Goal: Communication & Community: Answer question/provide support

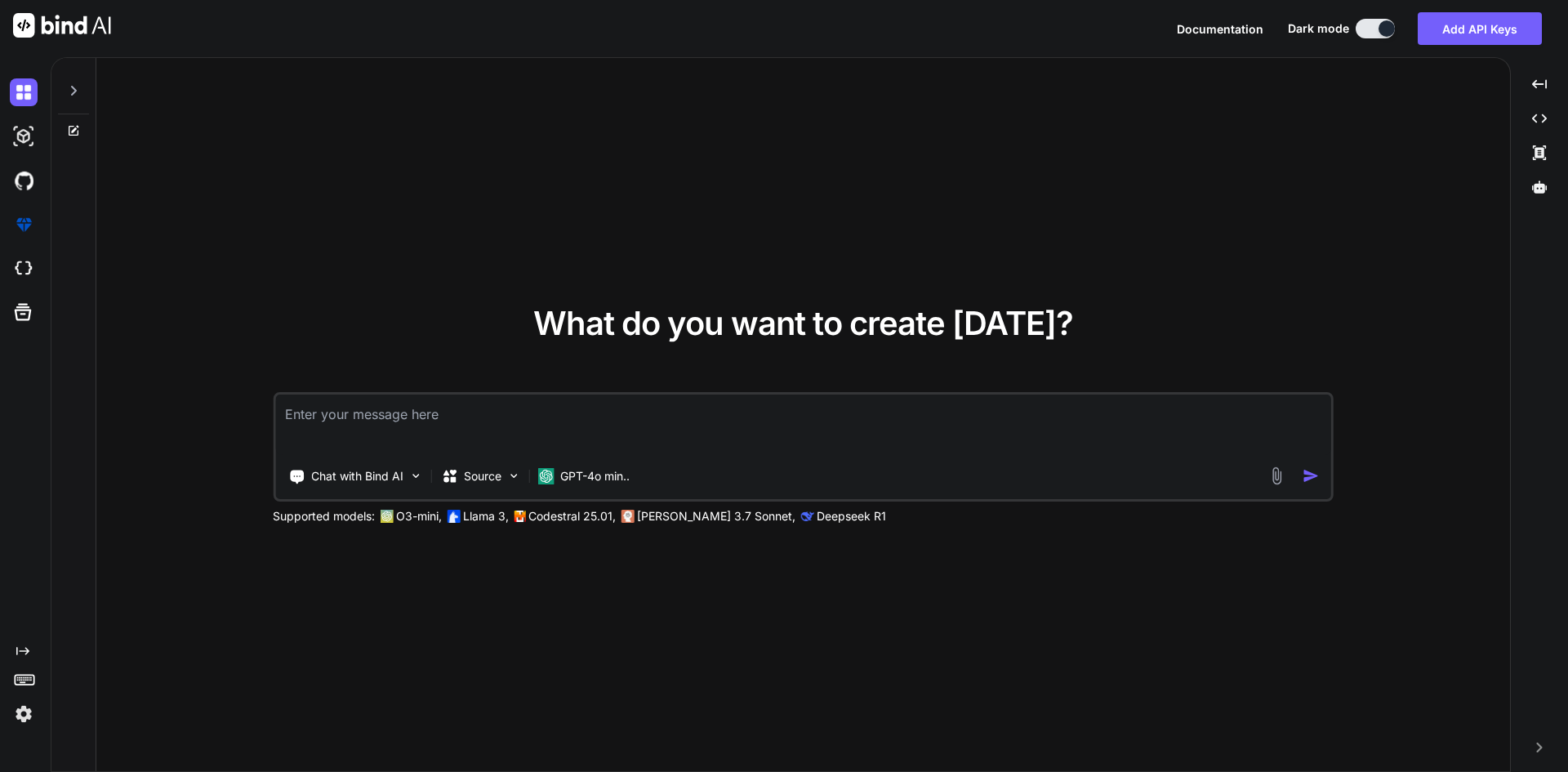
type textarea "x"
click at [547, 414] on textarea at bounding box center [802, 425] width 1056 height 61
type textarea "x"
type textarea "d"
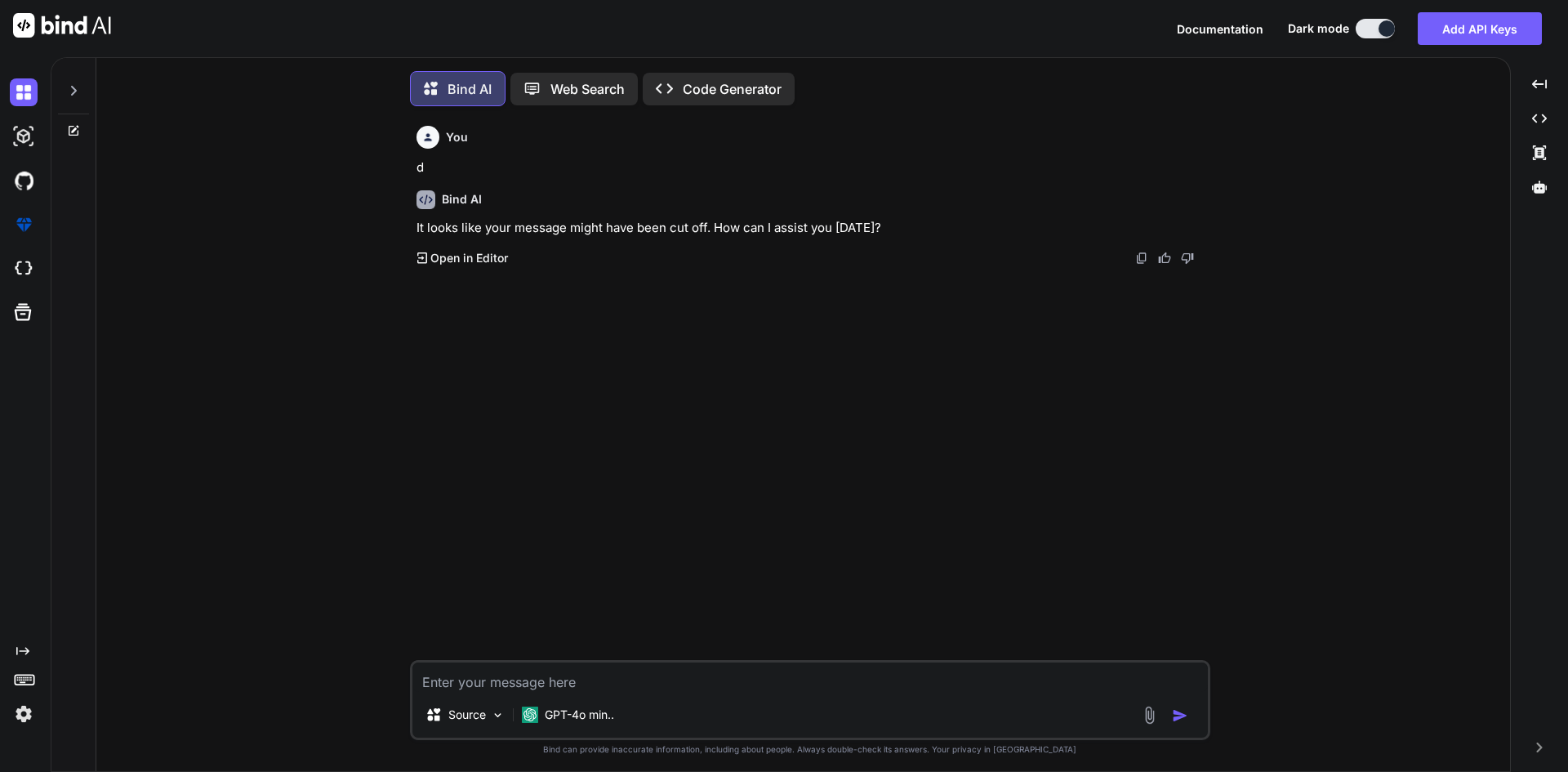
type textarea "x"
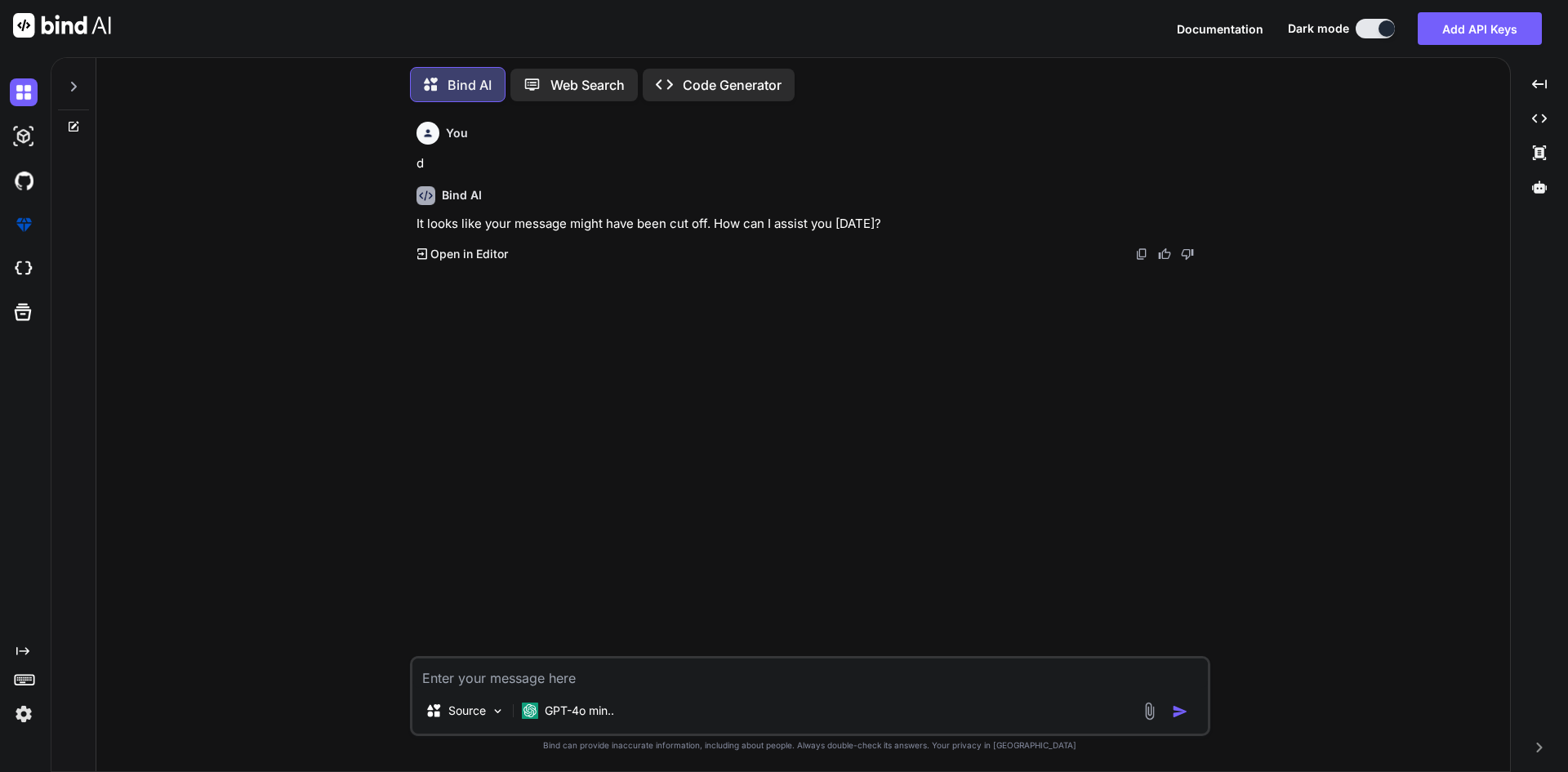
click at [620, 674] on textarea at bounding box center [809, 672] width 795 height 29
paste textarea "private void OnCustomFieldSaveOverlay(object sender, EventArgs e) { if (!string…"
type textarea "private void OnCustomFieldSaveOverlay(object sender, EventArgs e) { if (!string…"
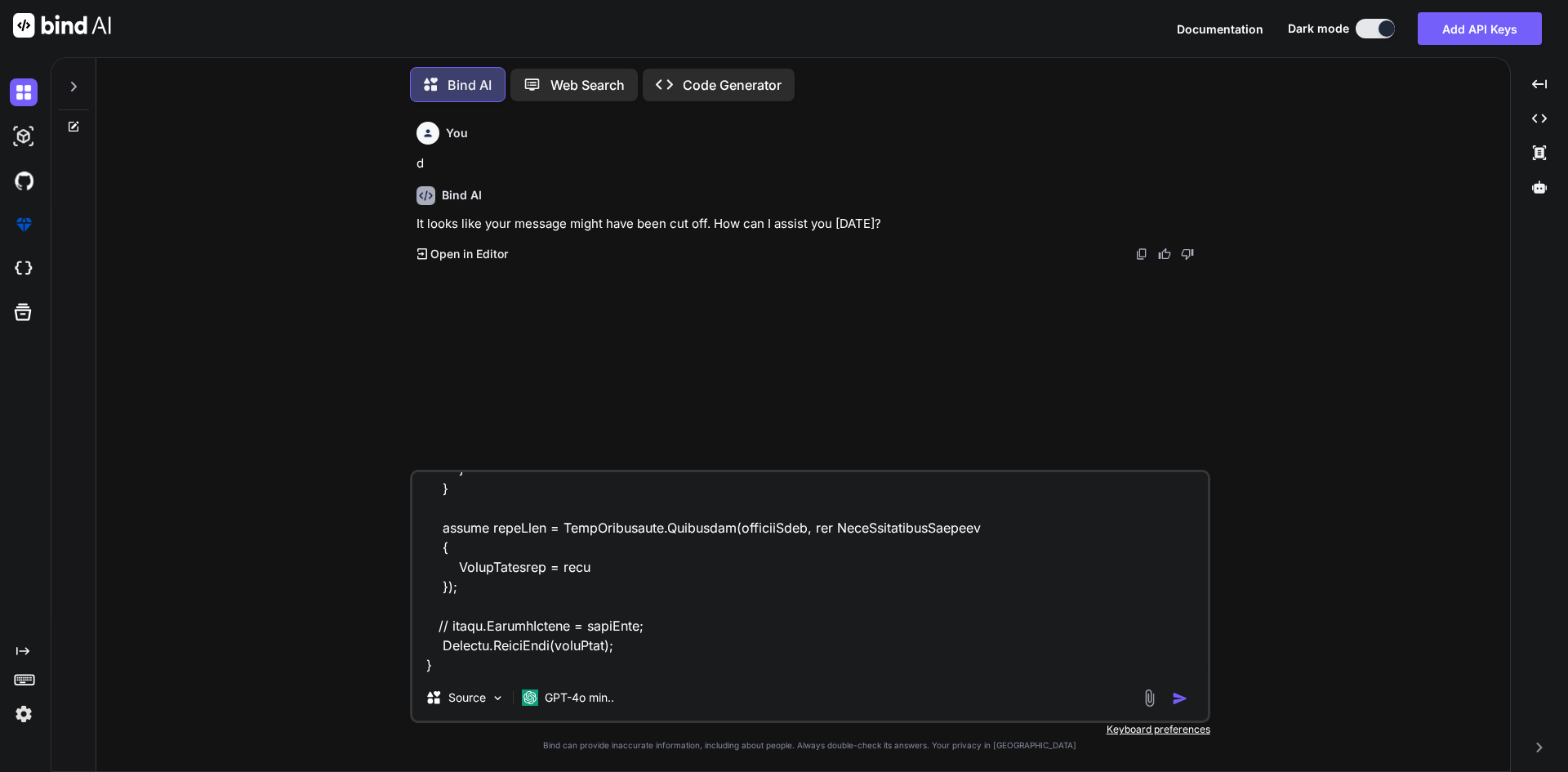
type textarea "x"
type textarea "private void OnCustomFieldSaveOverlay(object sender, EventArgs e) { if (!string…"
type textarea "x"
type textarea "private void OnCustomFieldSaveOverlay(object sender, EventArgs e) { if (!string…"
paste textarea "private void OnCustomFieldSaveOverlay(object sender, EventArgs e) { if (!string…"
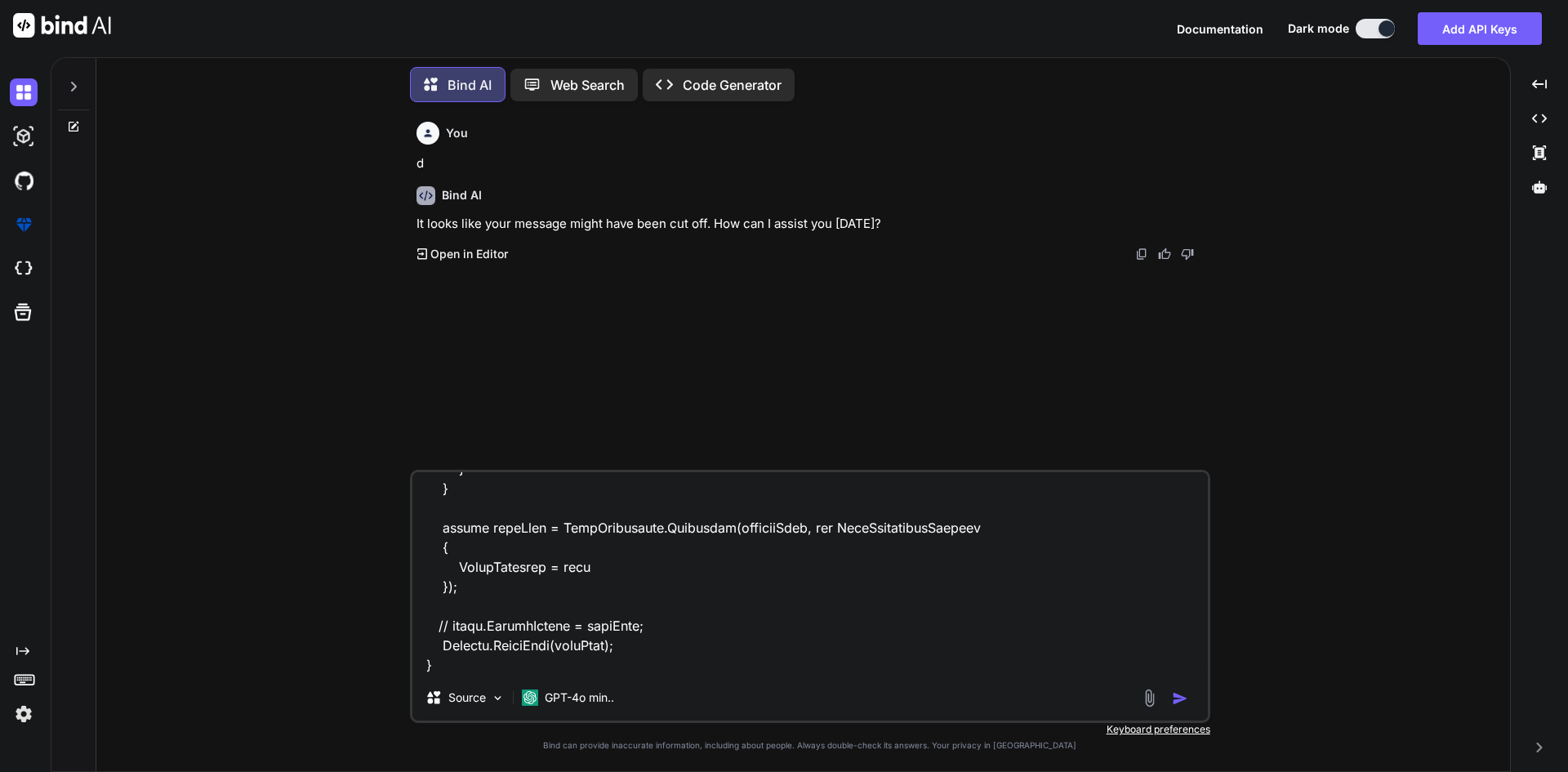
type textarea "x"
type textarea "private void OnCustomFieldSaveOverlay(object sender, EventArgs e) { if (!string…"
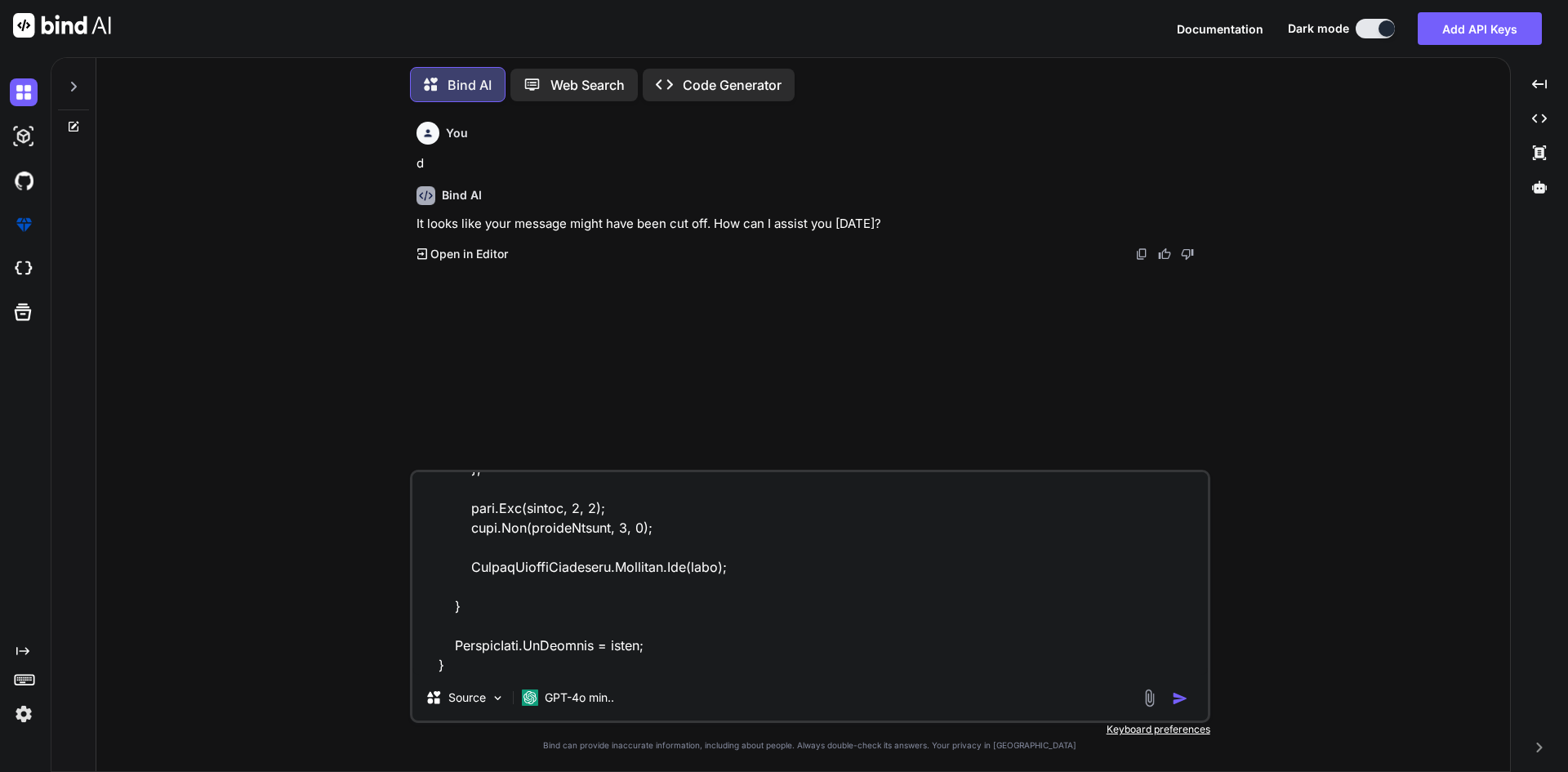
scroll to position [0, 0]
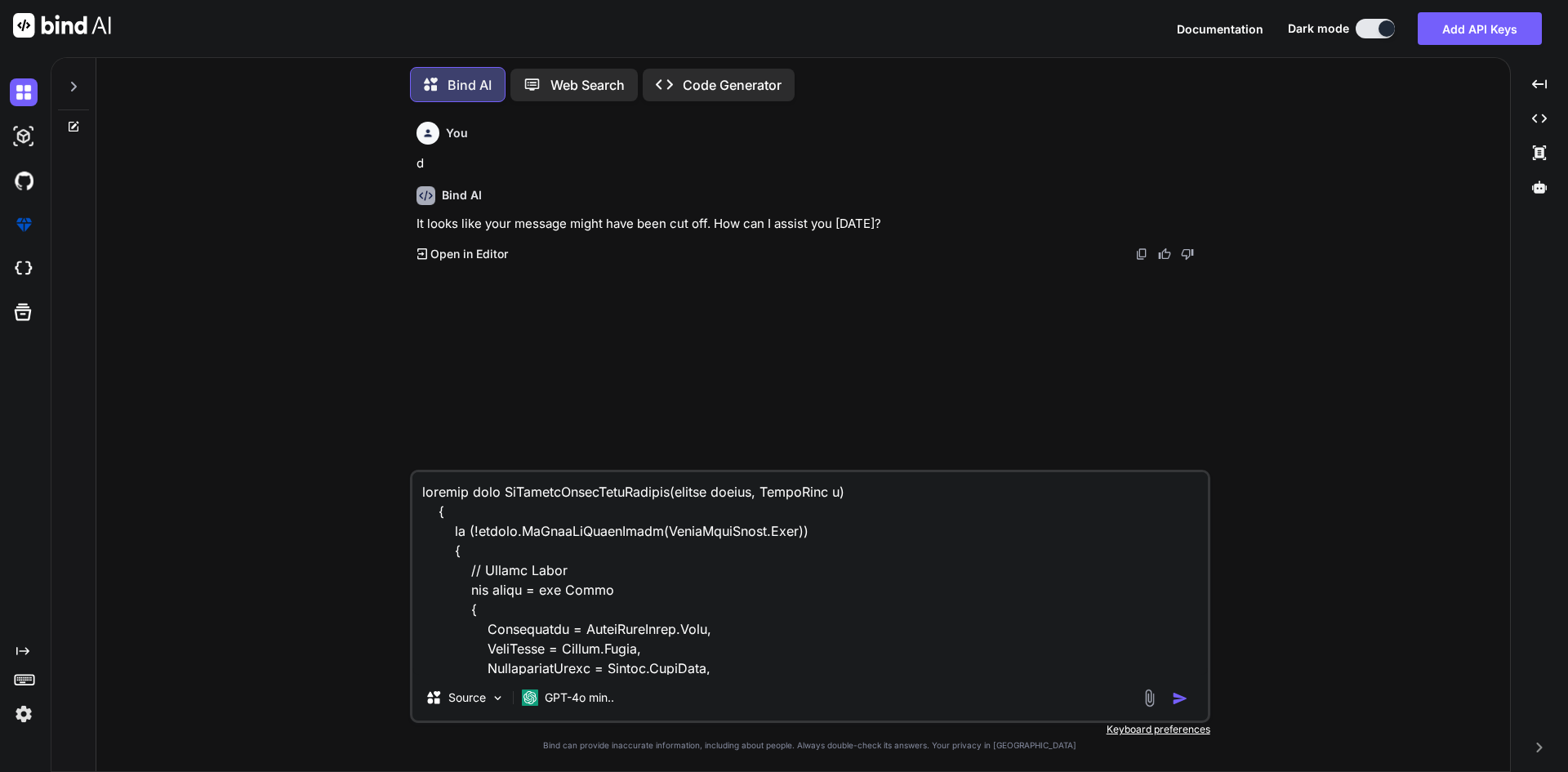
click at [681, 560] on textarea at bounding box center [809, 573] width 795 height 203
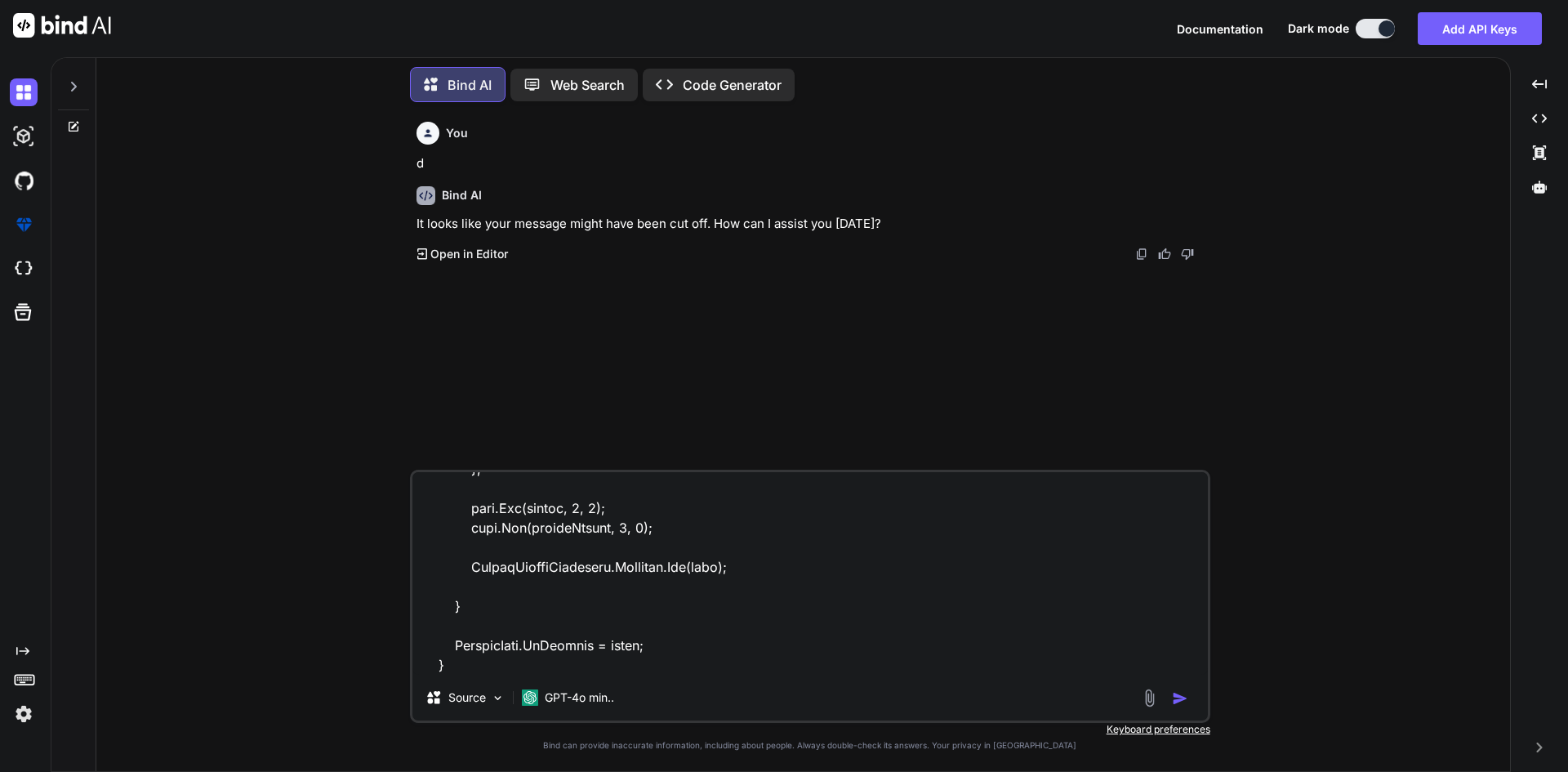
scroll to position [1081, 0]
click at [479, 661] on textarea at bounding box center [809, 573] width 795 height 203
type textarea "x"
type textarea "private void OnCustomFieldSaveOverlay(object sender, EventArgs e) { if (!string…"
type textarea "x"
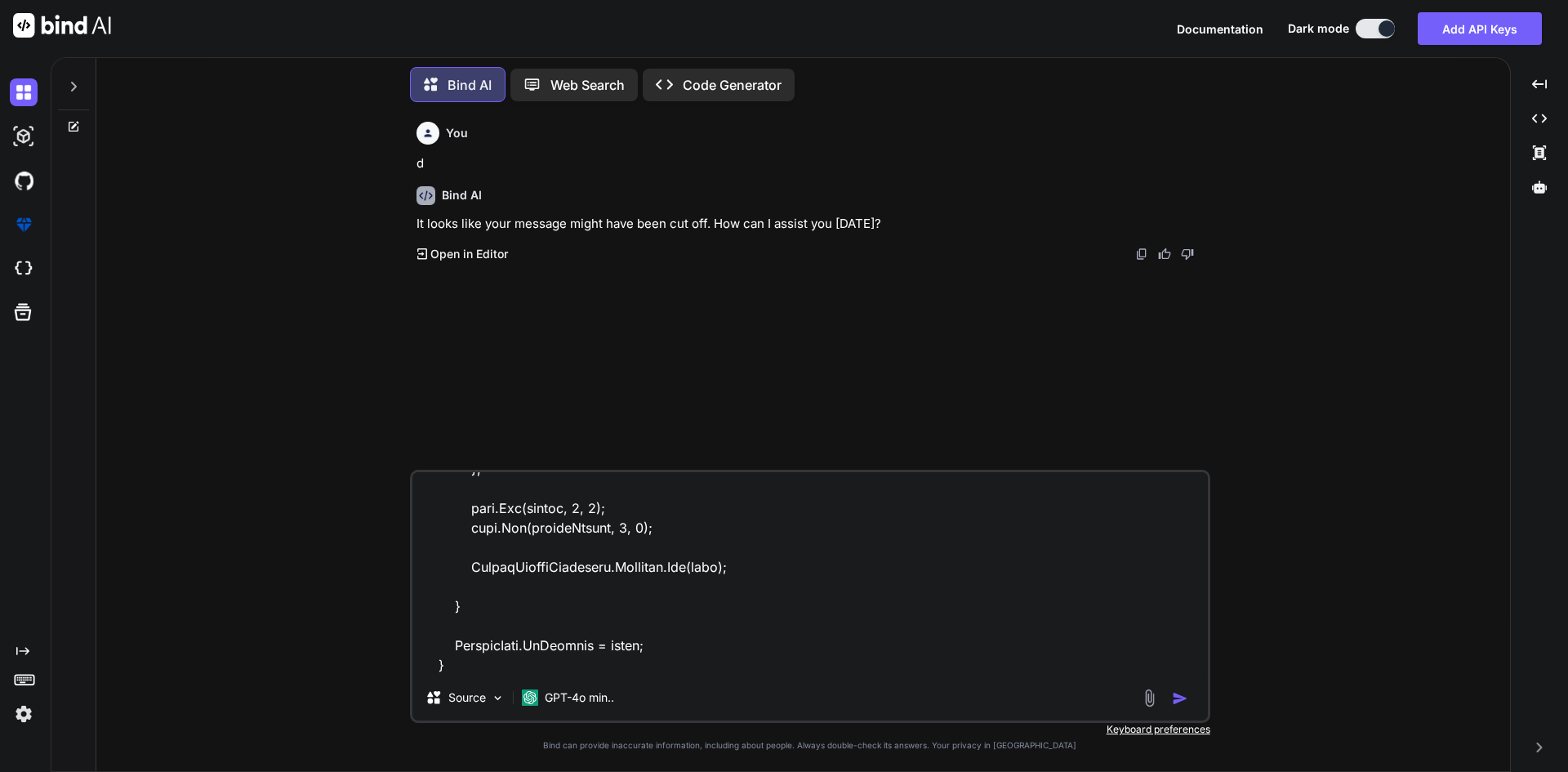
type textarea "private void OnCustomFieldSaveOverlay(object sender, EventArgs e) { if (!string…"
type textarea "x"
type textarea "private void OnCustomFieldSaveOverlay(object sender, EventArgs e) { if (!string…"
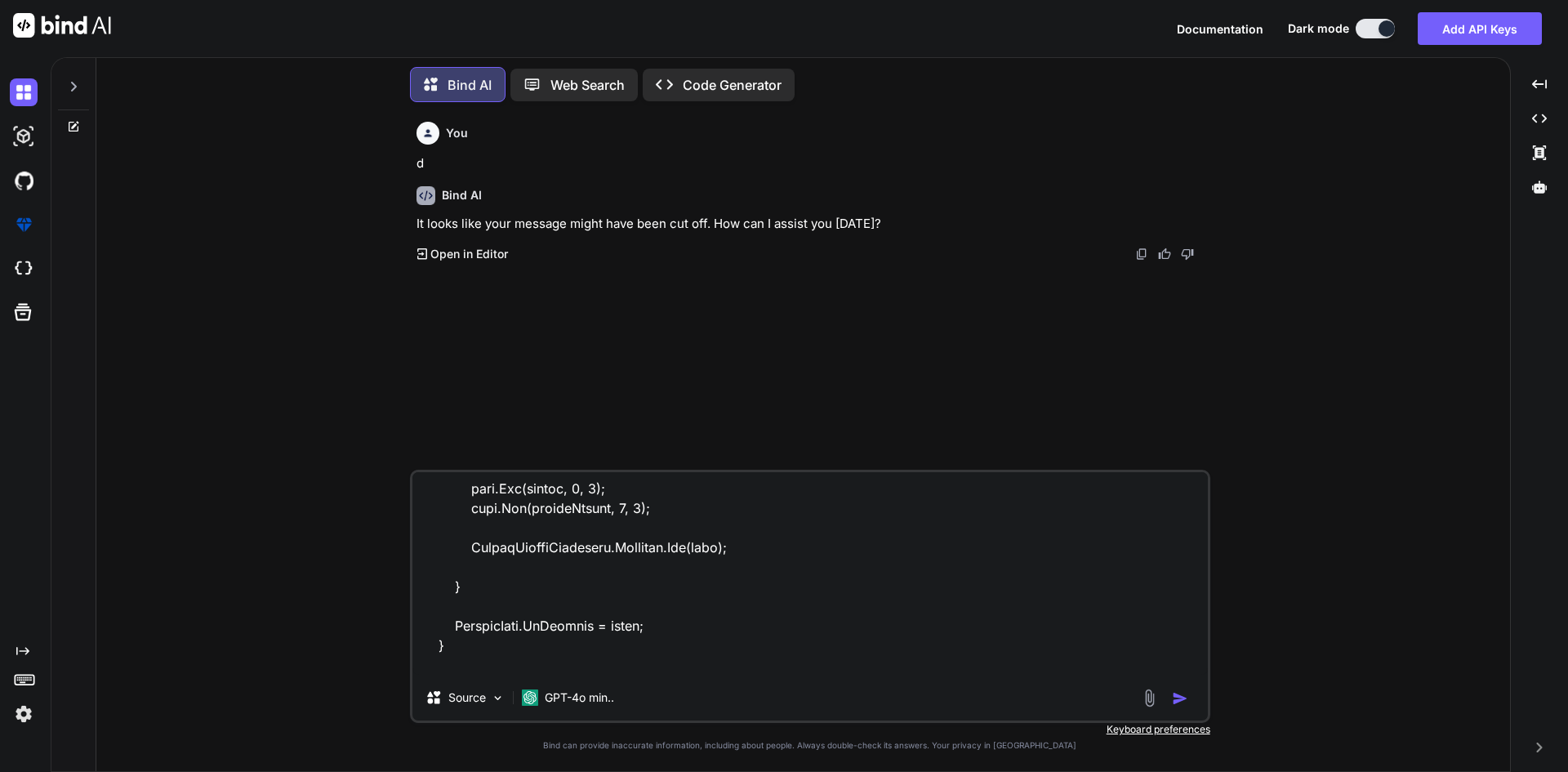
scroll to position [1118, 0]
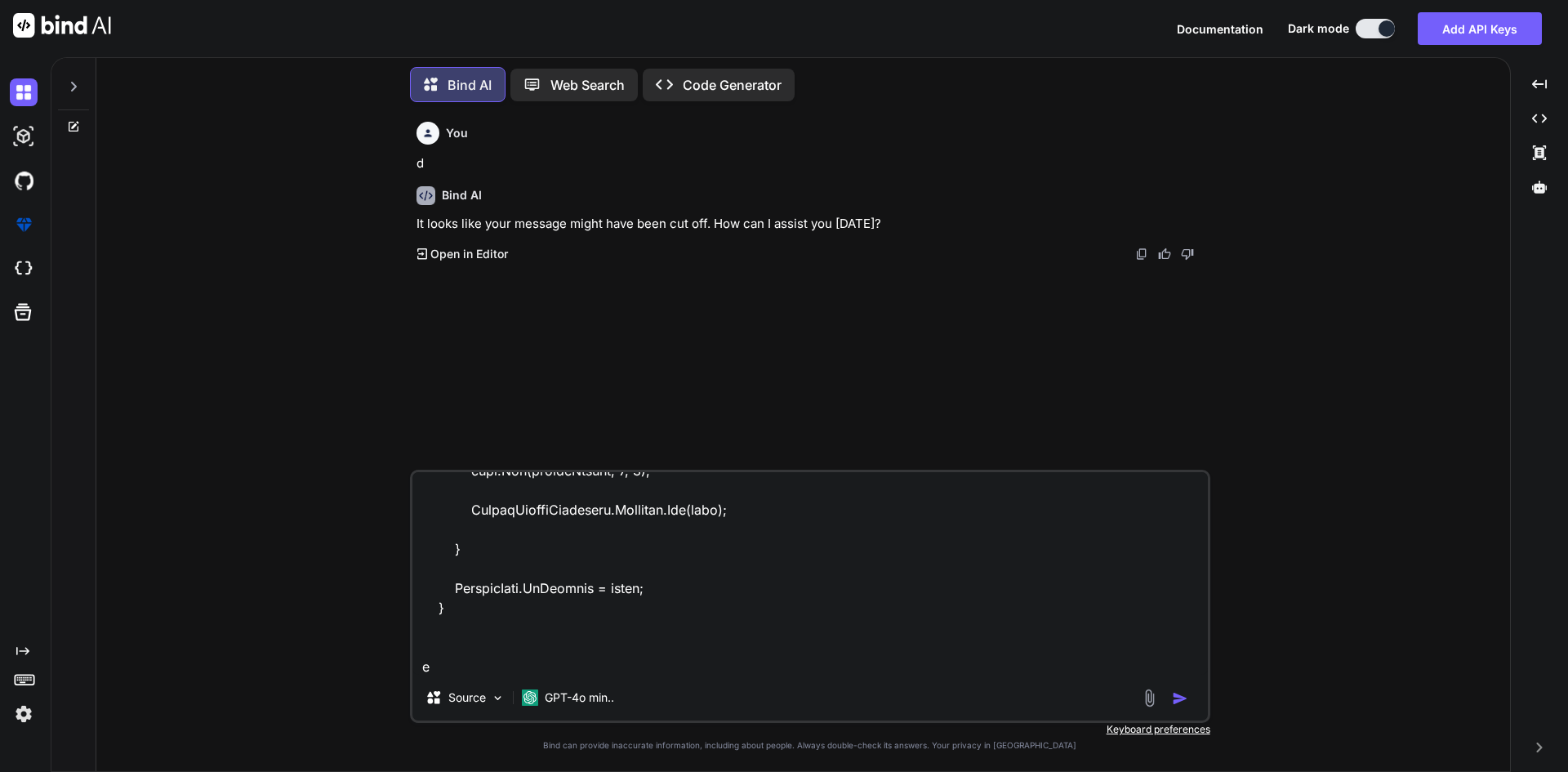
type textarea "x"
type textarea "private void OnCustomFieldSaveOverlay(object sender, EventArgs e) { if (!string…"
type textarea "x"
type textarea "private void OnCustomFieldSaveOverlay(object sender, EventArgs e) { if (!string…"
type textarea "x"
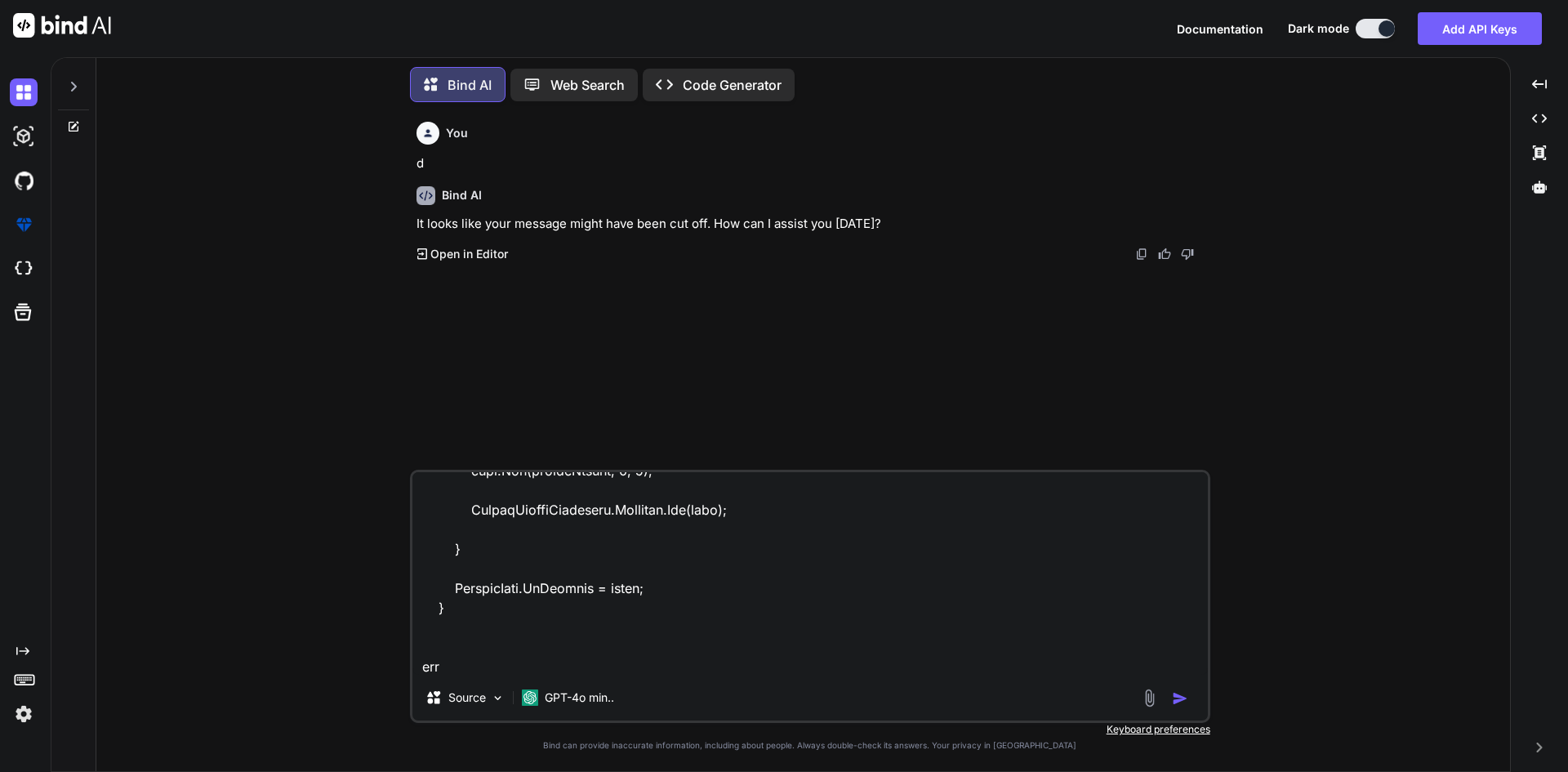
type textarea "private void OnCustomFieldSaveOverlay(object sender, EventArgs e) { if (!string…"
type textarea "x"
type textarea "private void OnCustomFieldSaveOverlay(object sender, EventArgs e) { if (!string…"
type textarea "x"
type textarea "private void OnCustomFieldSaveOverlay(object sender, EventArgs e) { if (!string…"
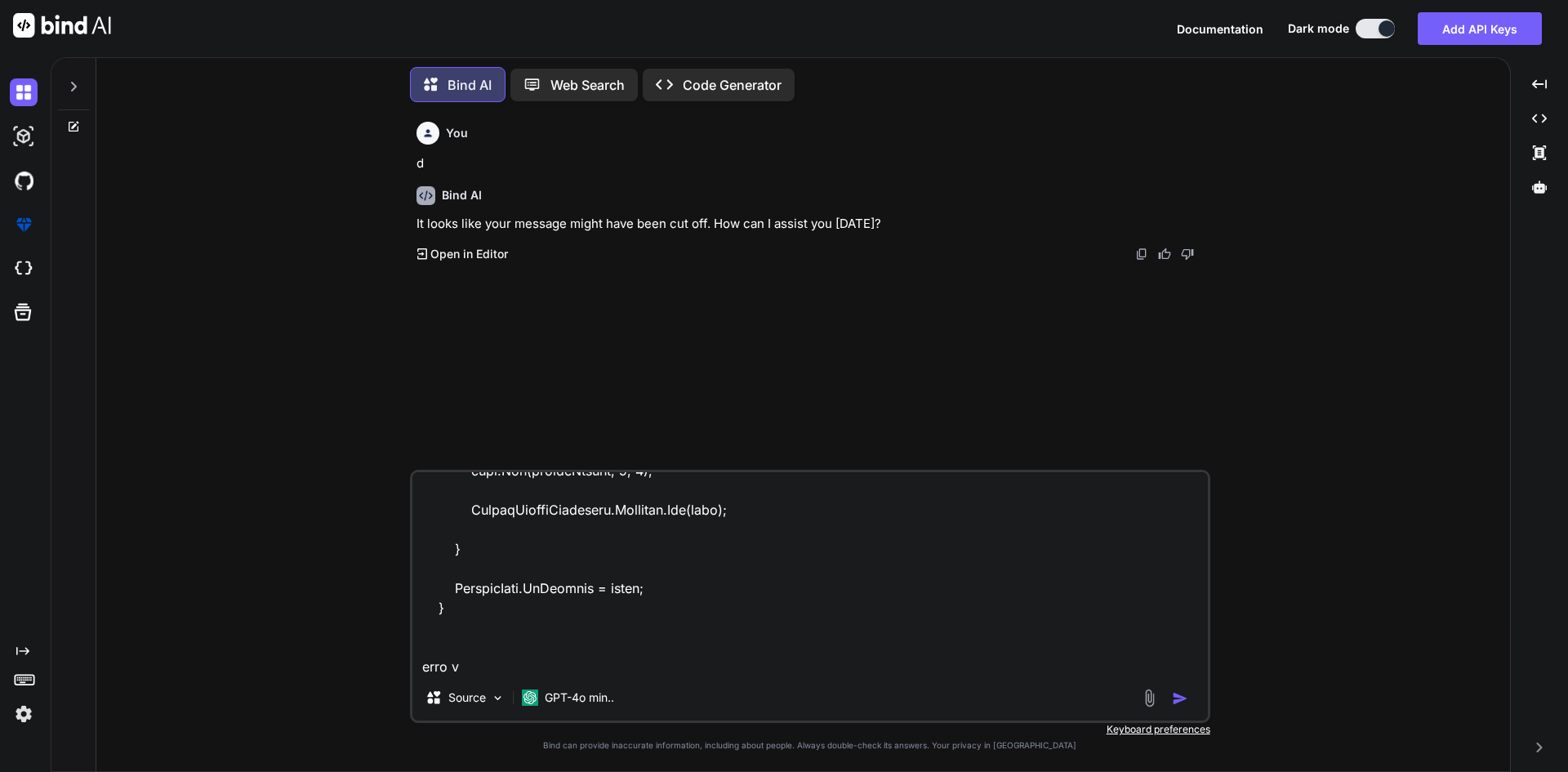
type textarea "x"
type textarea "private void OnCustomFieldSaveOverlay(object sender, EventArgs e) { if (!string…"
type textarea "x"
type textarea "private void OnCustomFieldSaveOverlay(object sender, EventArgs e) { if (!string…"
type textarea "x"
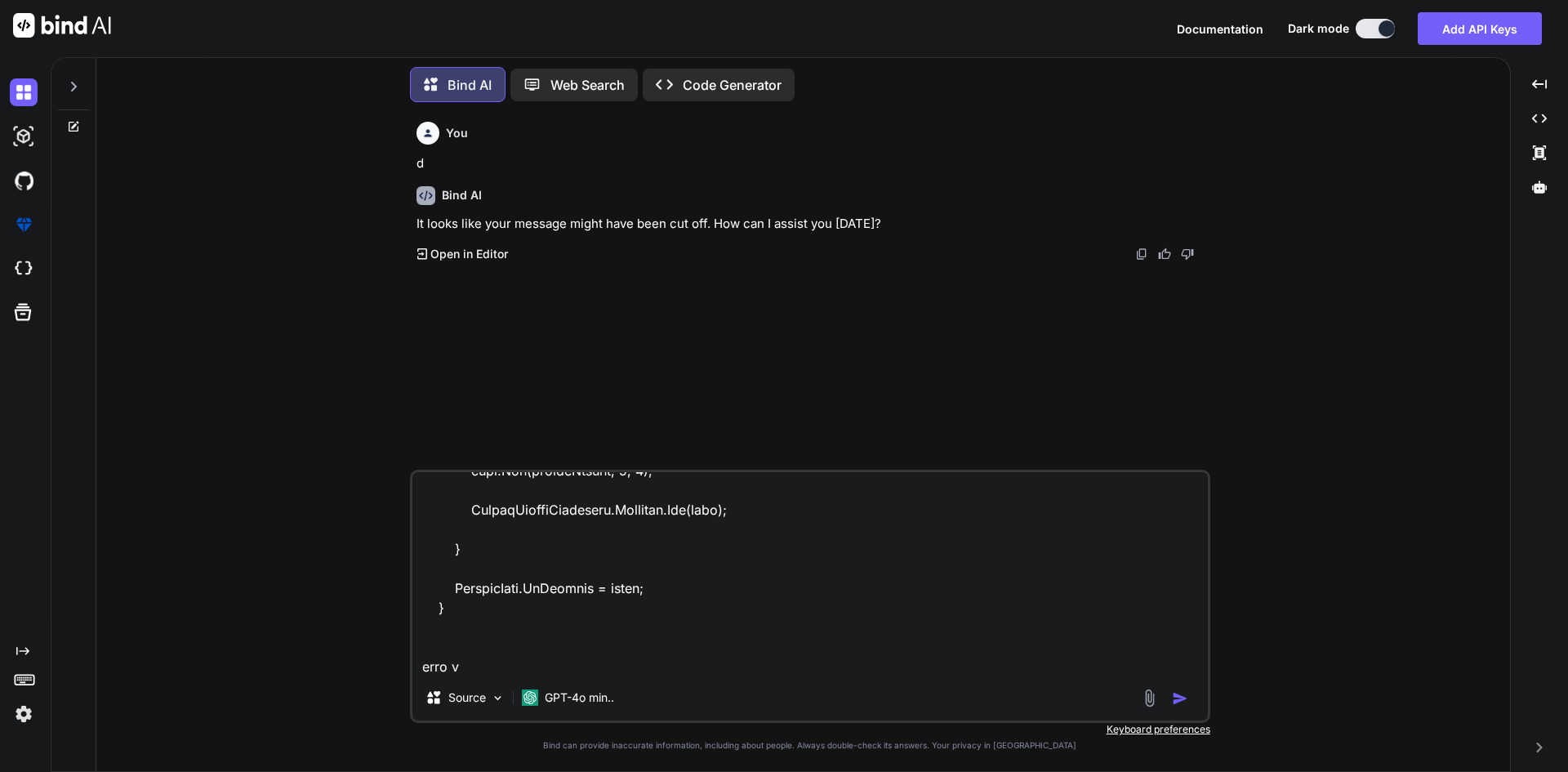
type textarea "private void OnCustomFieldSaveOverlay(object sender, EventArgs e) { if (!string…"
type textarea "x"
type textarea "private void OnCustomFieldSaveOverlay(object sender, EventArgs e) { if (!string…"
type textarea "x"
type textarea "private void OnCustomFieldSaveOverlay(object sender, EventArgs e) { if (!string…"
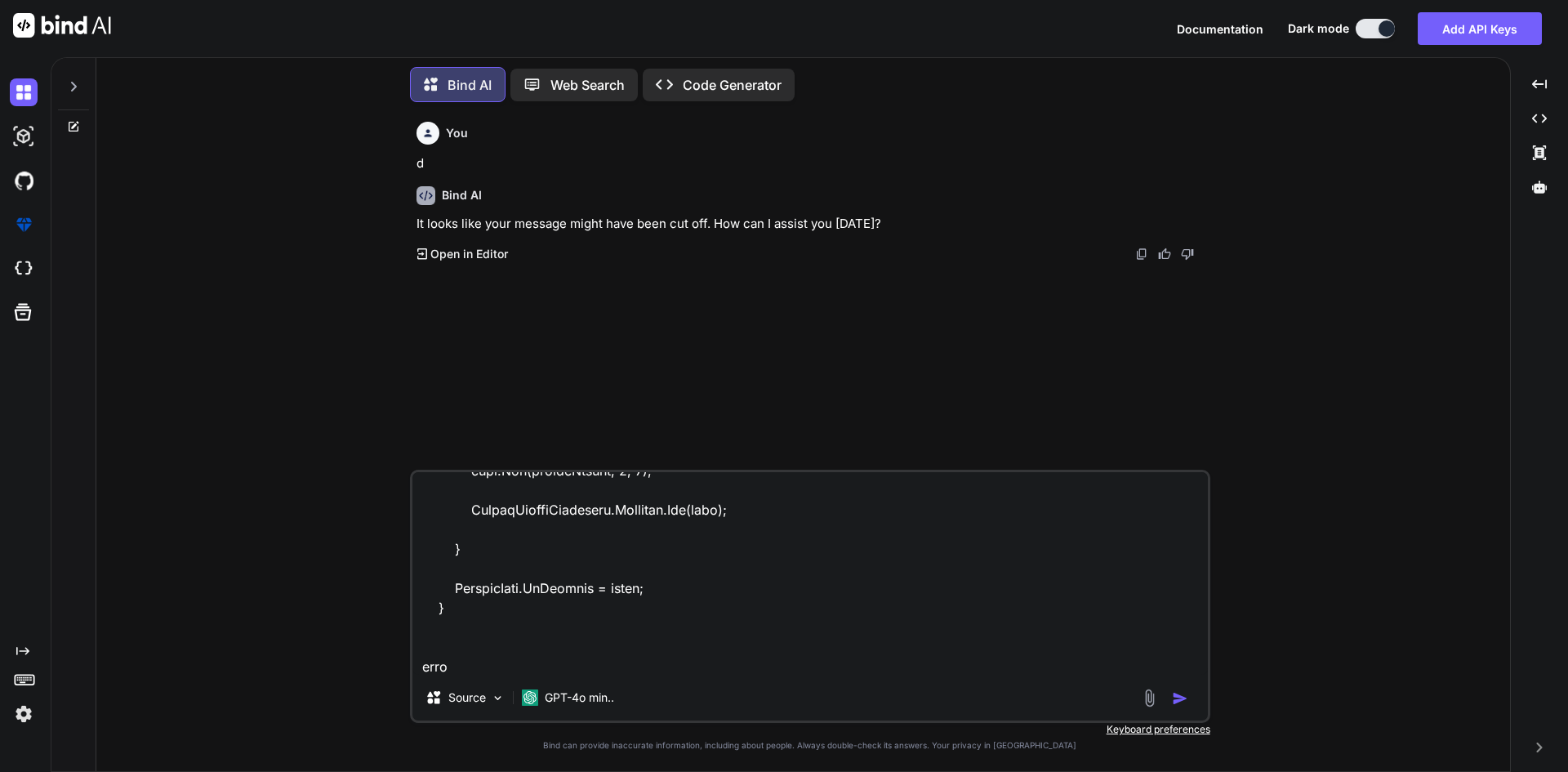
type textarea "x"
type textarea "private void OnCustomFieldSaveOverlay(object sender, EventArgs e) { if (!string…"
type textarea "x"
type textarea "private void OnCustomFieldSaveOverlay(object sender, EventArgs e) { if (!string…"
type textarea "x"
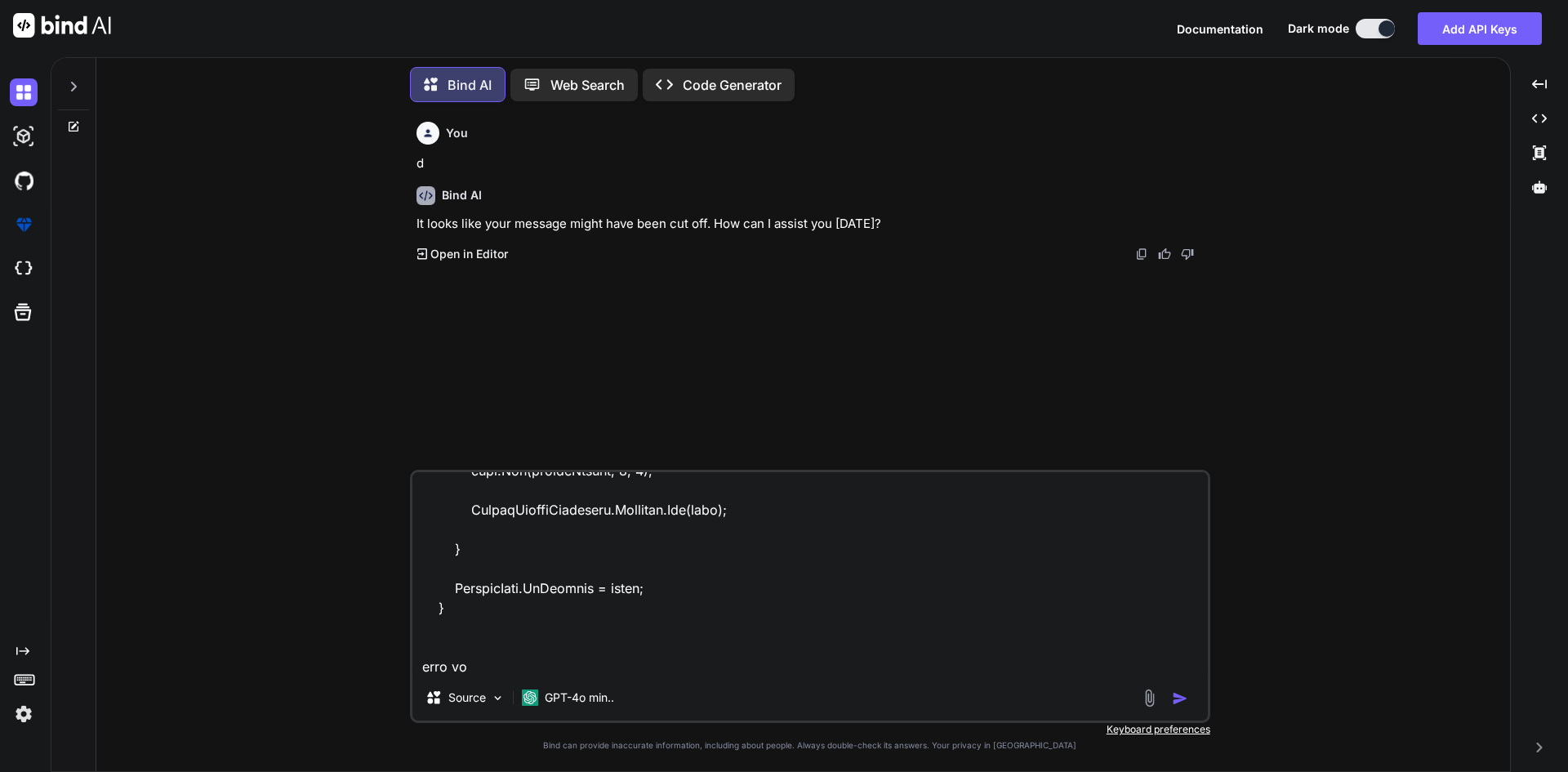
type textarea "private void OnCustomFieldSaveOverlay(object sender, EventArgs e) { if (!string…"
type textarea "x"
type textarea "private void OnCustomFieldSaveOverlay(object sender, EventArgs e) { if (!string…"
type textarea "x"
type textarea "private void OnCustomFieldSaveOverlay(object sender, EventArgs e) { if (!string…"
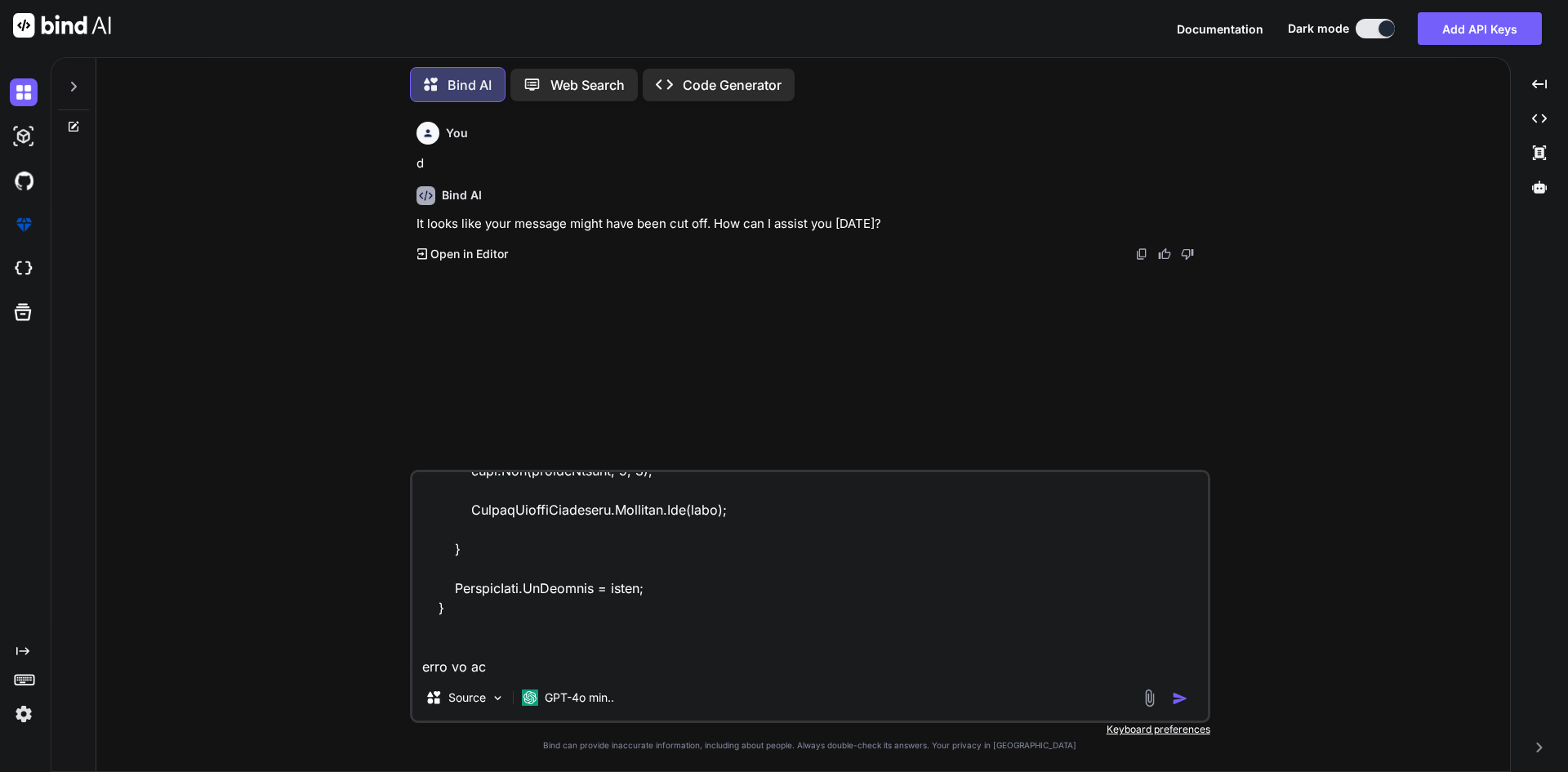
type textarea "x"
type textarea "private void OnCustomFieldSaveOverlay(object sender, EventArgs e) { if (!string…"
type textarea "x"
type textarea "private void OnCustomFieldSaveOverlay(object sender, EventArgs e) { if (!string…"
type textarea "x"
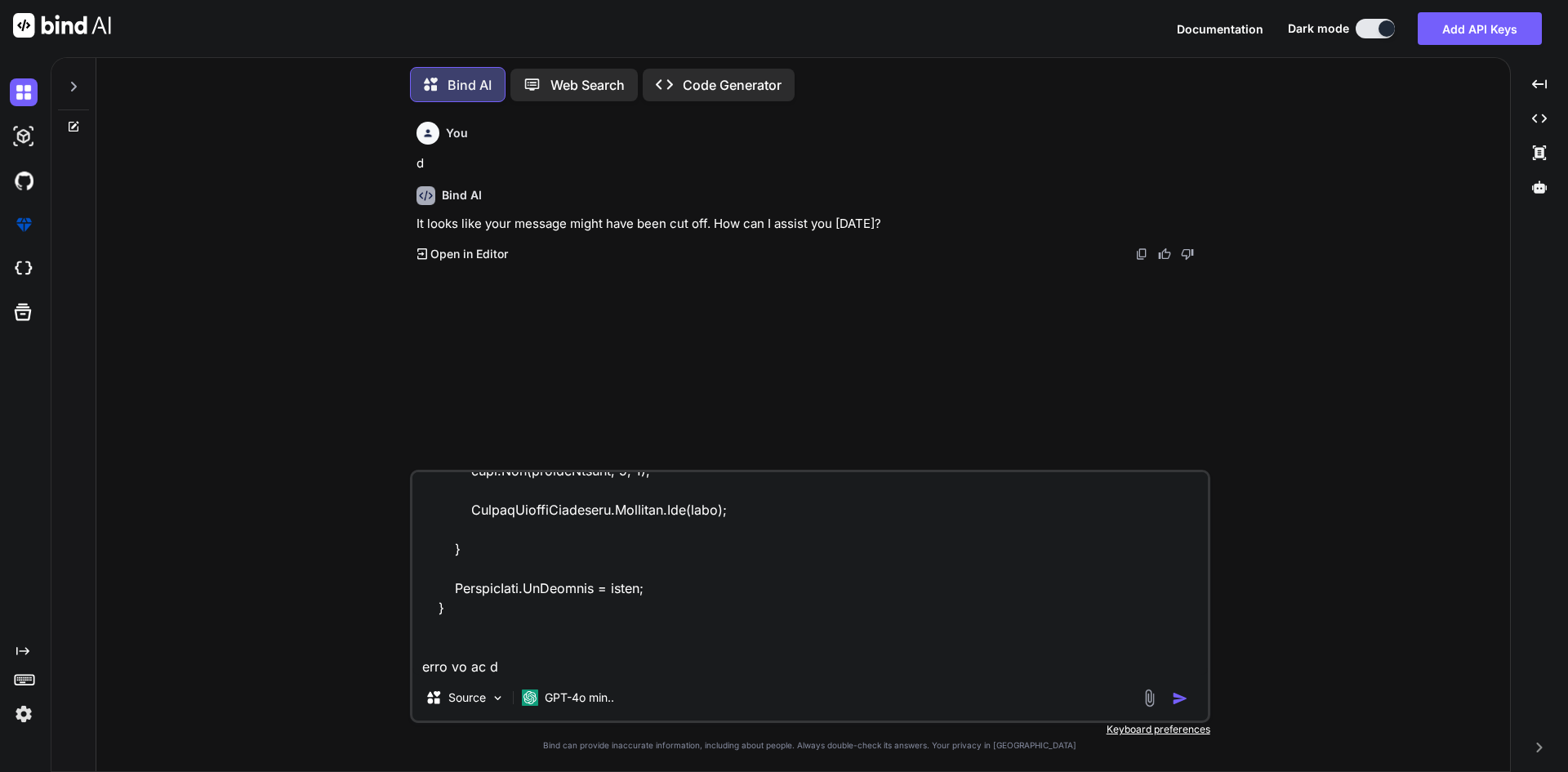
type textarea "private void OnCustomFieldSaveOverlay(object sender, EventArgs e) { if (!string…"
type textarea "x"
type textarea "private void OnCustomFieldSaveOverlay(object sender, EventArgs e) { if (!string…"
type textarea "x"
type textarea "private void OnCustomFieldSaveOverlay(object sender, EventArgs e) { if (!string…"
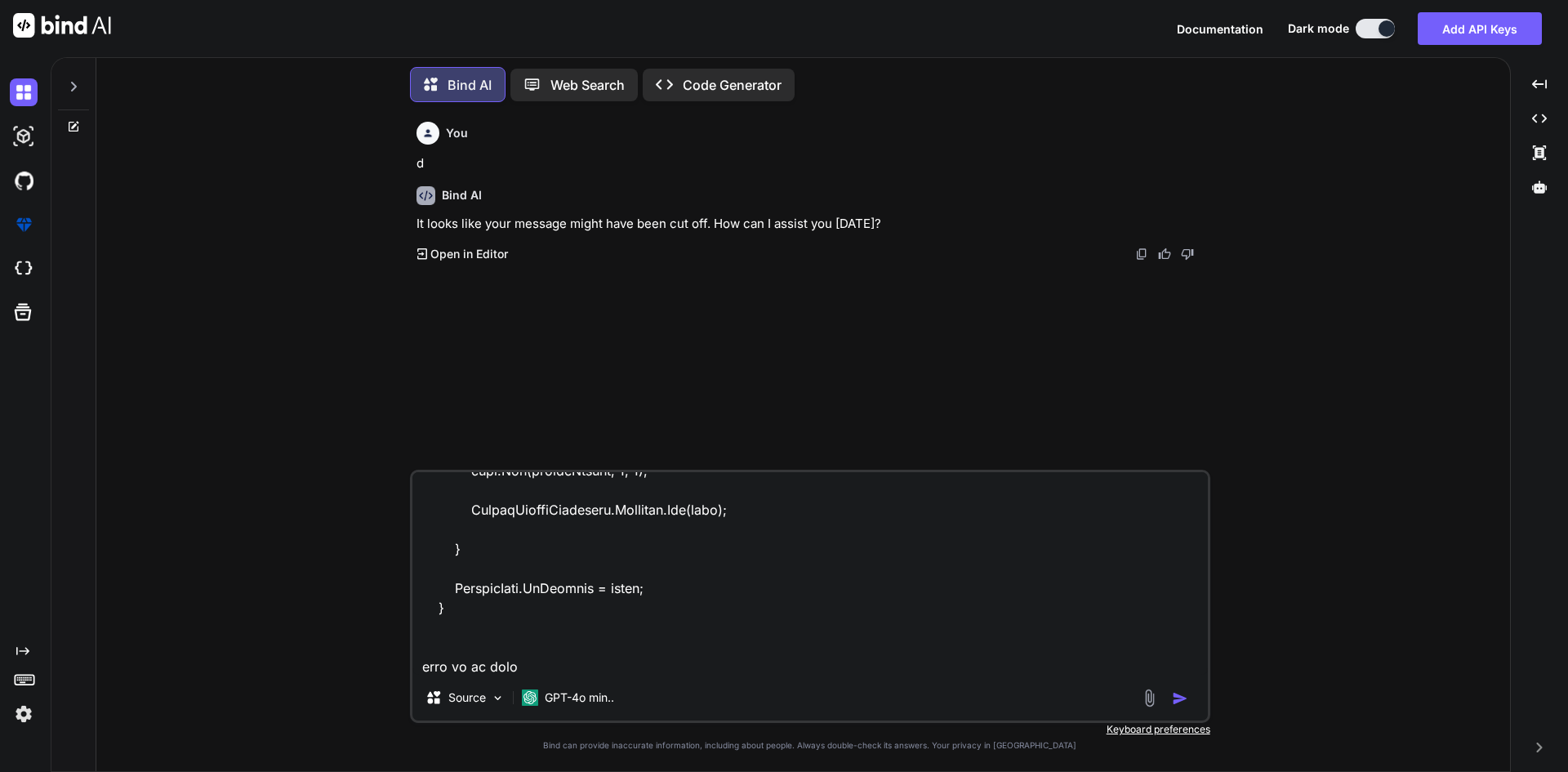
type textarea "x"
type textarea "private void OnCustomFieldSaveOverlay(object sender, EventArgs e) { if (!string…"
type textarea "x"
type textarea "private void OnCustomFieldSaveOverlay(object sender, EventArgs e) { if (!string…"
type textarea "x"
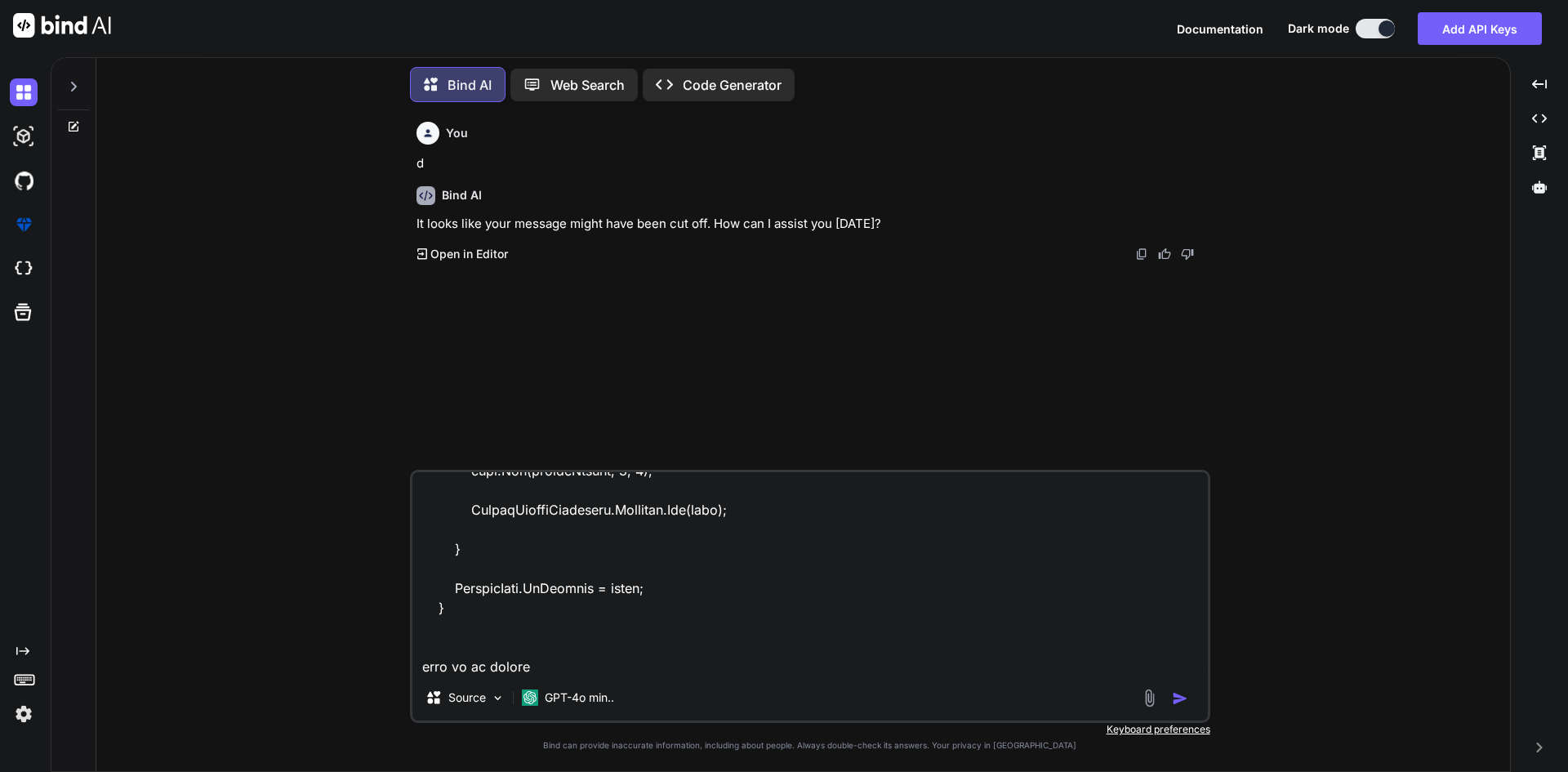
type textarea "private void OnCustomFieldSaveOverlay(object sender, EventArgs e) { if (!string…"
type textarea "x"
type textarea "private void OnCustomFieldSaveOverlay(object sender, EventArgs e) { if (!string…"
type textarea "x"
type textarea "private void OnCustomFieldSaveOverlay(object sender, EventArgs e) { if (!string…"
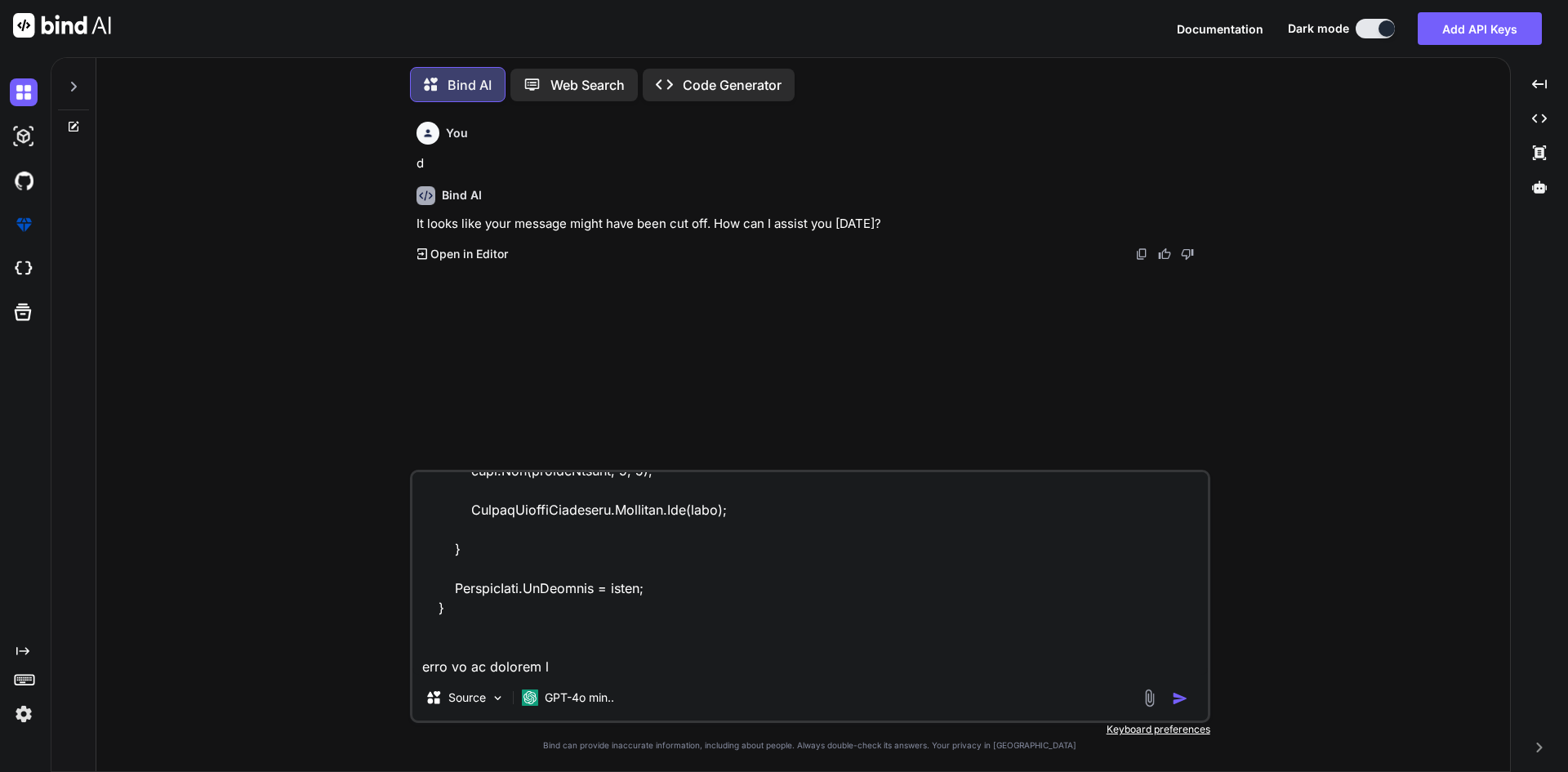
type textarea "x"
type textarea "private void OnCustomFieldSaveOverlay(object sender, EventArgs e) { if (!string…"
type textarea "x"
type textarea "private void OnCustomFieldSaveOverlay(object sender, EventArgs e) { if (!string…"
type textarea "x"
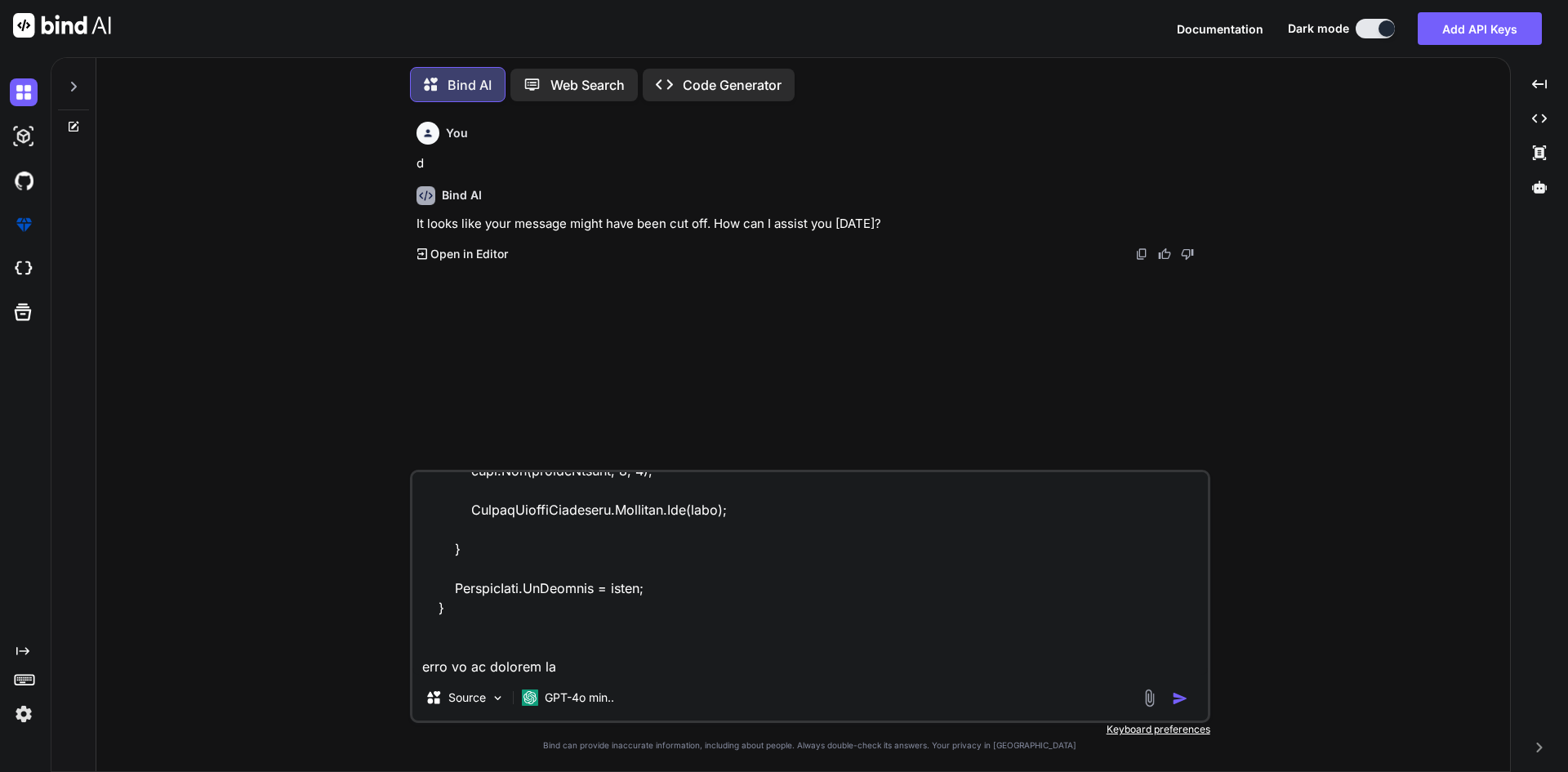
type textarea "private void OnCustomFieldSaveOverlay(object sender, EventArgs e) { if (!string…"
type textarea "x"
type textarea "private void OnCustomFieldSaveOverlay(object sender, EventArgs e) { if (!string…"
type textarea "x"
type textarea "private void OnCustomFieldSaveOverlay(object sender, EventArgs e) { if (!string…"
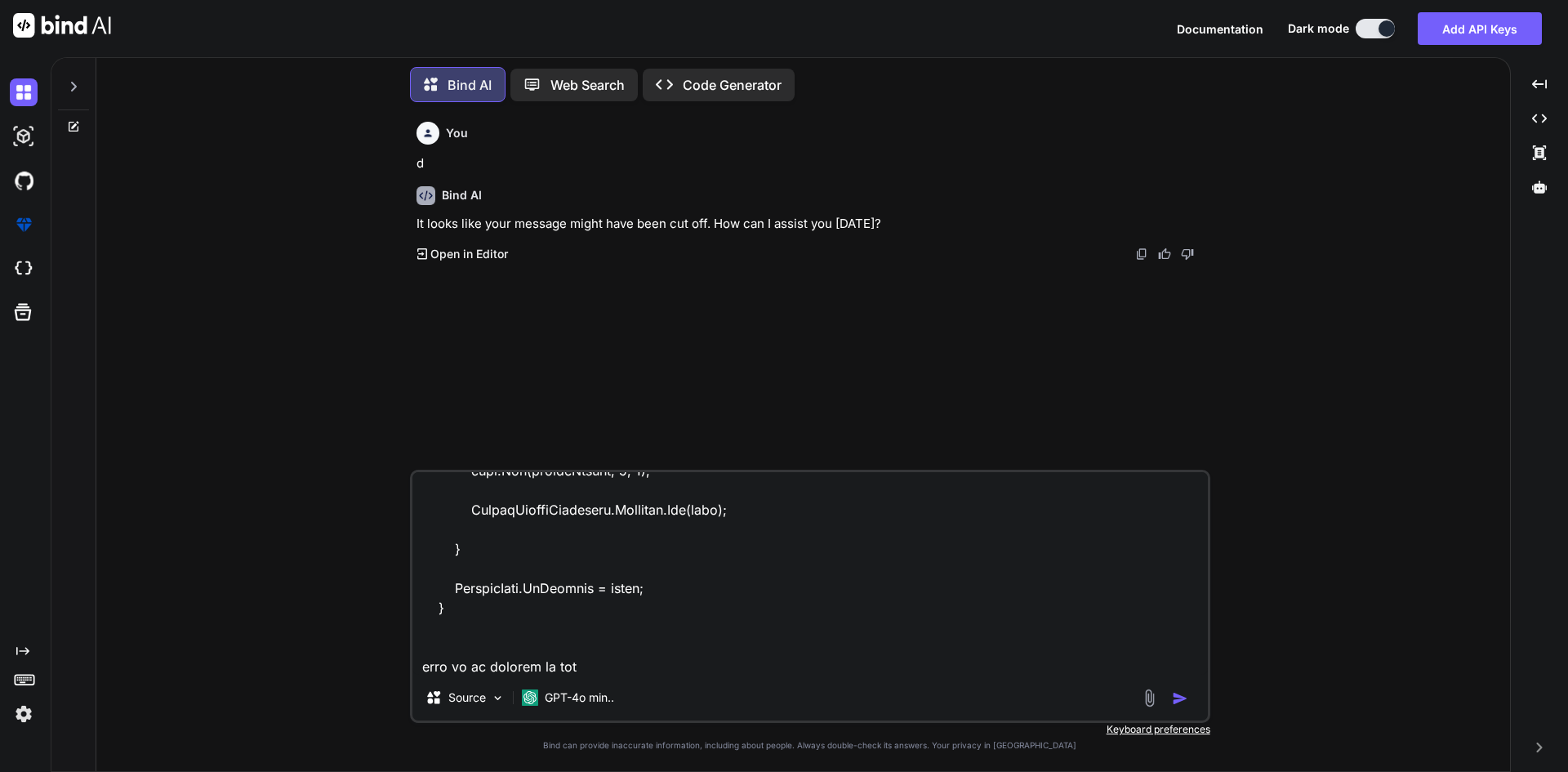
type textarea "x"
type textarea "private void OnCustomFieldSaveOverlay(object sender, EventArgs e) { if (!string…"
type textarea "x"
type textarea "private void OnCustomFieldSaveOverlay(object sender, EventArgs e) { if (!string…"
type textarea "x"
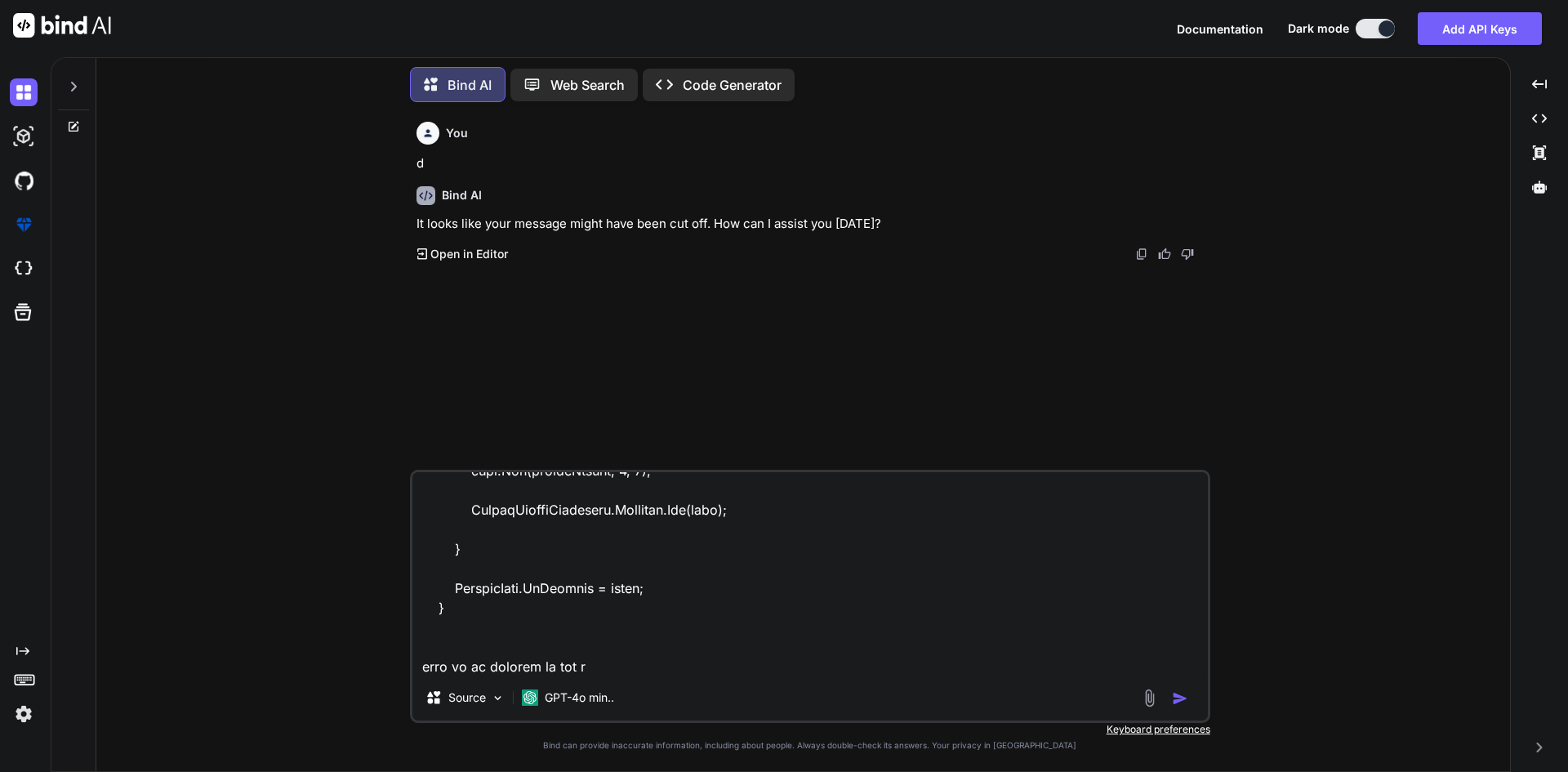
type textarea "private void OnCustomFieldSaveOverlay(object sender, EventArgs e) { if (!string…"
type textarea "x"
type textarea "private void OnCustomFieldSaveOverlay(object sender, EventArgs e) { if (!string…"
type textarea "x"
type textarea "private void OnCustomFieldSaveOverlay(object sender, EventArgs e) { if (!string…"
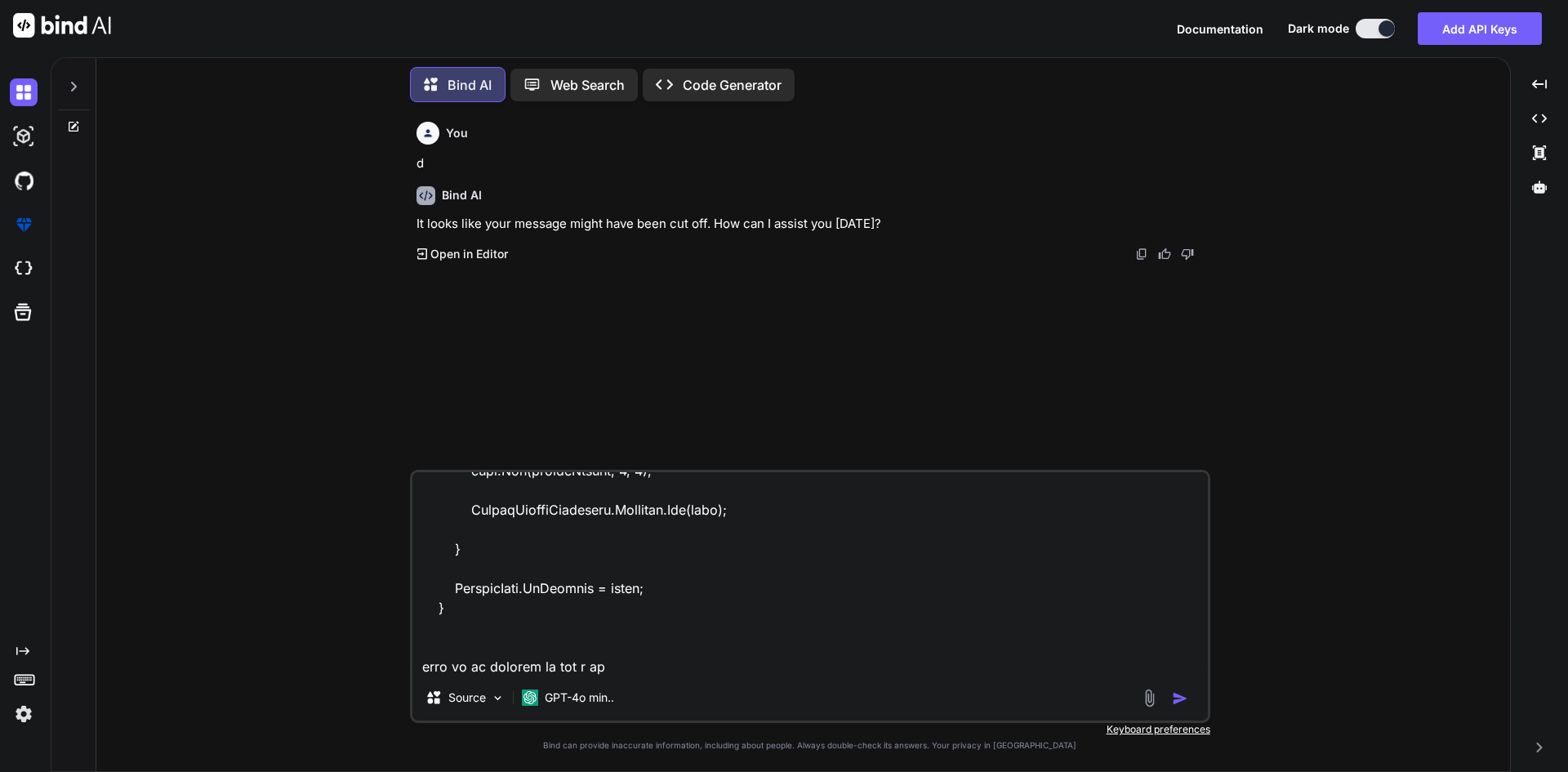
type textarea "x"
type textarea "private void OnCustomFieldSaveOverlay(object sender, EventArgs e) { if (!string…"
type textarea "x"
type textarea "private void OnCustomFieldSaveOverlay(object sender, EventArgs e) { if (!string…"
type textarea "x"
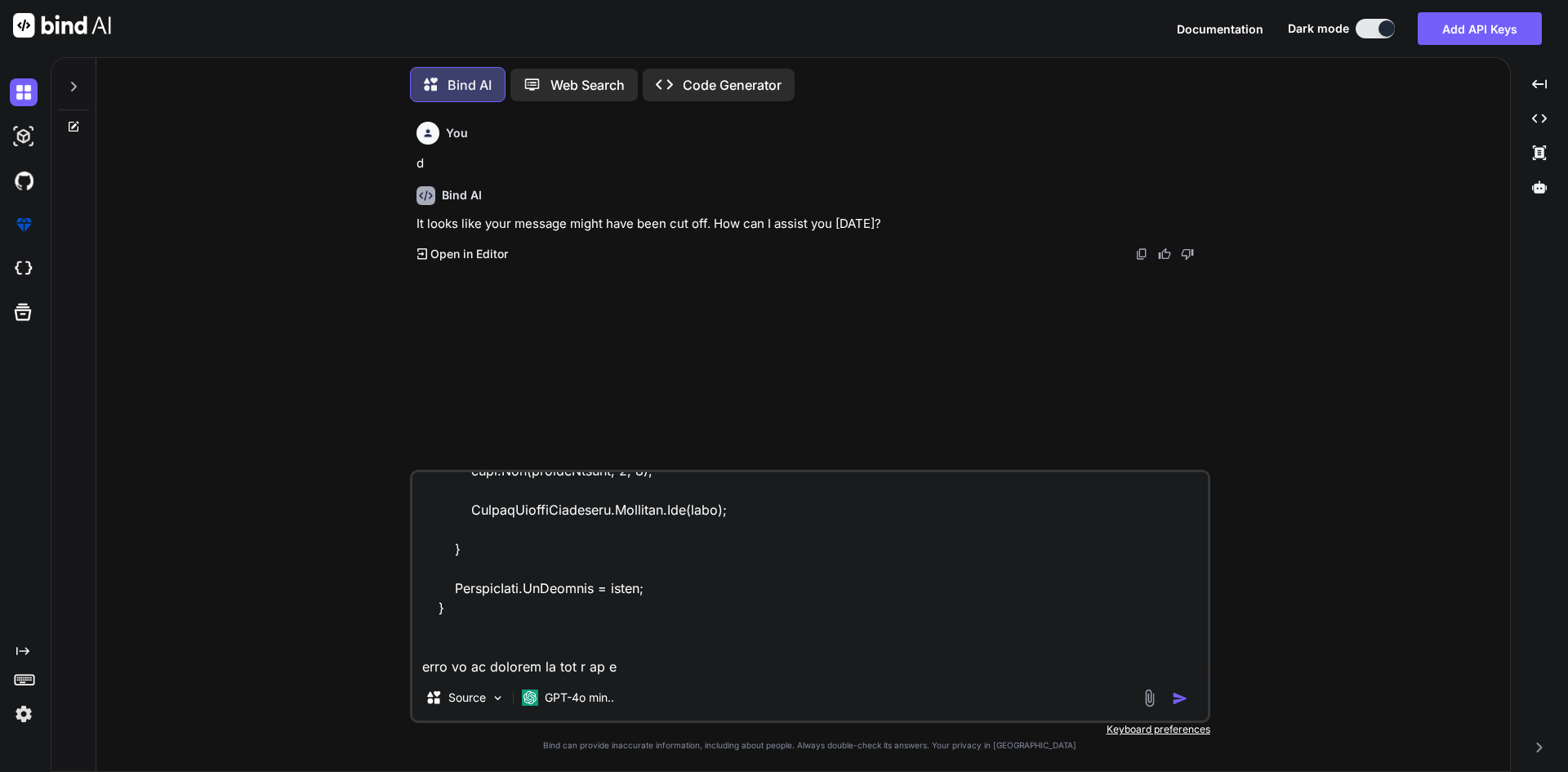
type textarea "private void OnCustomFieldSaveOverlay(object sender, EventArgs e) { if (!string…"
type textarea "x"
type textarea "private void OnCustomFieldSaveOverlay(object sender, EventArgs e) { if (!string…"
type textarea "x"
type textarea "private void OnCustomFieldSaveOverlay(object sender, EventArgs e) { if (!string…"
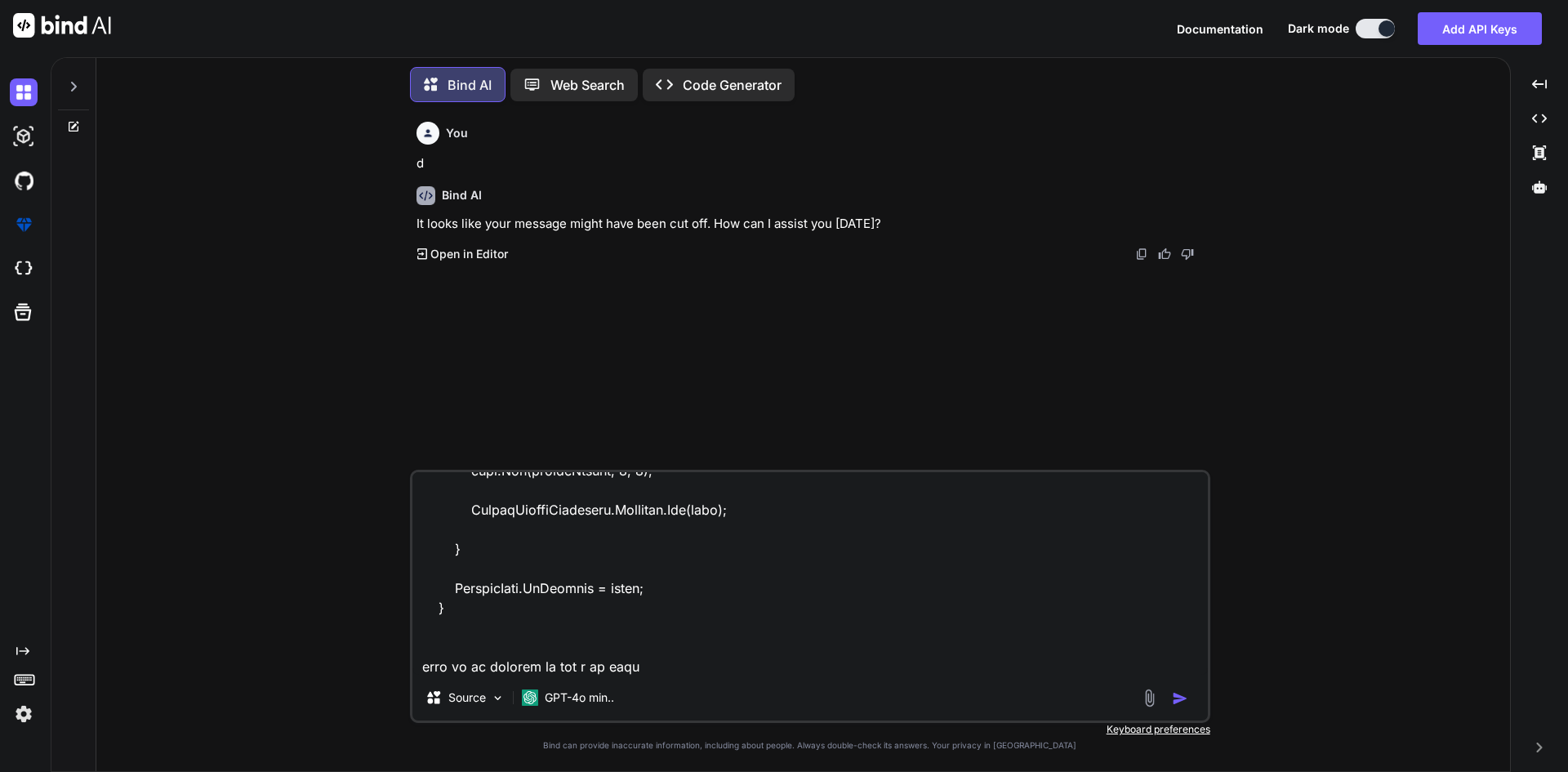
type textarea "x"
type textarea "private void OnCustomFieldSaveOverlay(object sender, EventArgs e) { if (!string…"
type textarea "x"
type textarea "private void OnCustomFieldSaveOverlay(object sender, EventArgs e) { if (!string…"
type textarea "x"
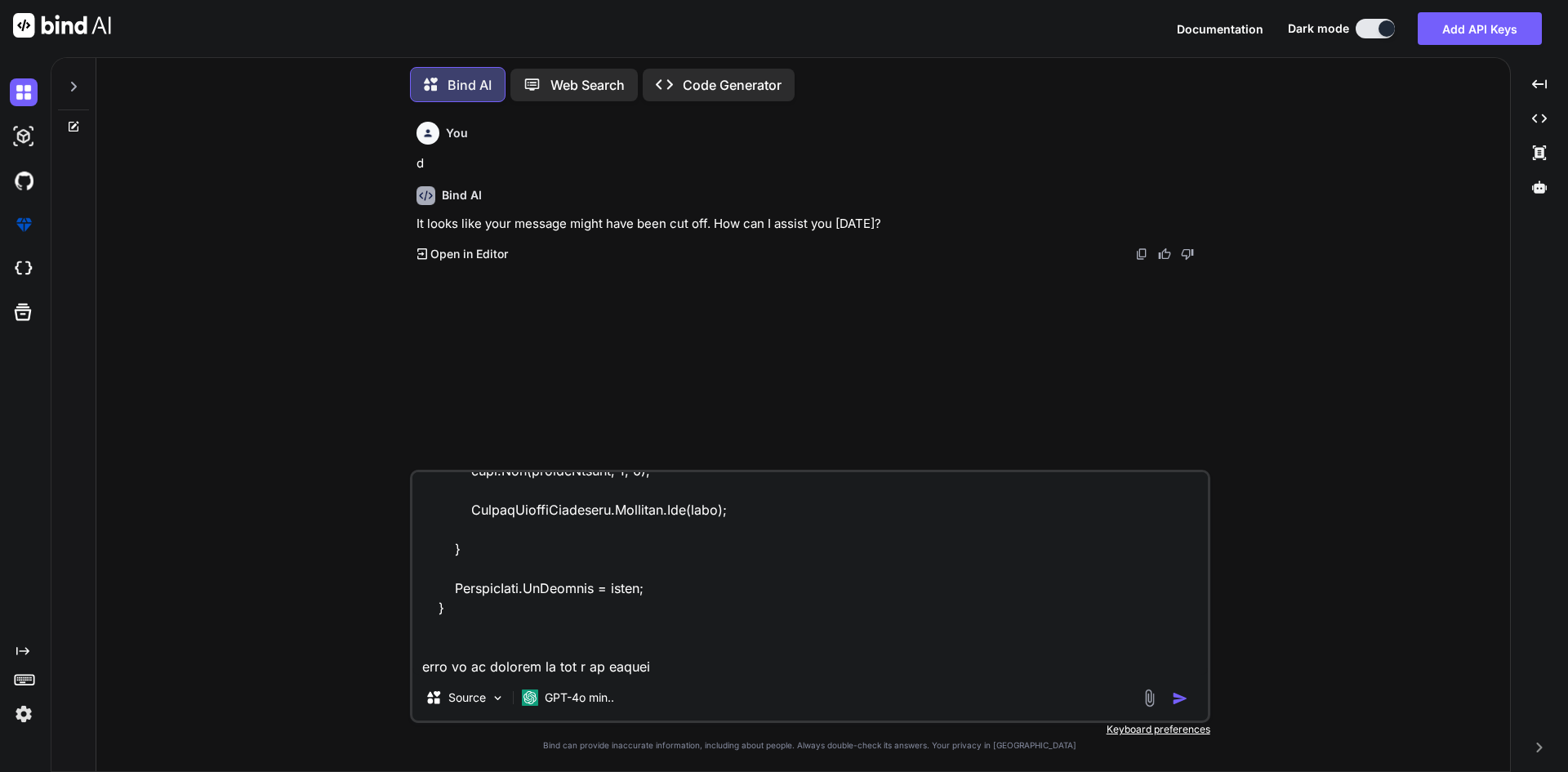
type textarea "private void OnCustomFieldSaveOverlay(object sender, EventArgs e) { if (!string…"
type textarea "x"
type textarea "private void OnCustomFieldSaveOverlay(object sender, EventArgs e) { if (!string…"
type textarea "x"
type textarea "private void OnCustomFieldSaveOverlay(object sender, EventArgs e) { if (!string…"
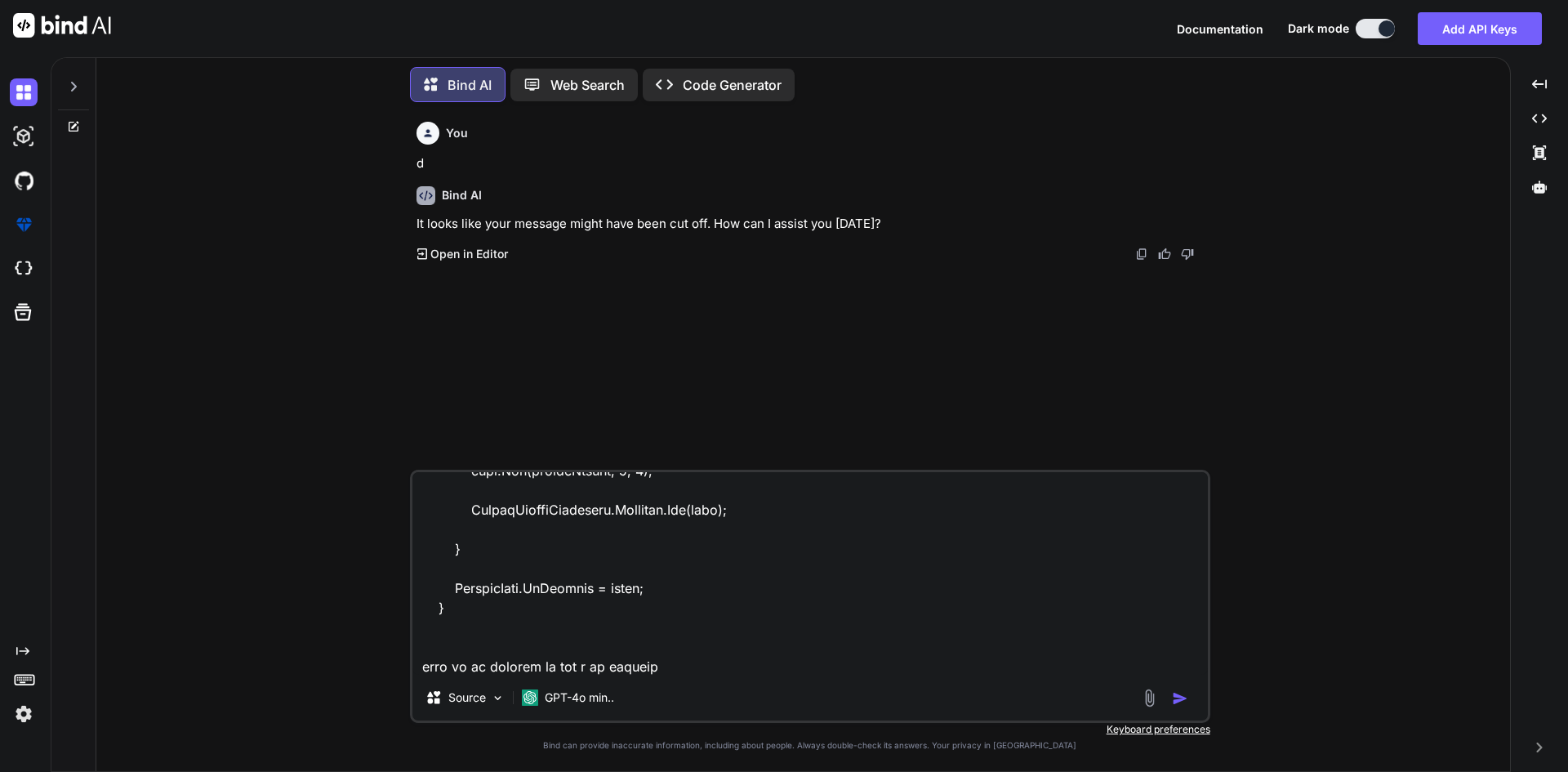
type textarea "x"
type textarea "private void OnCustomFieldSaveOverlay(object sender, EventArgs e) { if (!string…"
type textarea "x"
type textarea "private void OnCustomFieldSaveOverlay(object sender, EventArgs e) { if (!string…"
type textarea "x"
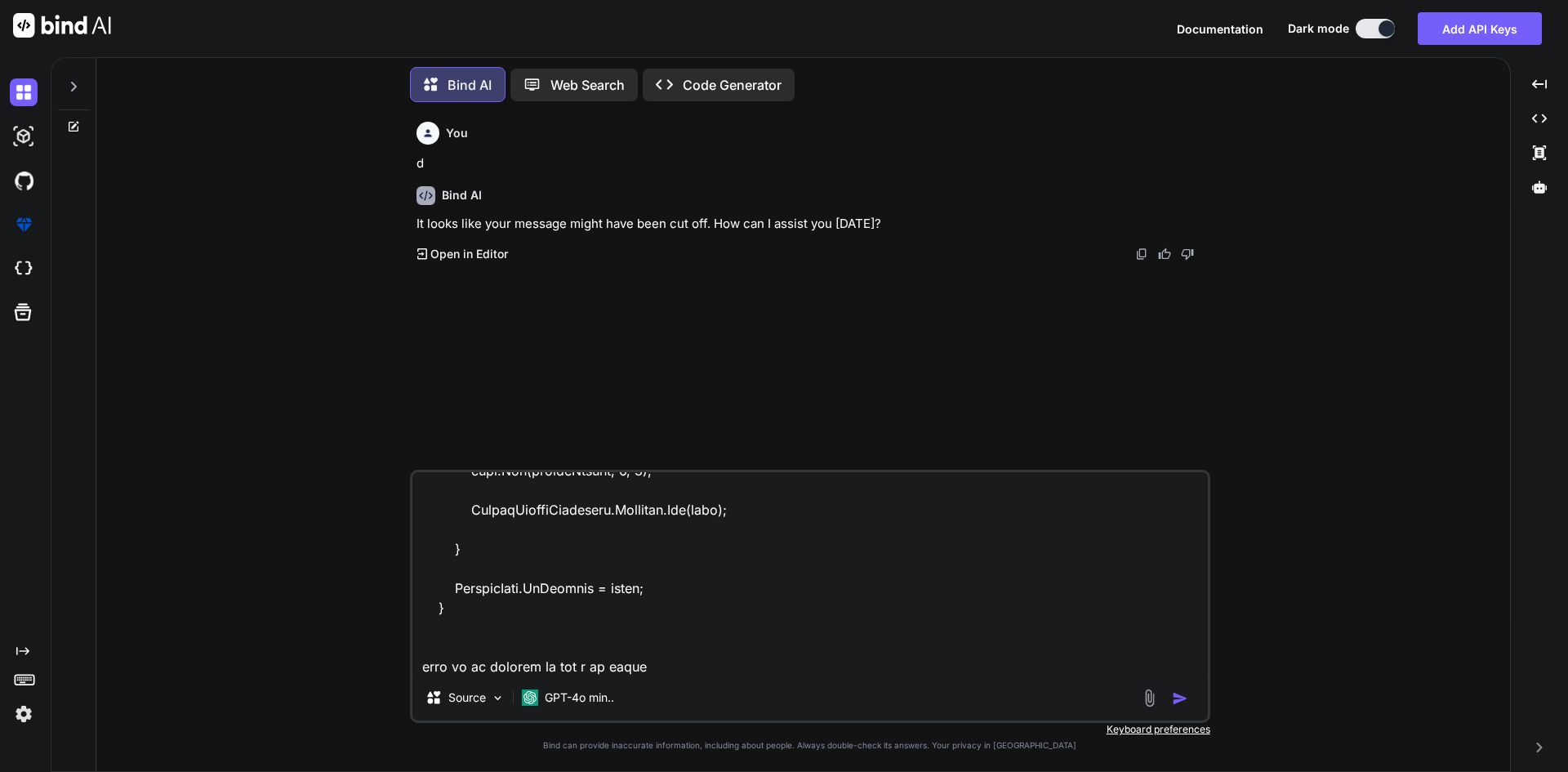
type textarea "private void OnCustomFieldSaveOverlay(object sender, EventArgs e) { if (!string…"
type textarea "x"
type textarea "private void OnCustomFieldSaveOverlay(object sender, EventArgs e) { if (!string…"
type textarea "x"
type textarea "private void OnCustomFieldSaveOverlay(object sender, EventArgs e) { if (!string…"
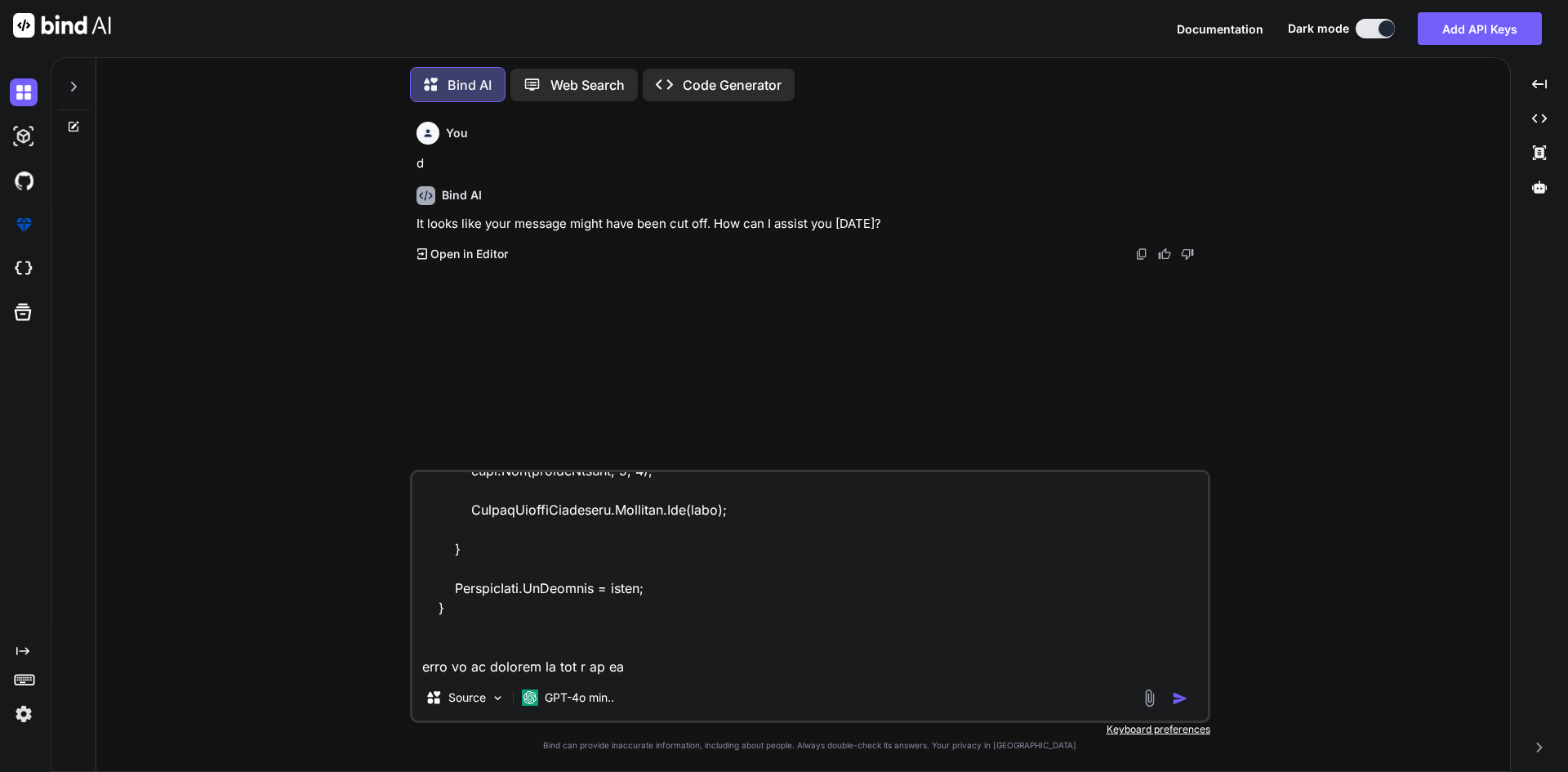
type textarea "x"
type textarea "private void OnCustomFieldSaveOverlay(object sender, EventArgs e) { if (!string…"
type textarea "x"
type textarea "private void OnCustomFieldSaveOverlay(object sender, EventArgs e) { if (!string…"
type textarea "x"
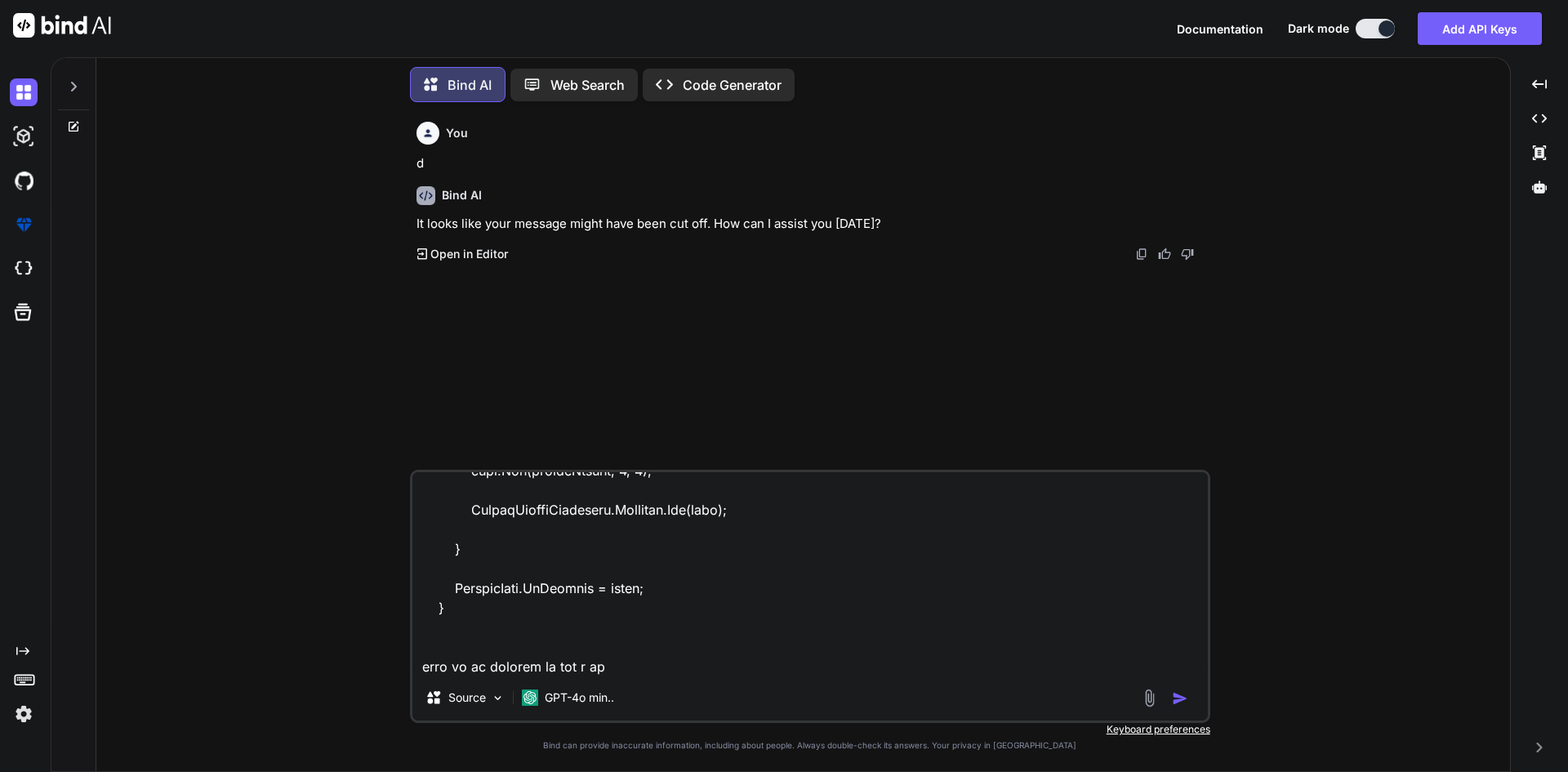
type textarea "private void OnCustomFieldSaveOverlay(object sender, EventArgs e) { if (!string…"
type textarea "x"
type textarea "private void OnCustomFieldSaveOverlay(object sender, EventArgs e) { if (!string…"
type textarea "x"
type textarea "private void OnCustomFieldSaveOverlay(object sender, EventArgs e) { if (!string…"
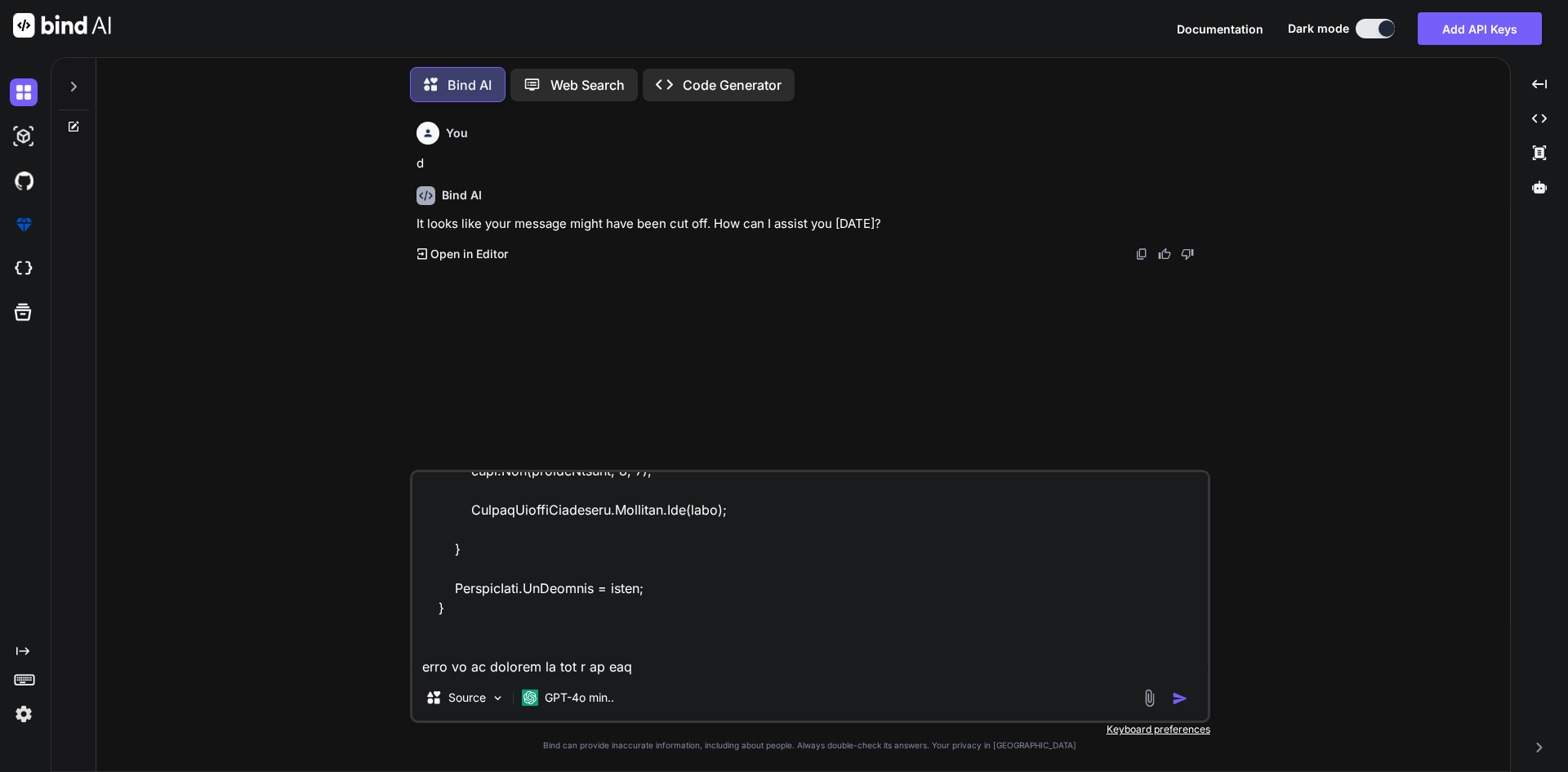
type textarea "x"
type textarea "private void OnCustomFieldSaveOverlay(object sender, EventArgs e) { if (!string…"
type textarea "x"
type textarea "private void OnCustomFieldSaveOverlay(object sender, EventArgs e) { if (!string…"
type textarea "x"
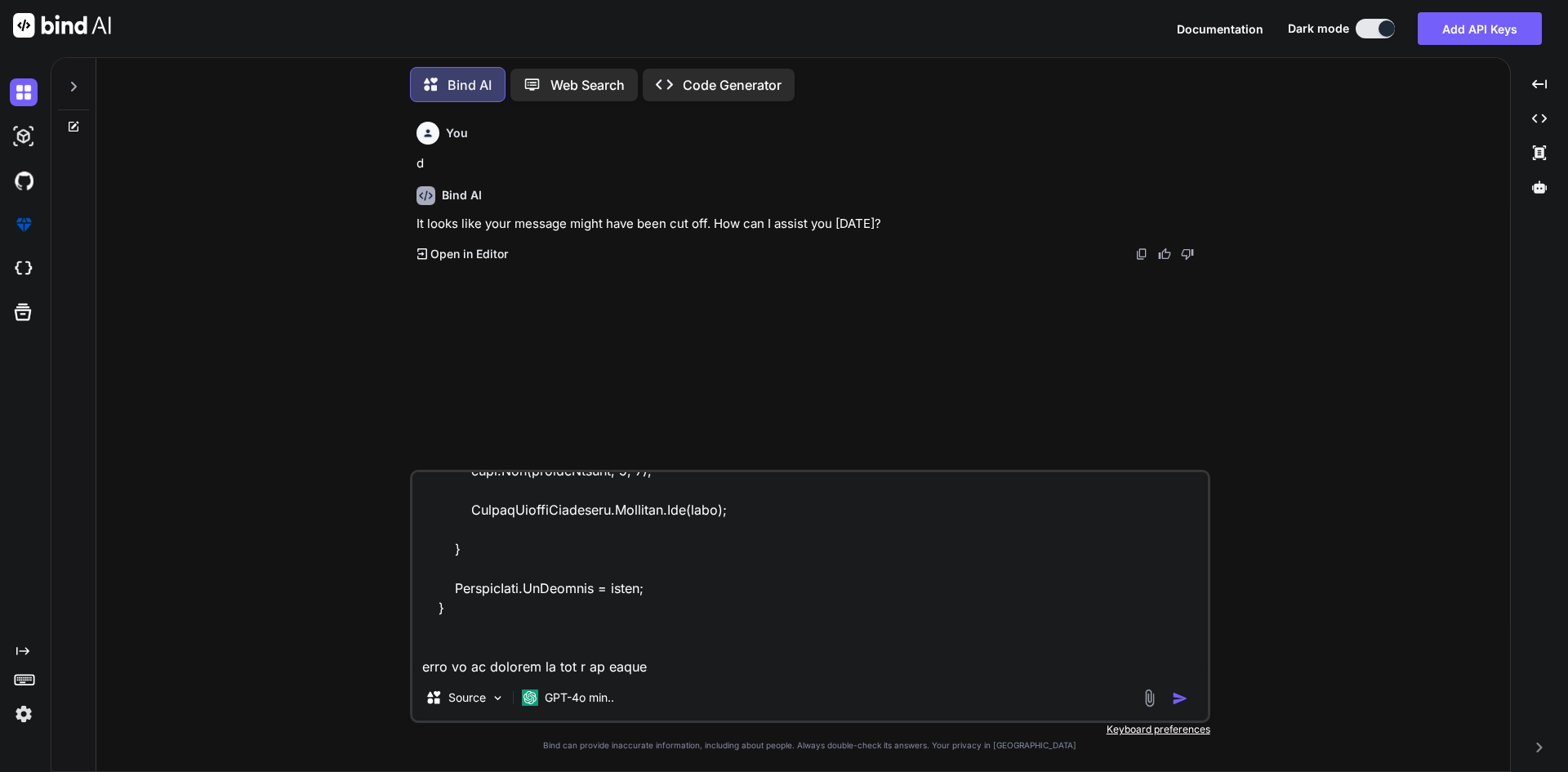
type textarea "private void OnCustomFieldSaveOverlay(object sender, EventArgs e) { if (!string…"
type textarea "x"
type textarea "private void OnCustomFieldSaveOverlay(object sender, EventArgs e) { if (!string…"
type textarea "x"
type textarea "private void OnCustomFieldSaveOverlay(object sender, EventArgs e) { if (!string…"
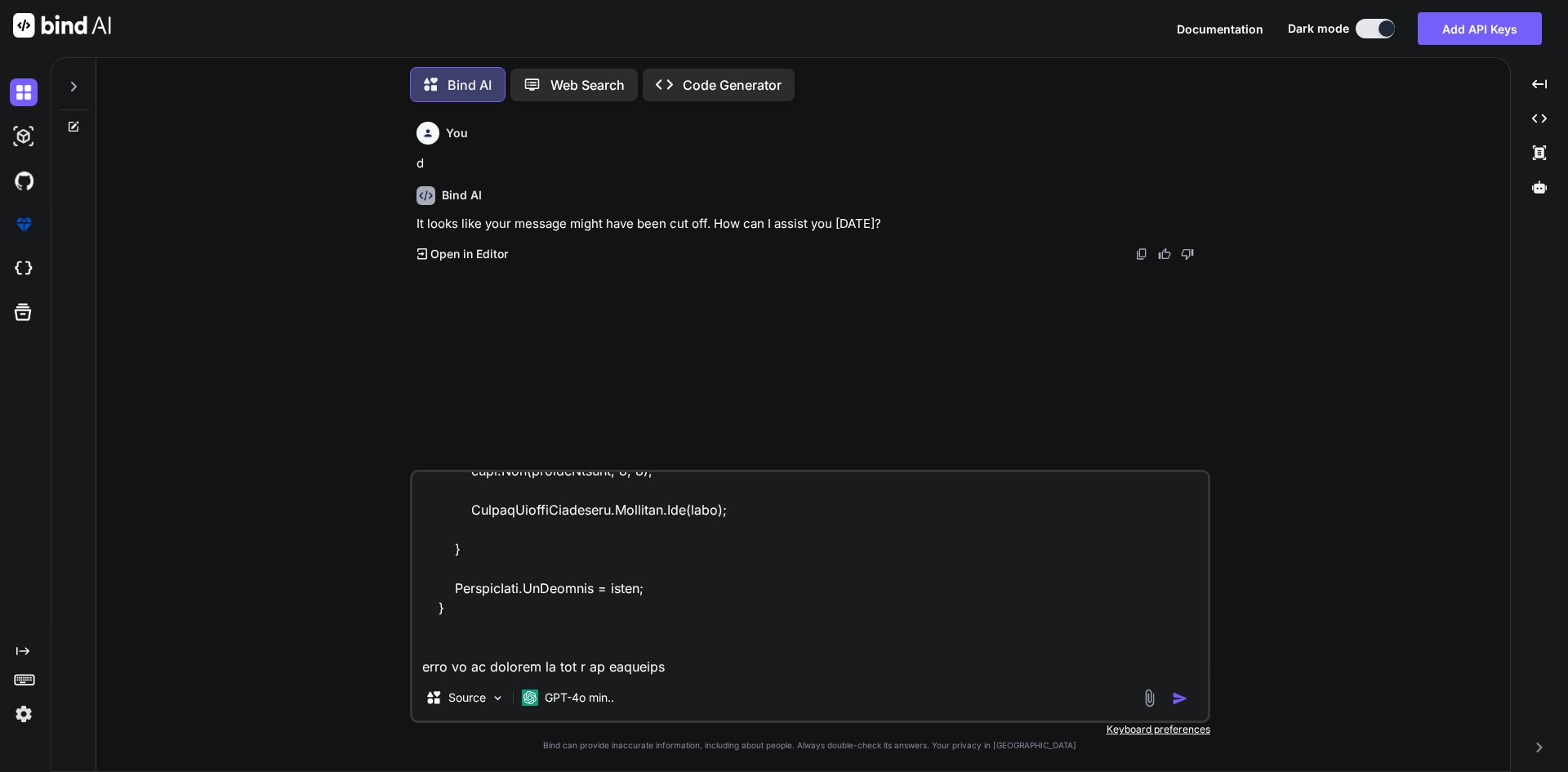
type textarea "x"
type textarea "private void OnCustomFieldSaveOverlay(object sender, EventArgs e) { if (!string…"
type textarea "x"
type textarea "private void OnCustomFieldSaveOverlay(object sender, EventArgs e) { if (!string…"
type textarea "x"
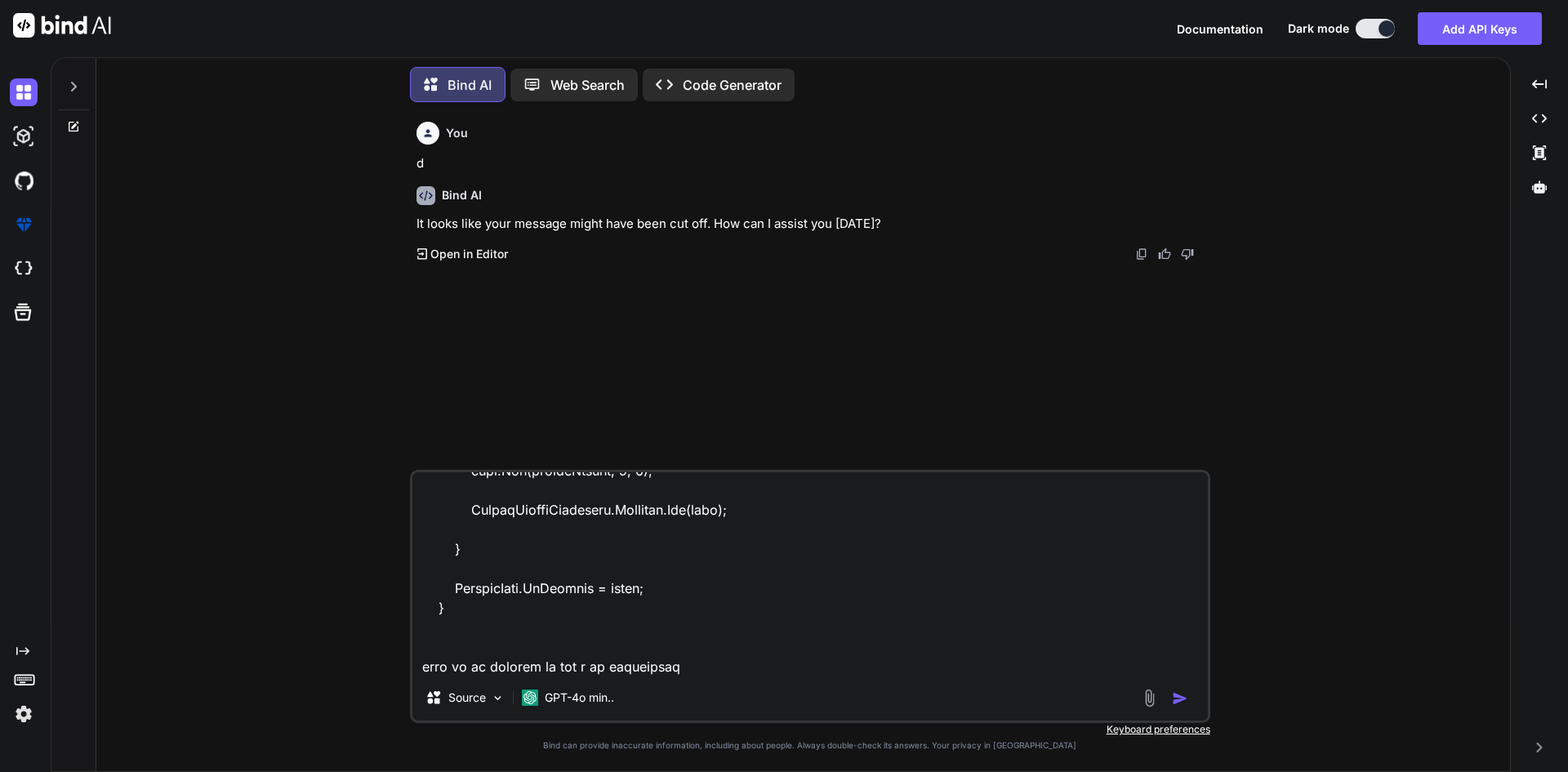
type textarea "private void OnCustomFieldSaveOverlay(object sender, EventArgs e) { if (!string…"
type textarea "x"
type textarea "private void OnCustomFieldSaveOverlay(object sender, EventArgs e) { if (!string…"
type textarea "x"
type textarea "private void OnCustomFieldSaveOverlay(object sender, EventArgs e) { if (!string…"
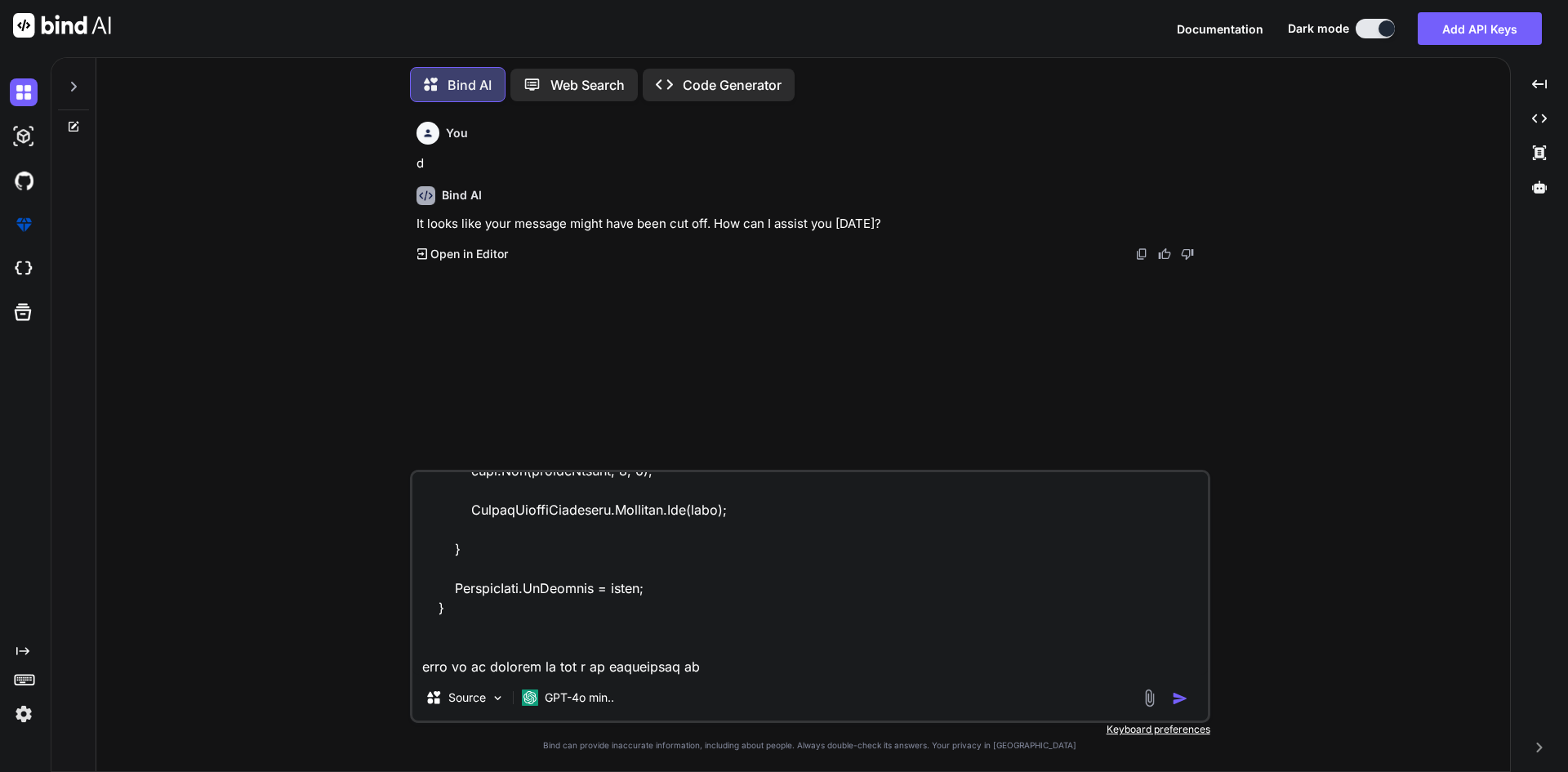
type textarea "x"
type textarea "private void OnCustomFieldSaveOverlay(object sender, EventArgs e) { if (!string…"
type textarea "x"
type textarea "private void OnCustomFieldSaveOverlay(object sender, EventArgs e) { if (!string…"
type textarea "x"
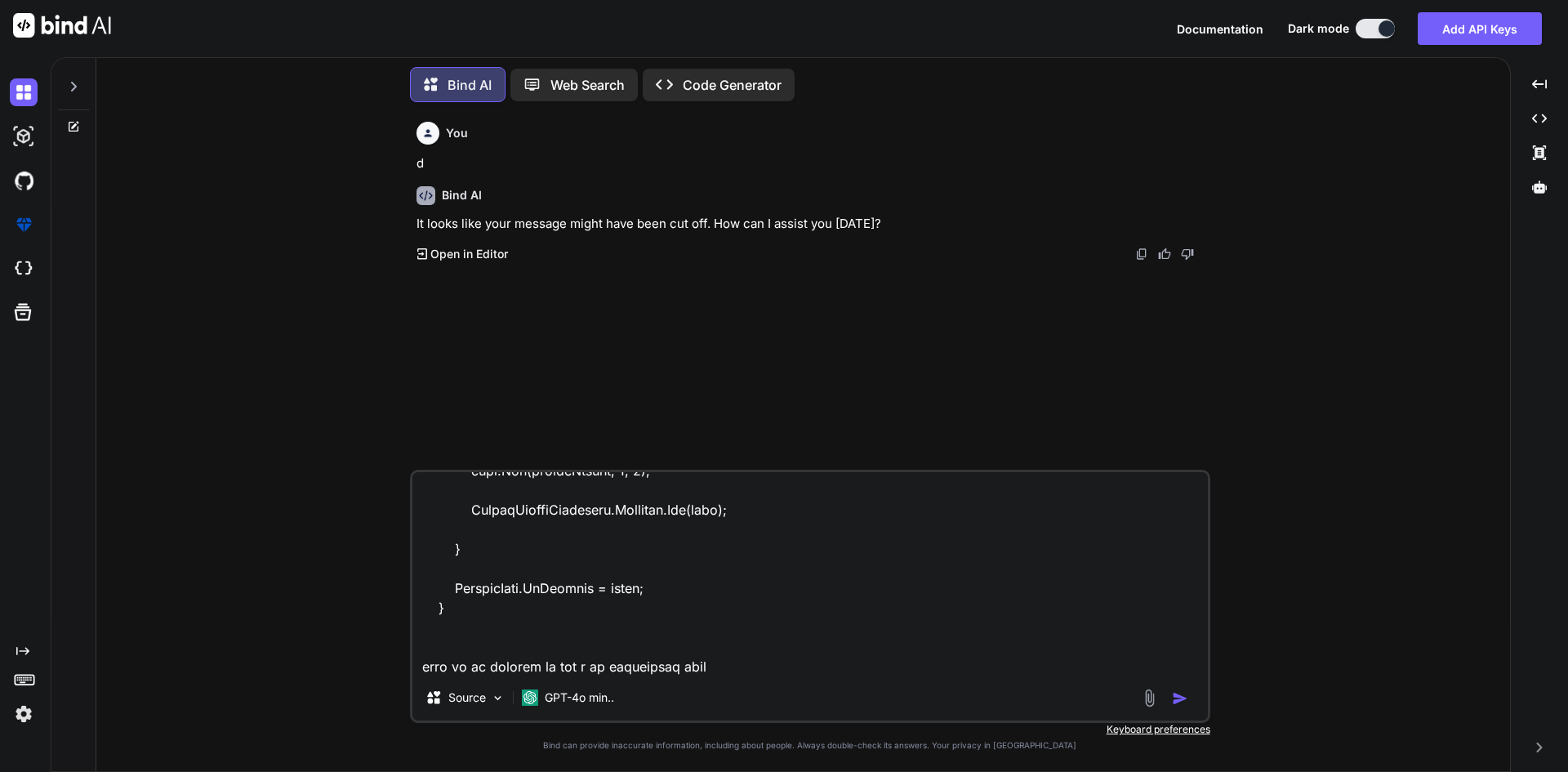
type textarea "private void OnCustomFieldSaveOverlay(object sender, EventArgs e) { if (!string…"
type textarea "x"
type textarea "private void OnCustomFieldSaveOverlay(object sender, EventArgs e) { if (!string…"
type textarea "x"
type textarea "private void OnCustomFieldSaveOverlay(object sender, EventArgs e) { if (!string…"
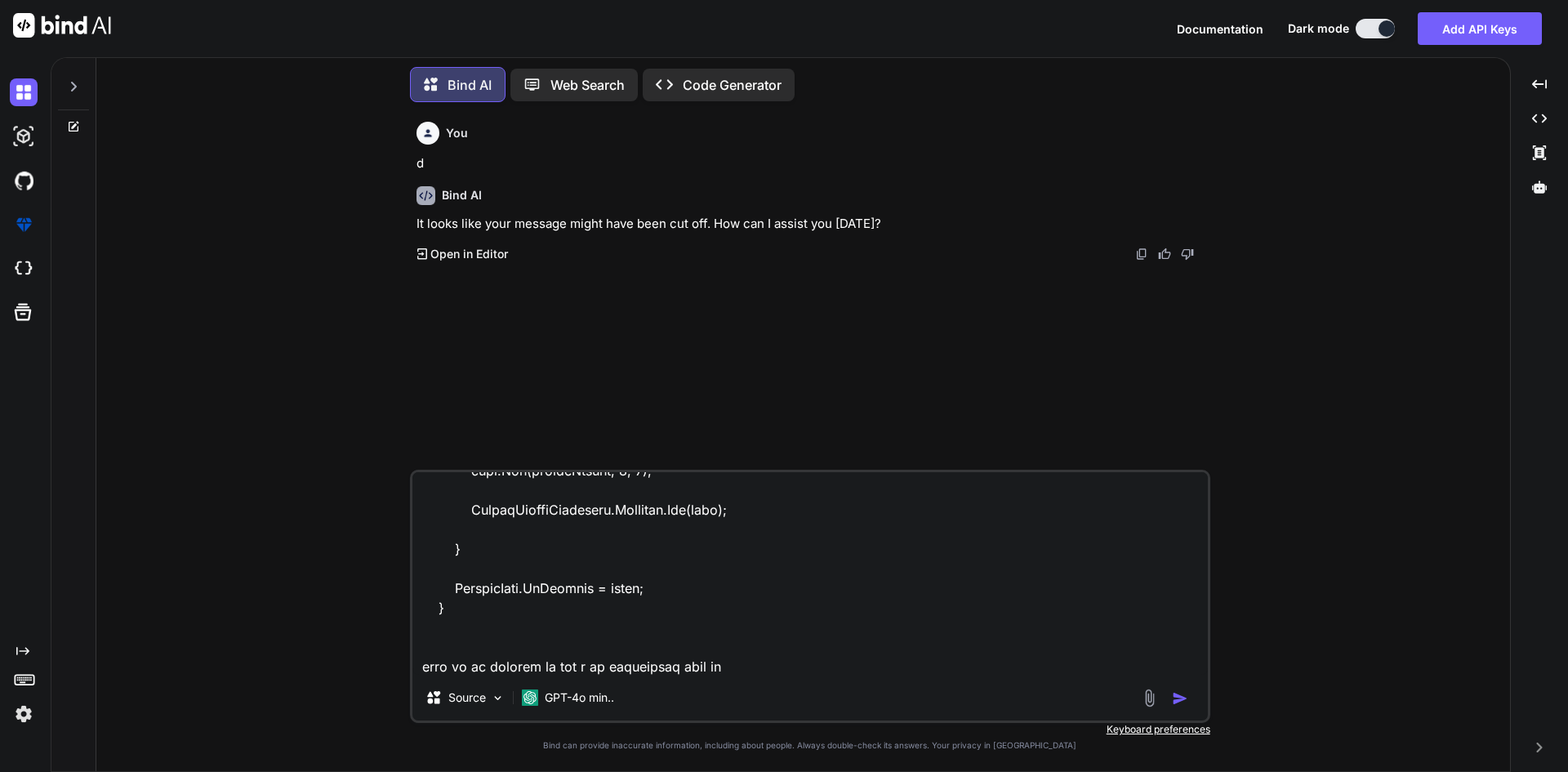
type textarea "x"
type textarea "private void OnCustomFieldSaveOverlay(object sender, EventArgs e) { if (!string…"
type textarea "x"
type textarea "private void OnCustomFieldSaveOverlay(object sender, EventArgs e) { if (!string…"
type textarea "x"
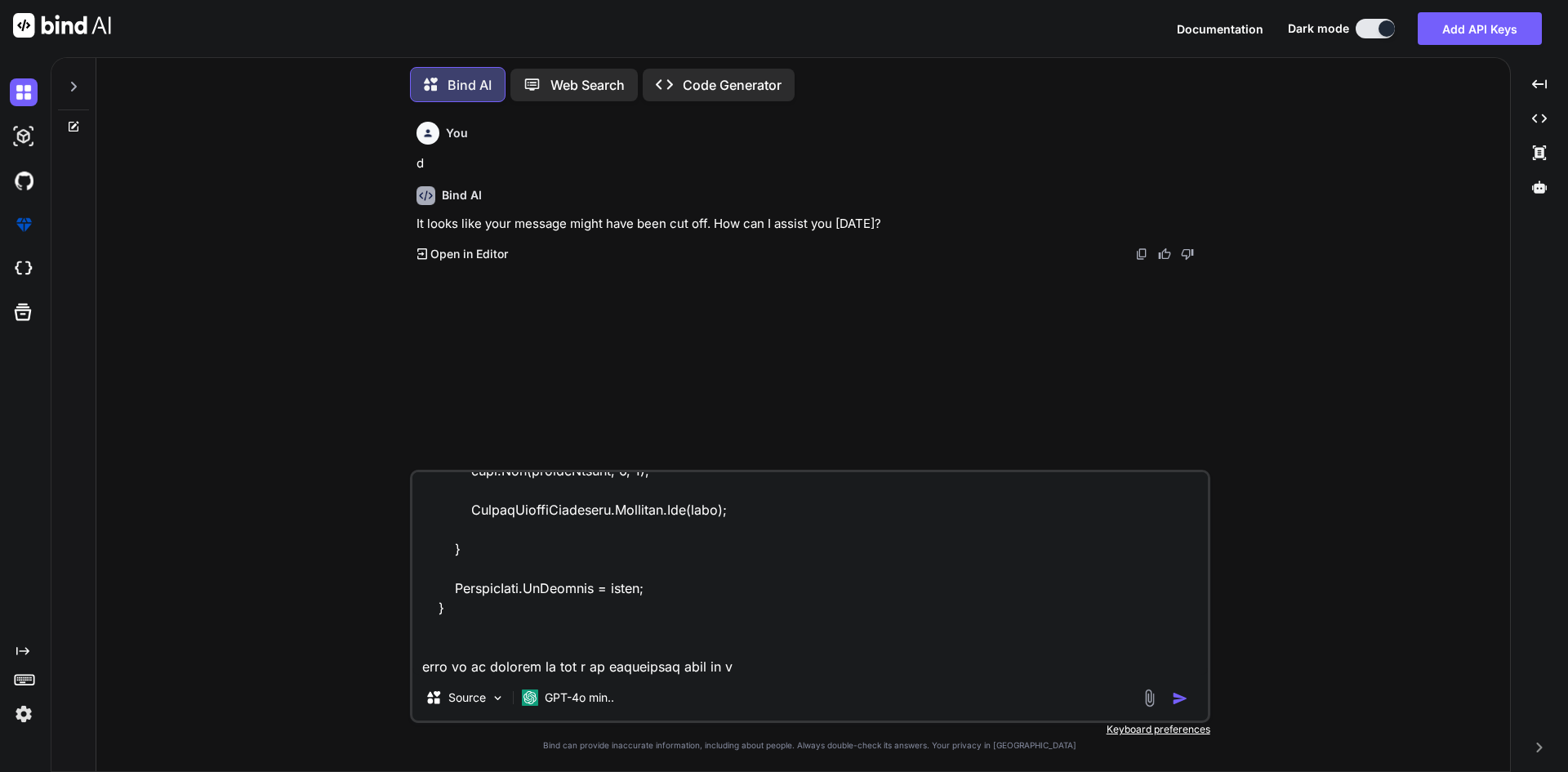
type textarea "private void OnCustomFieldSaveOverlay(object sender, EventArgs e) { if (!string…"
type textarea "x"
type textarea "private void OnCustomFieldSaveOverlay(object sender, EventArgs e) { if (!string…"
type textarea "x"
type textarea "private void OnCustomFieldSaveOverlay(object sender, EventArgs e) { if (!string…"
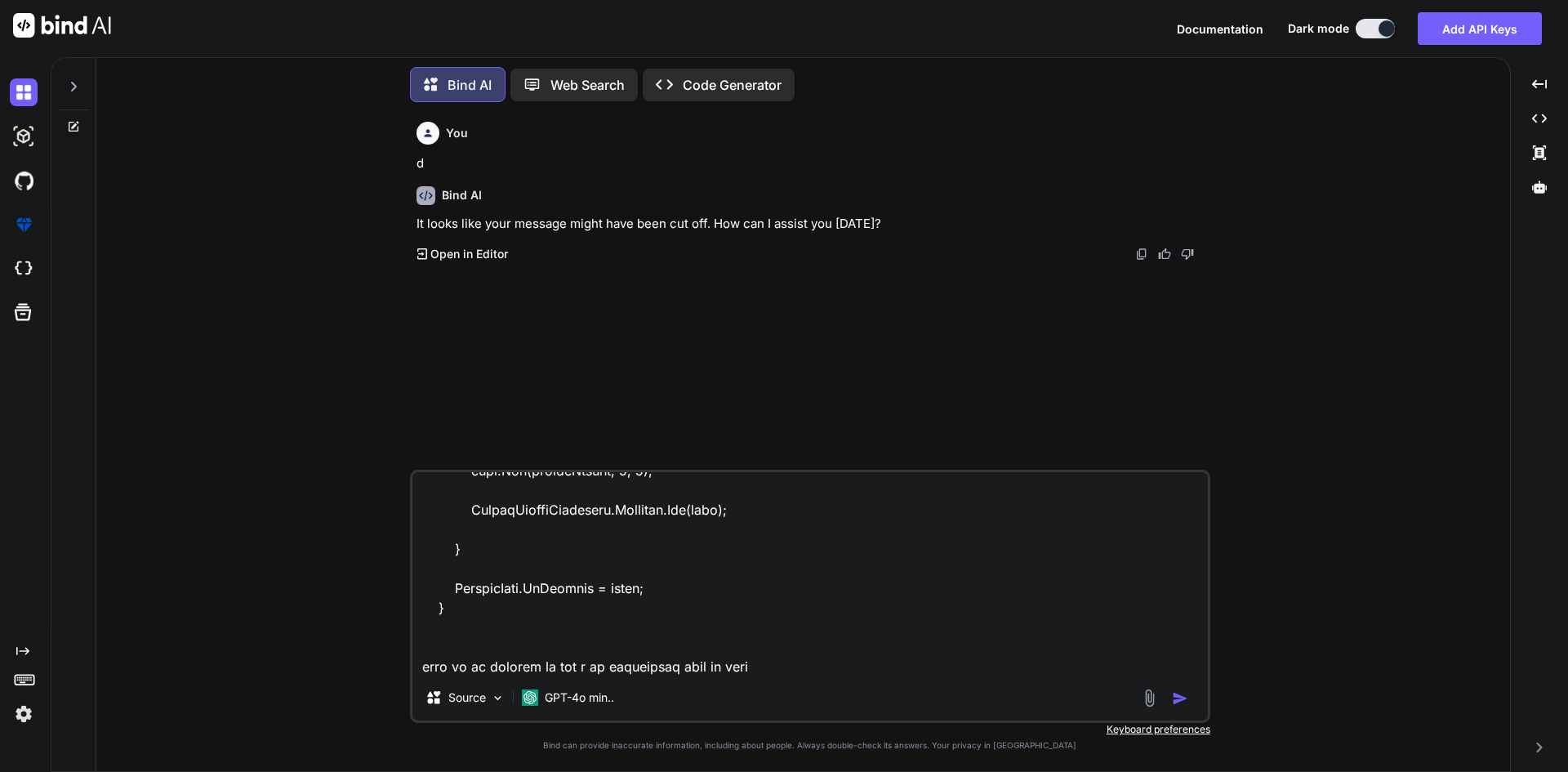
type textarea "x"
type textarea "private void OnCustomFieldSaveOverlay(object sender, EventArgs e) { if (!string…"
type textarea "x"
type textarea "private void OnCustomFieldSaveOverlay(object sender, EventArgs e) { if (!string…"
type textarea "x"
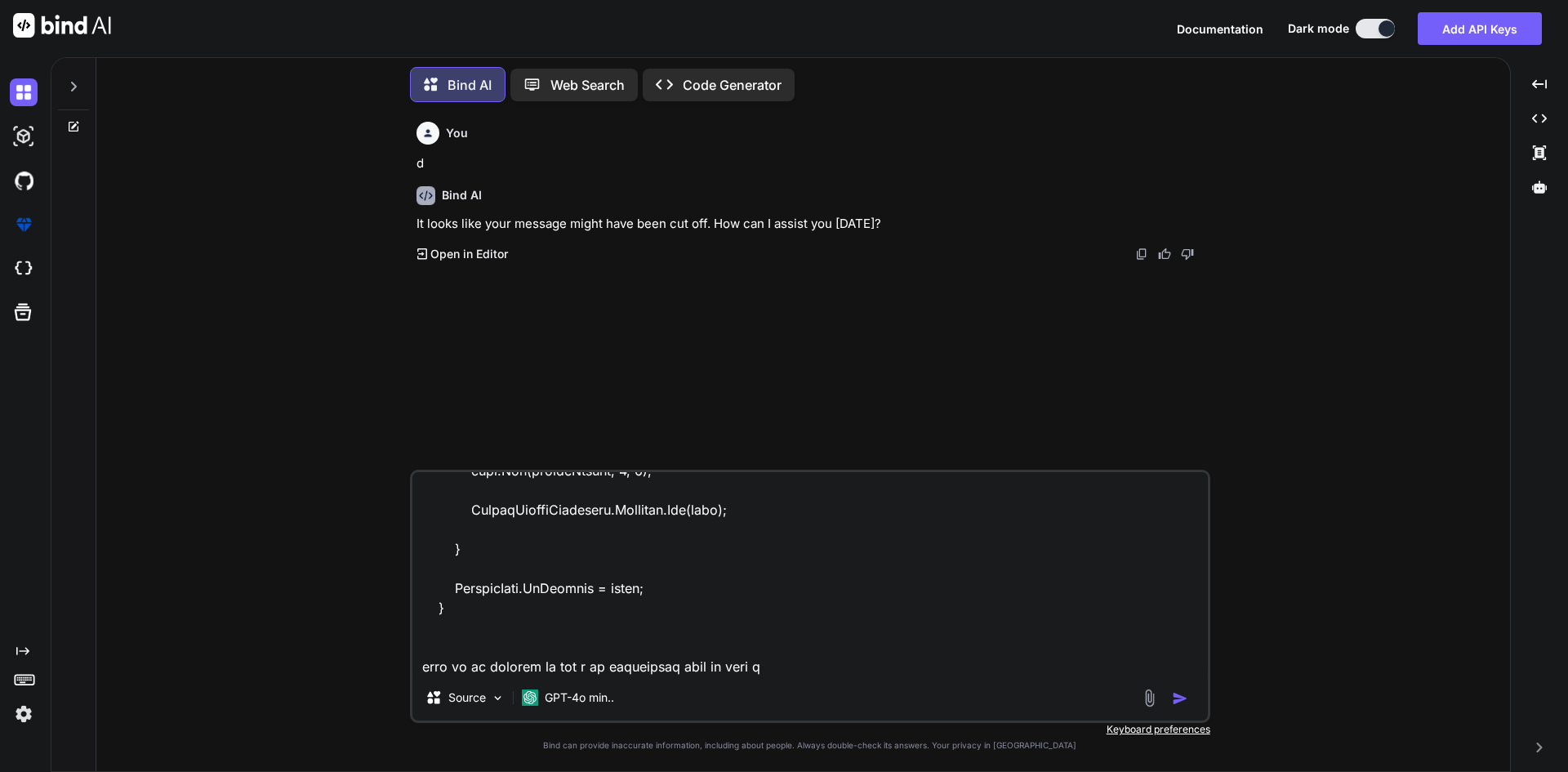
type textarea "private void OnCustomFieldSaveOverlay(object sender, EventArgs e) { if (!string…"
type textarea "x"
type textarea "private void OnCustomFieldSaveOverlay(object sender, EventArgs e) { if (!string…"
type textarea "x"
type textarea "private void OnCustomFieldSaveOverlay(object sender, EventArgs e) { if (!string…"
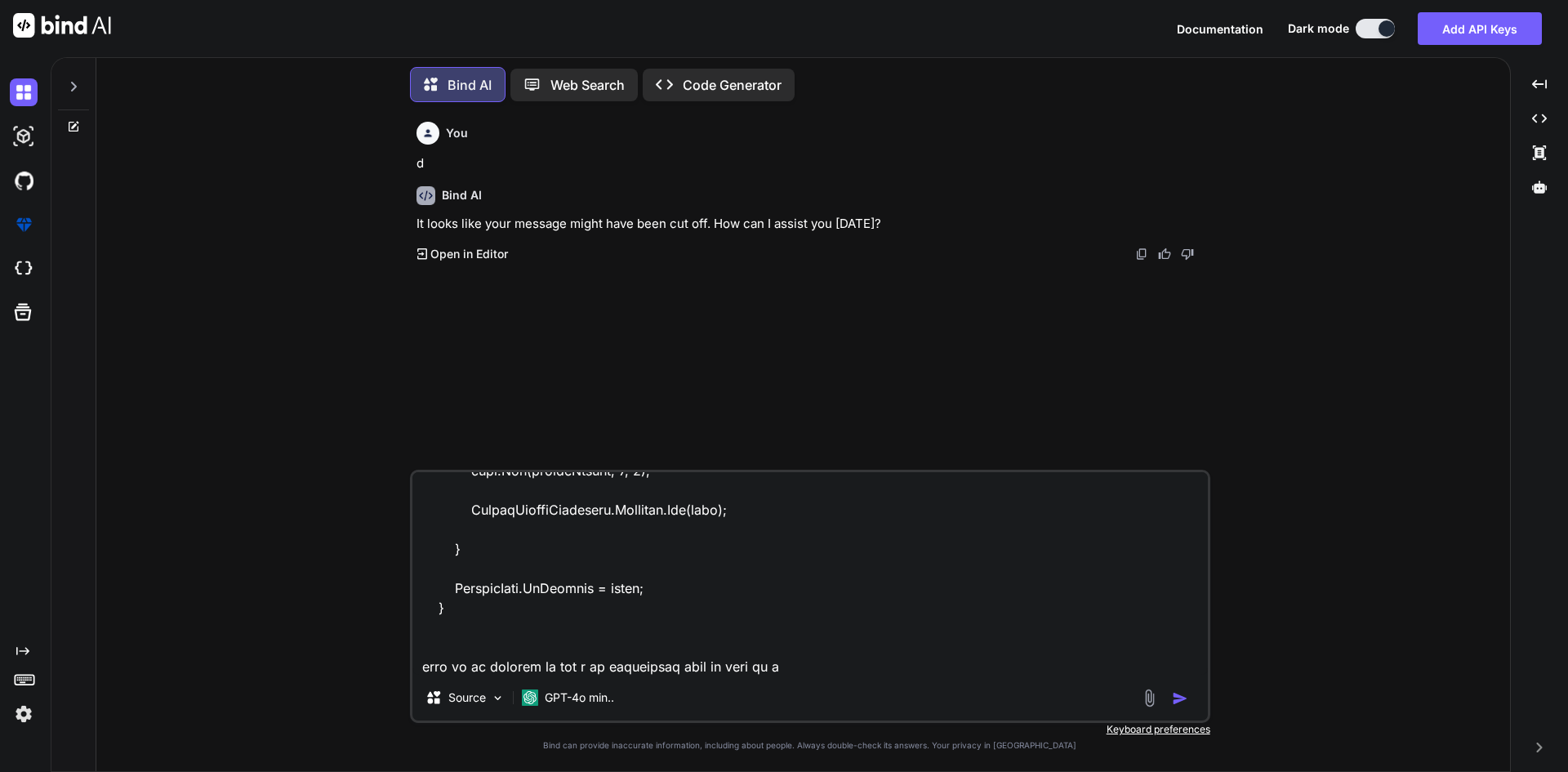
type textarea "x"
type textarea "private void OnCustomFieldSaveOverlay(object sender, EventArgs e) { if (!string…"
type textarea "x"
type textarea "private void OnCustomFieldSaveOverlay(object sender, EventArgs e) { if (!string…"
type textarea "x"
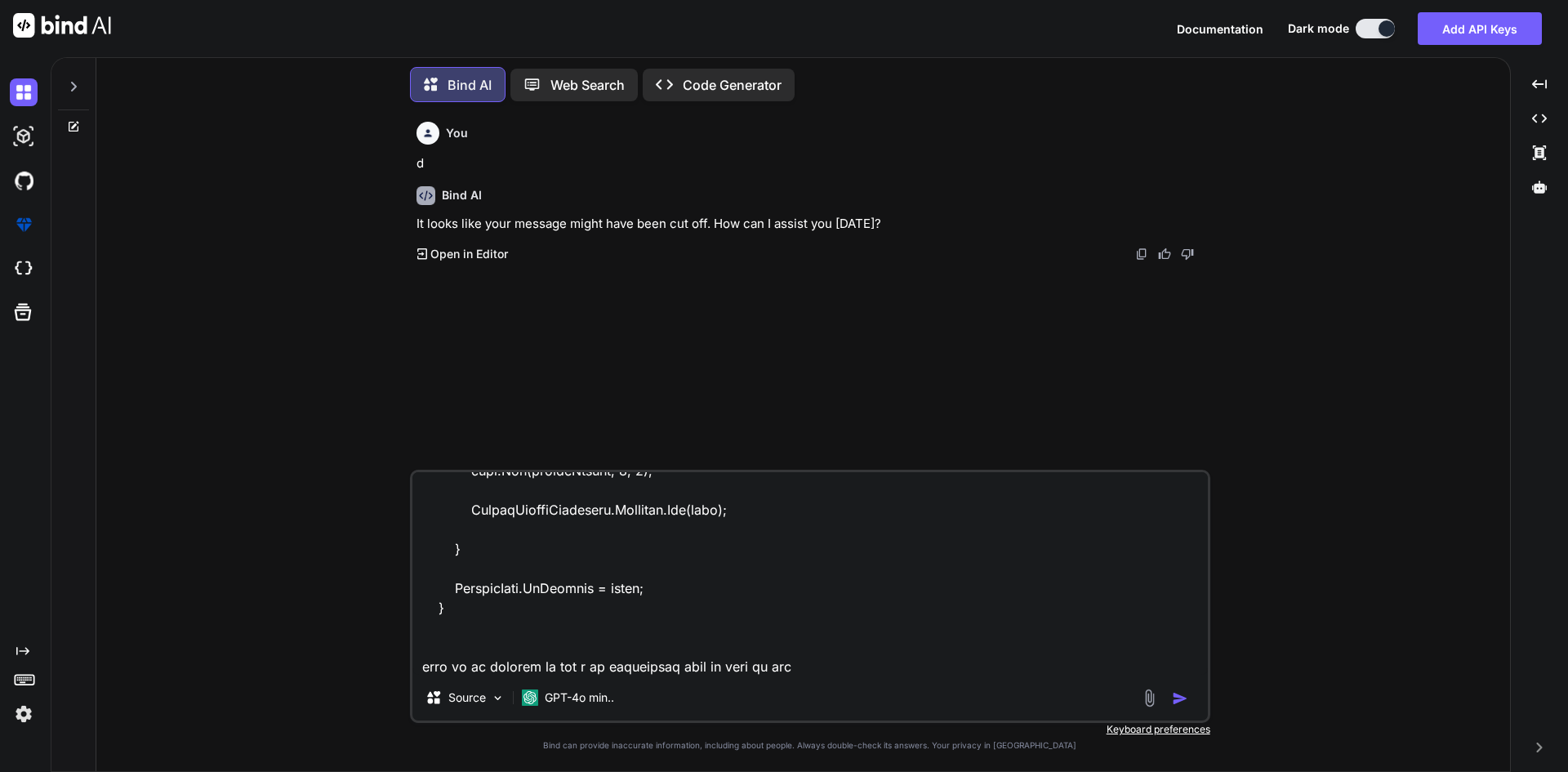
type textarea "private void OnCustomFieldSaveOverlay(object sender, EventArgs e) { if (!string…"
type textarea "x"
type textarea "private void OnCustomFieldSaveOverlay(object sender, EventArgs e) { if (!string…"
type textarea "x"
type textarea "private void OnCustomFieldSaveOverlay(object sender, EventArgs e) { if (!string…"
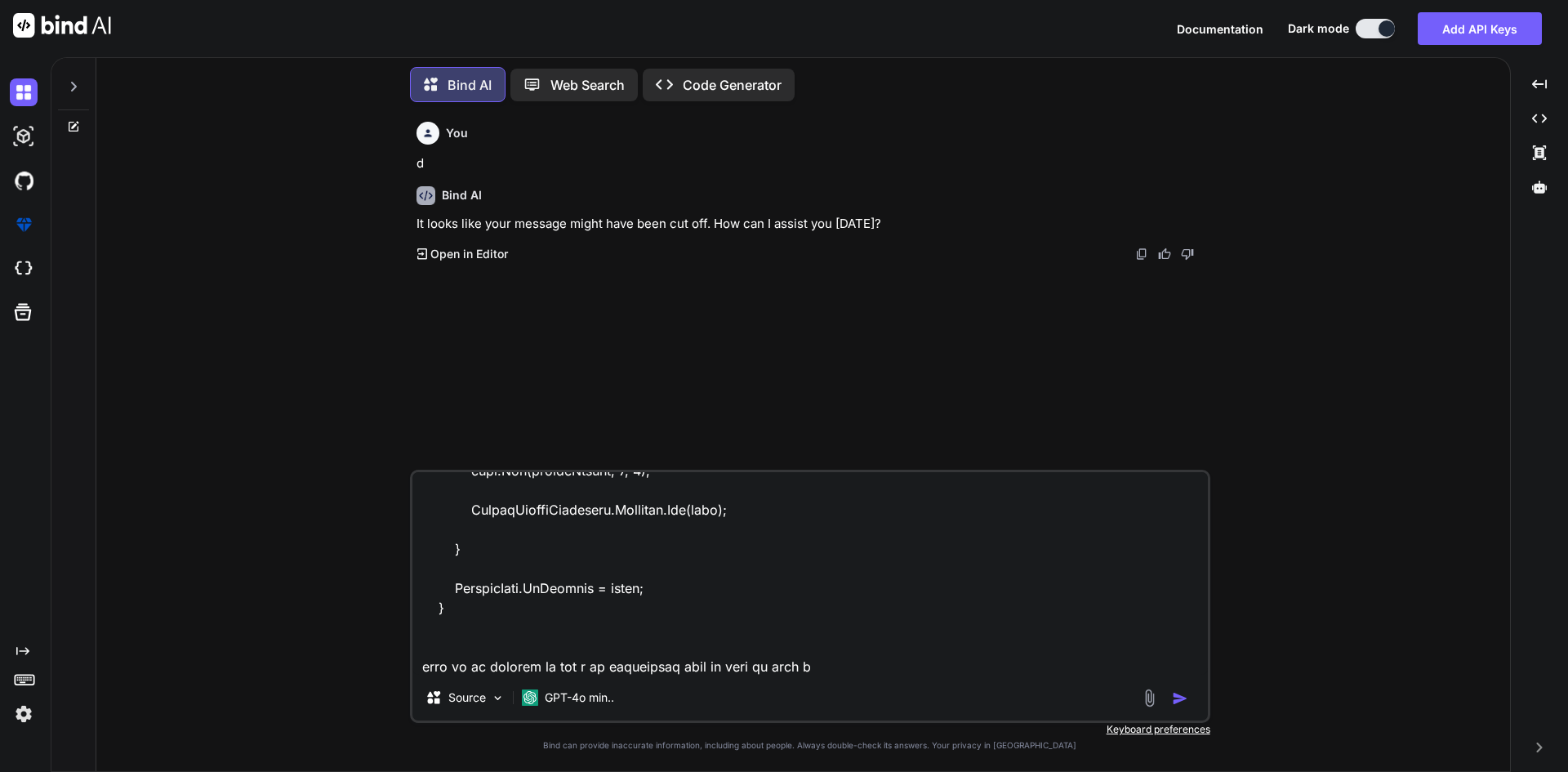
type textarea "x"
type textarea "private void OnCustomFieldSaveOverlay(object sender, EventArgs e) { if (!string…"
type textarea "x"
type textarea "private void OnCustomFieldSaveOverlay(object sender, EventArgs e) { if (!string…"
type textarea "x"
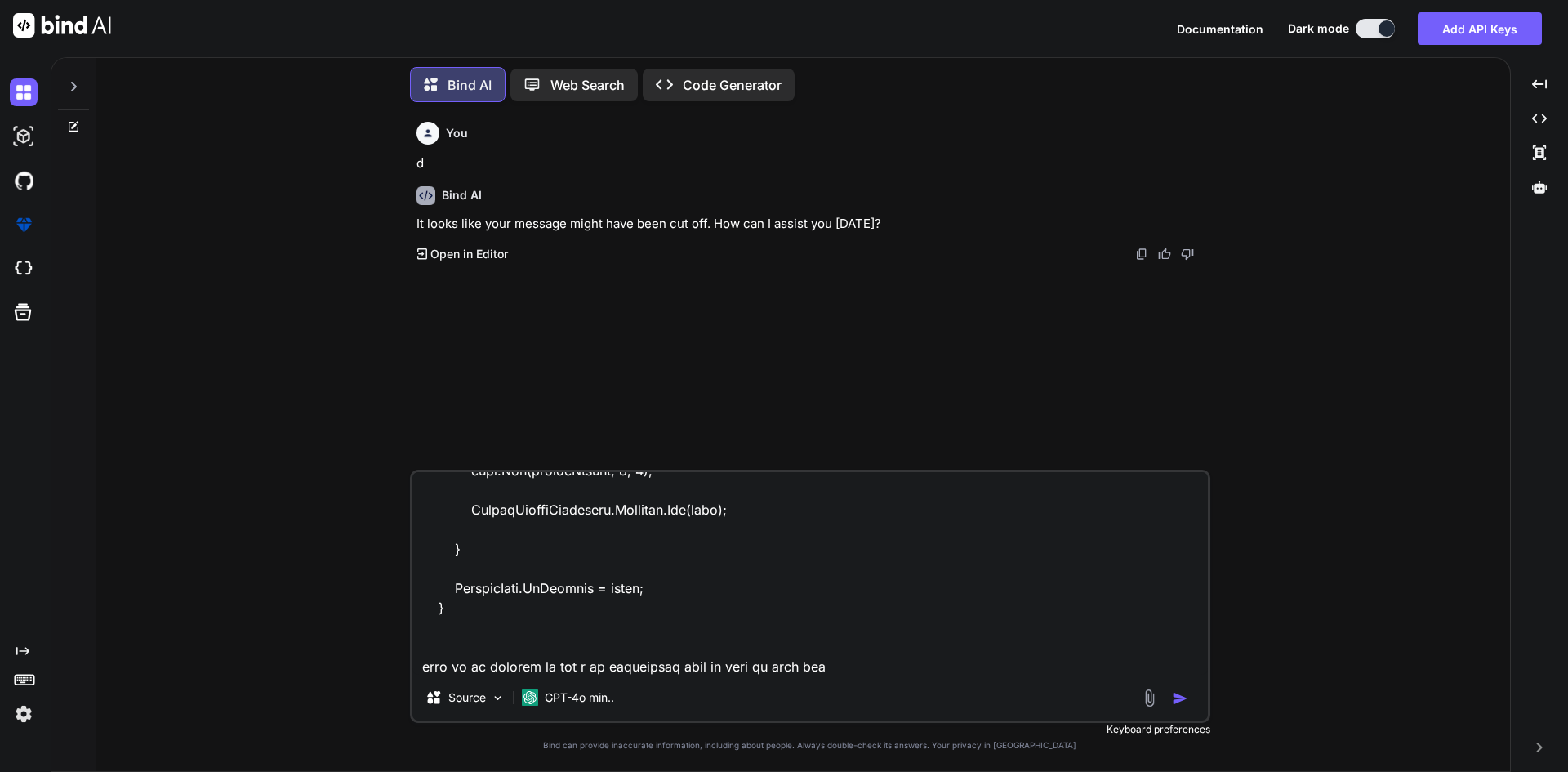
type textarea "private void OnCustomFieldSaveOverlay(object sender, EventArgs e) { if (!string…"
type textarea "x"
type textarea "private void OnCustomFieldSaveOverlay(object sender, EventArgs e) { if (!string…"
type textarea "x"
type textarea "private void OnCustomFieldSaveOverlay(object sender, EventArgs e) { if (!string…"
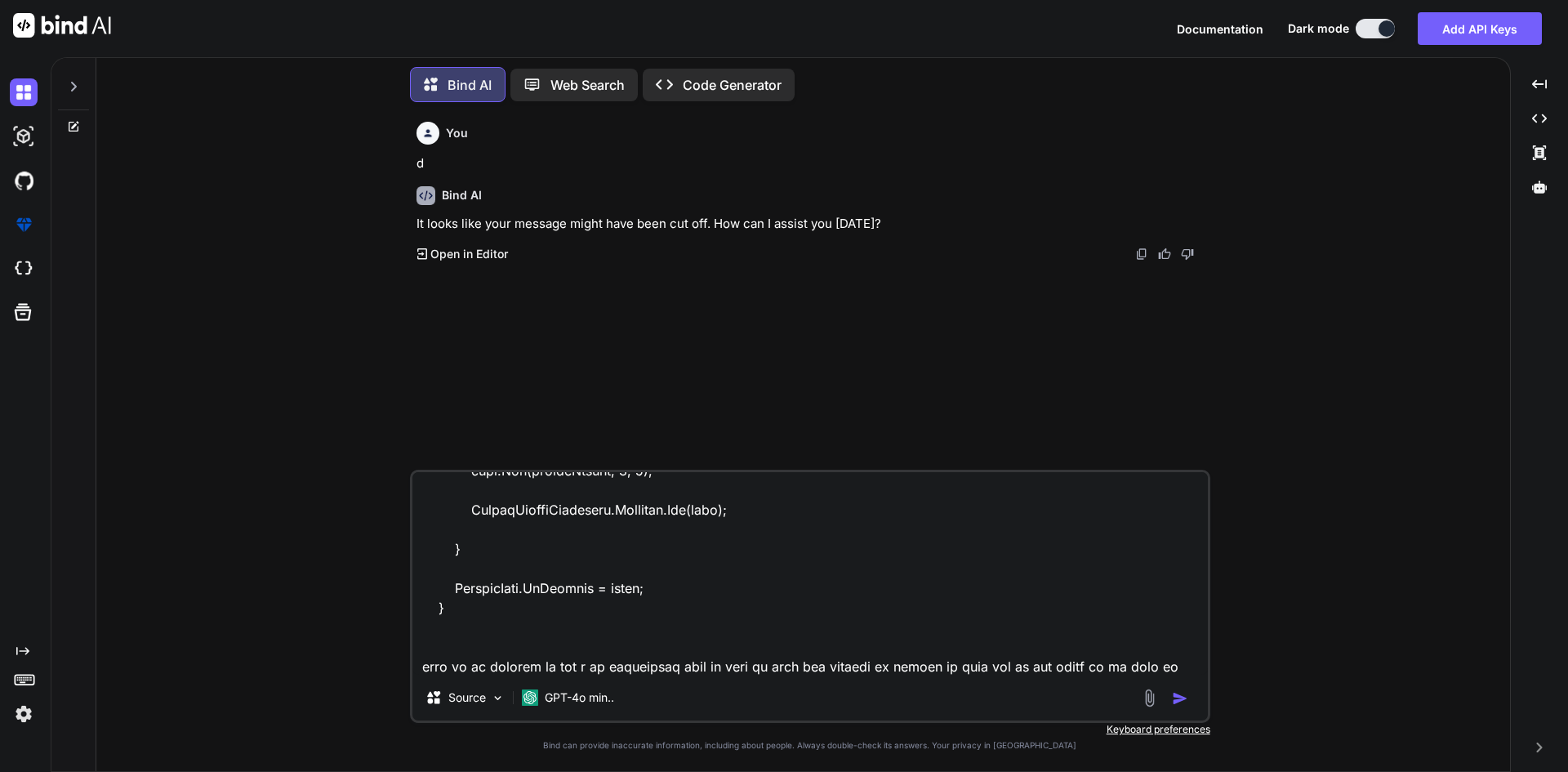
scroll to position [1138, 0]
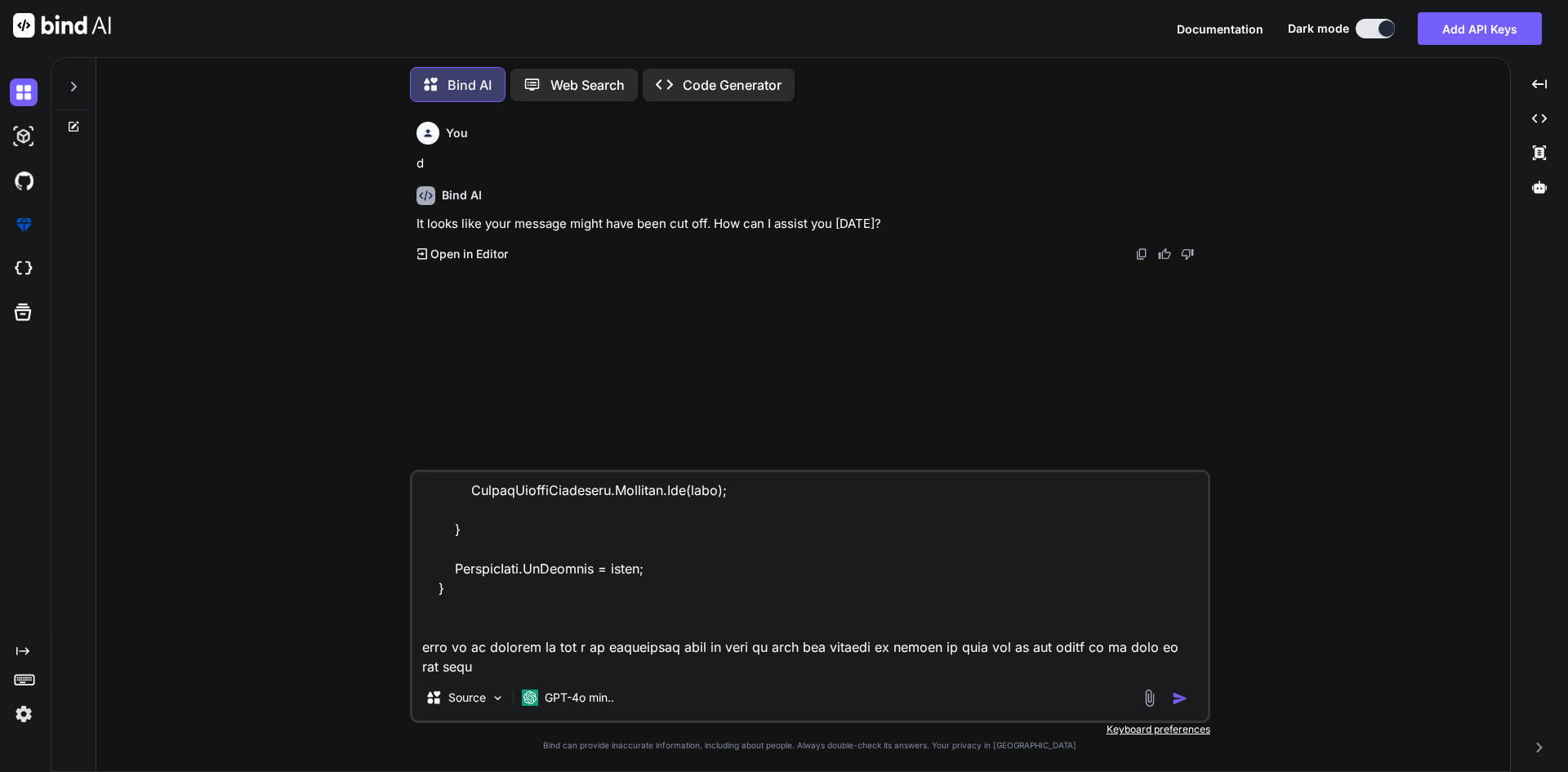
click at [479, 667] on textarea at bounding box center [809, 573] width 795 height 203
click at [436, 601] on textarea at bounding box center [809, 573] width 795 height 203
paste textarea "private void CustomDetailFieldJson() { var entriesData = new Dictionary<string,…"
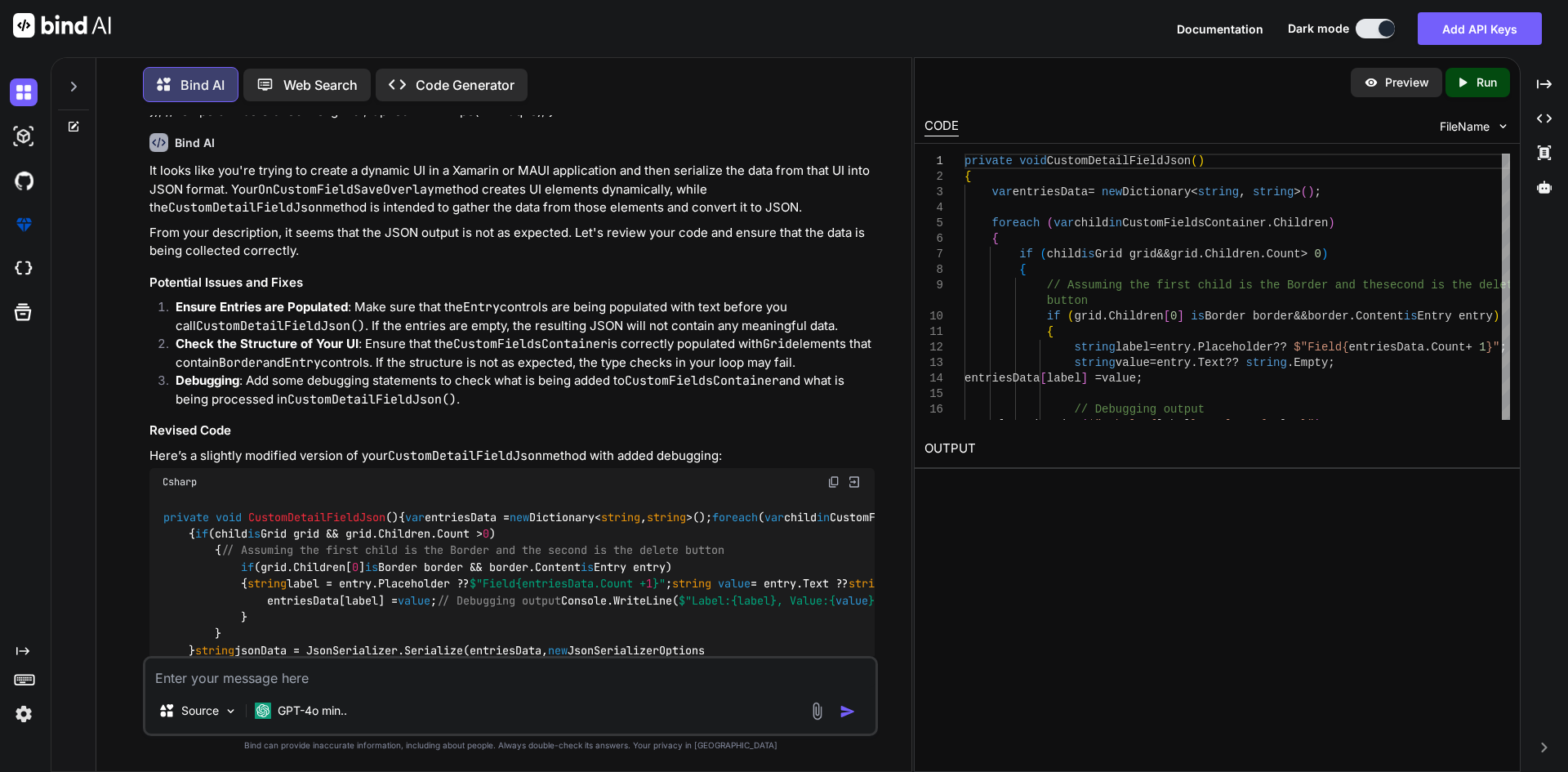
scroll to position [744, 0]
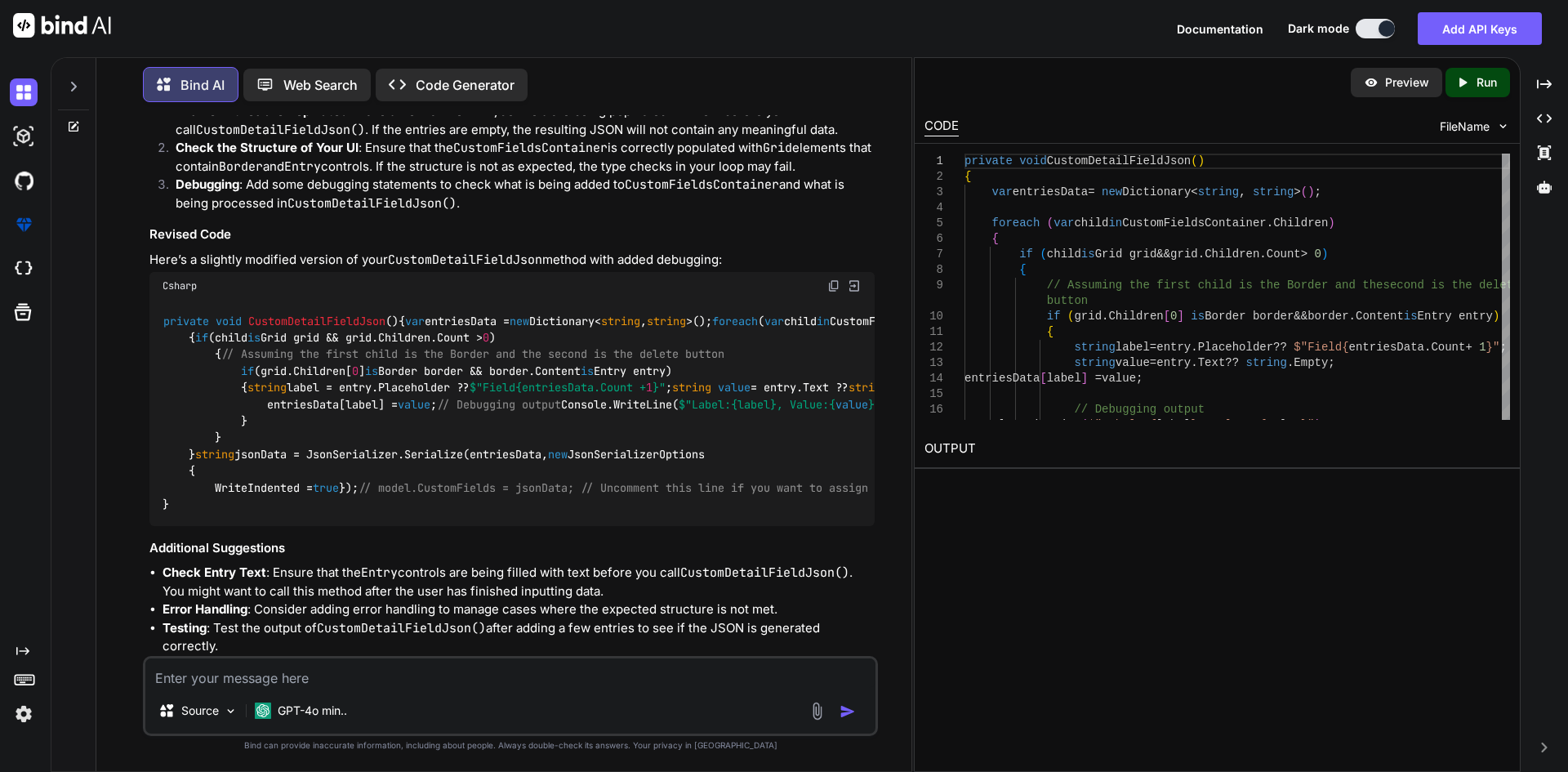
click at [601, 318] on span "string" at bounding box center [620, 320] width 39 height 14
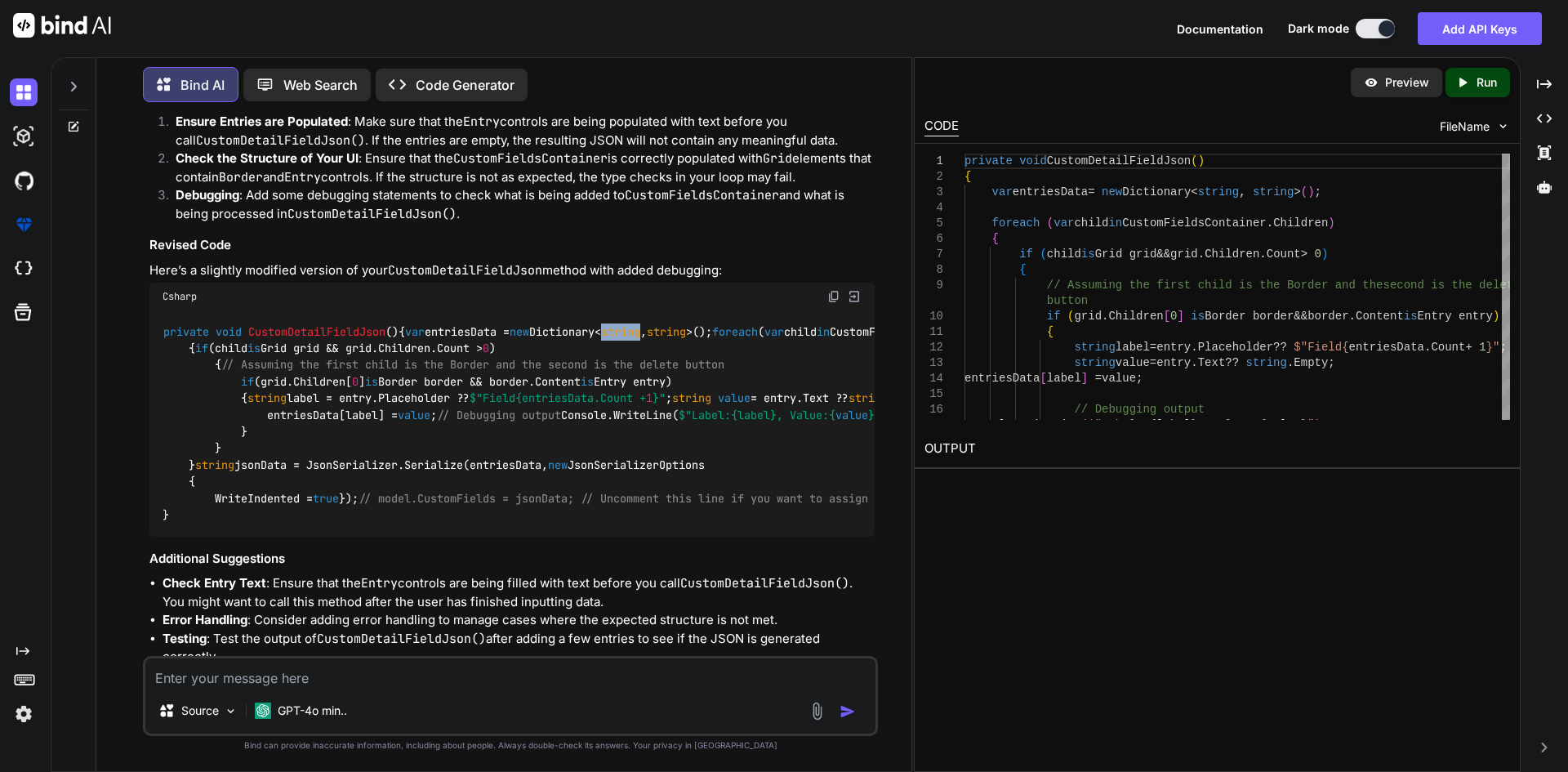
scroll to position [570, 0]
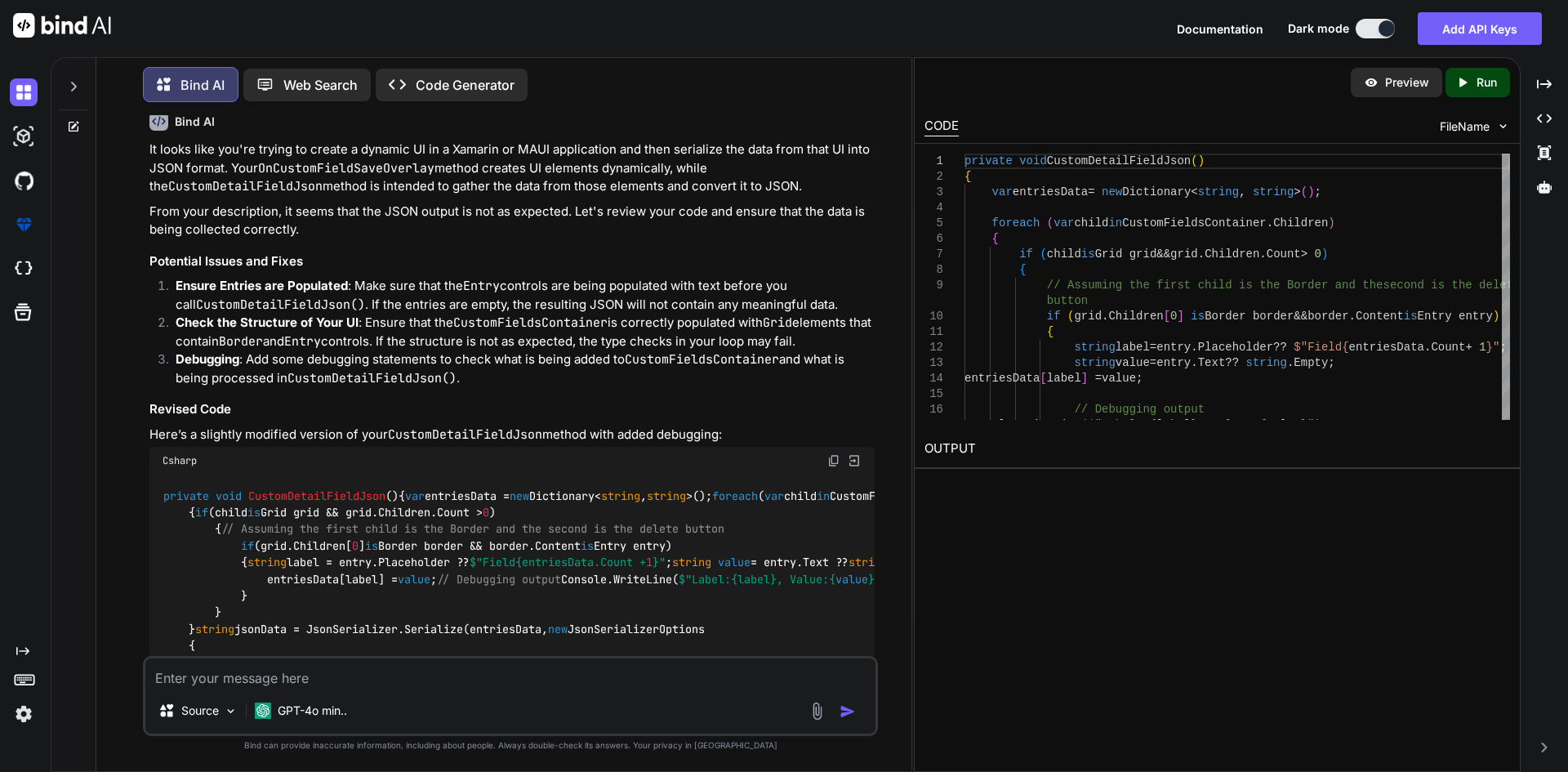
click at [479, 427] on code "CustomDetailFieldJson" at bounding box center [465, 435] width 154 height 16
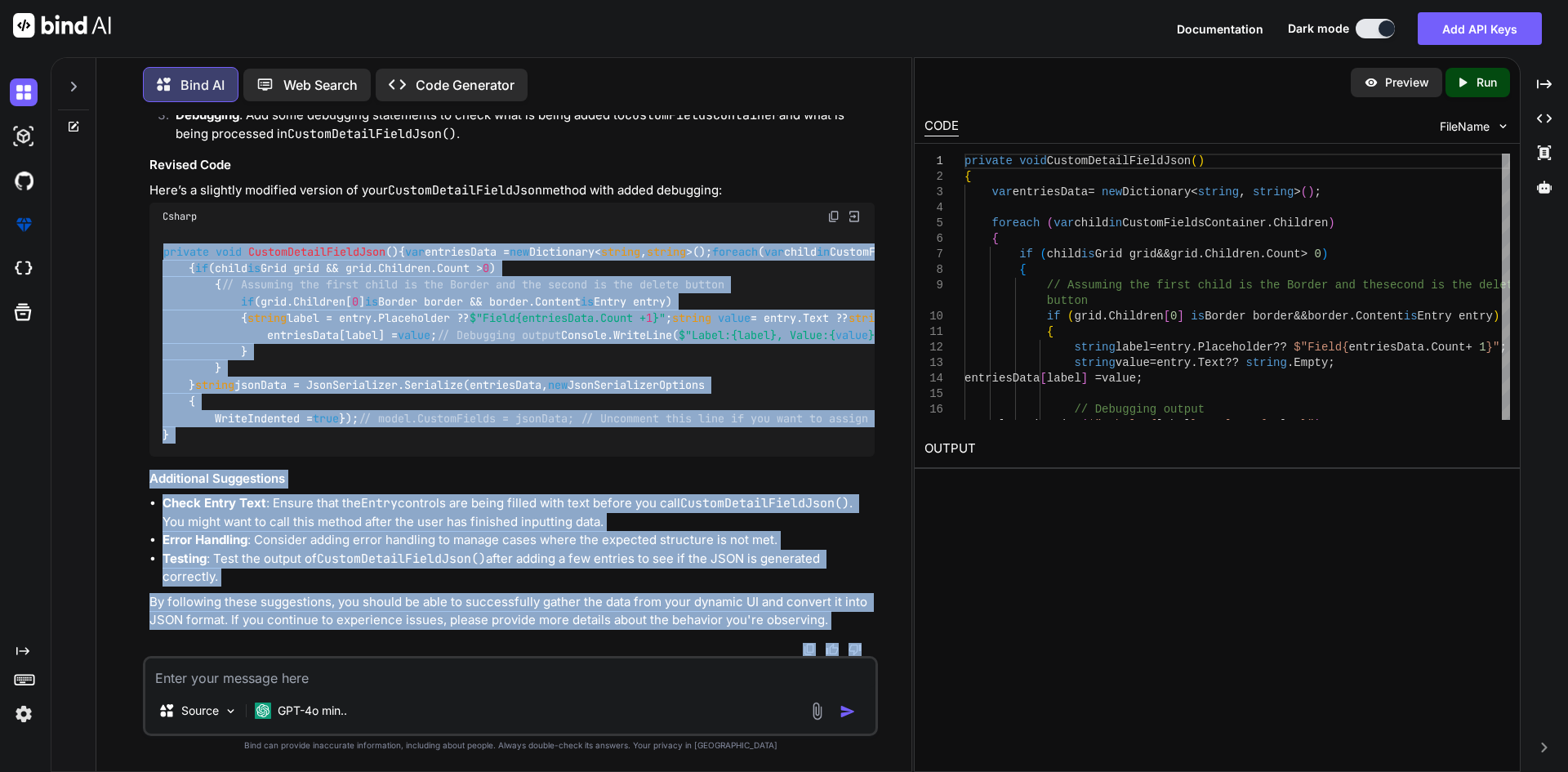
scroll to position [1050, 0]
drag, startPoint x: 162, startPoint y: 293, endPoint x: 277, endPoint y: 452, distance: 196.2
click at [277, 452] on div "private void CustomDetailFieldJson () { var entriesData = new Dictionary< strin…" at bounding box center [511, 343] width 725 height 226
copy code "private void CustomDetailFieldJson () { var entriesData = new Dictionary< strin…"
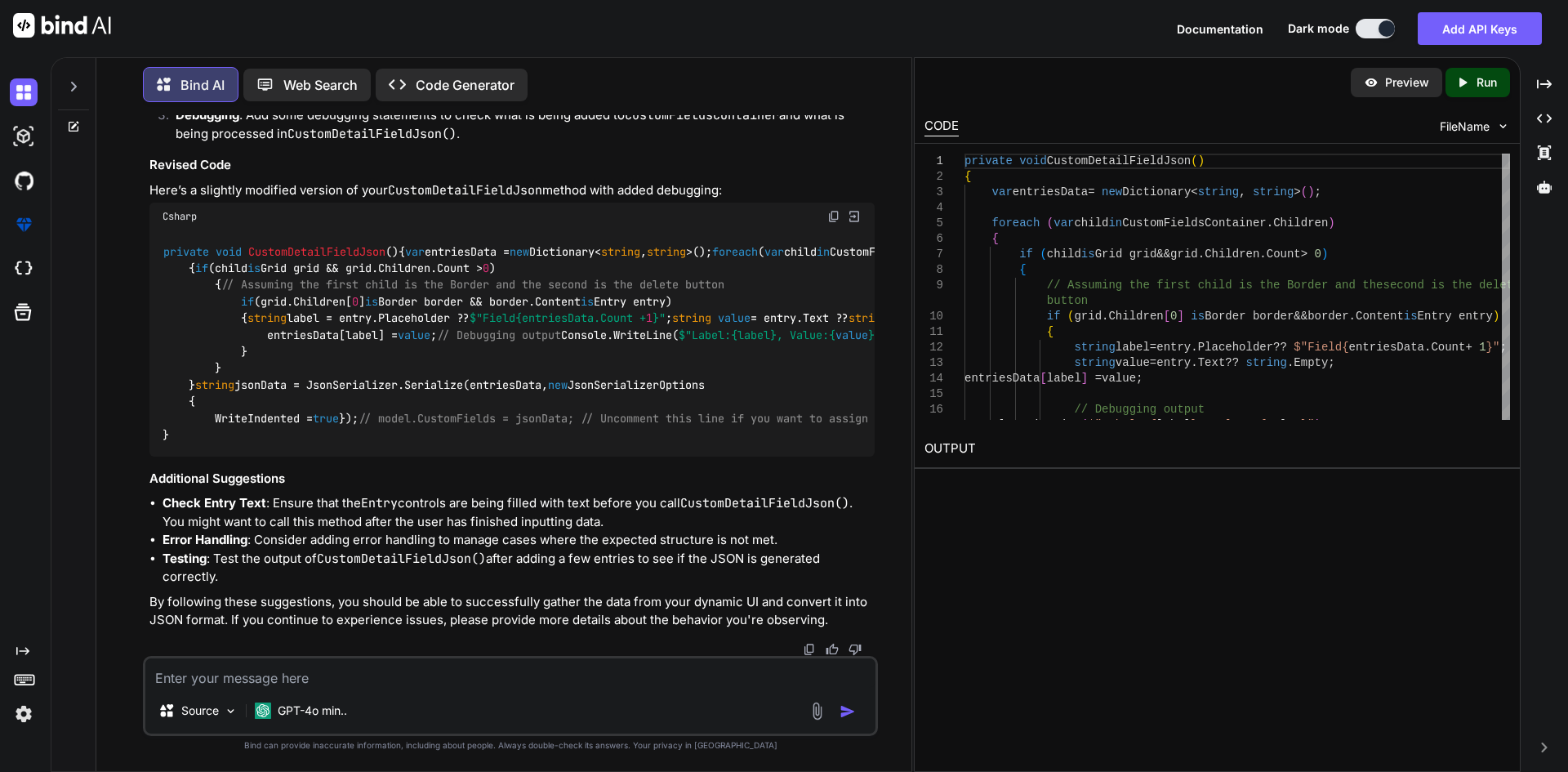
click at [299, 676] on textarea at bounding box center [510, 672] width 730 height 29
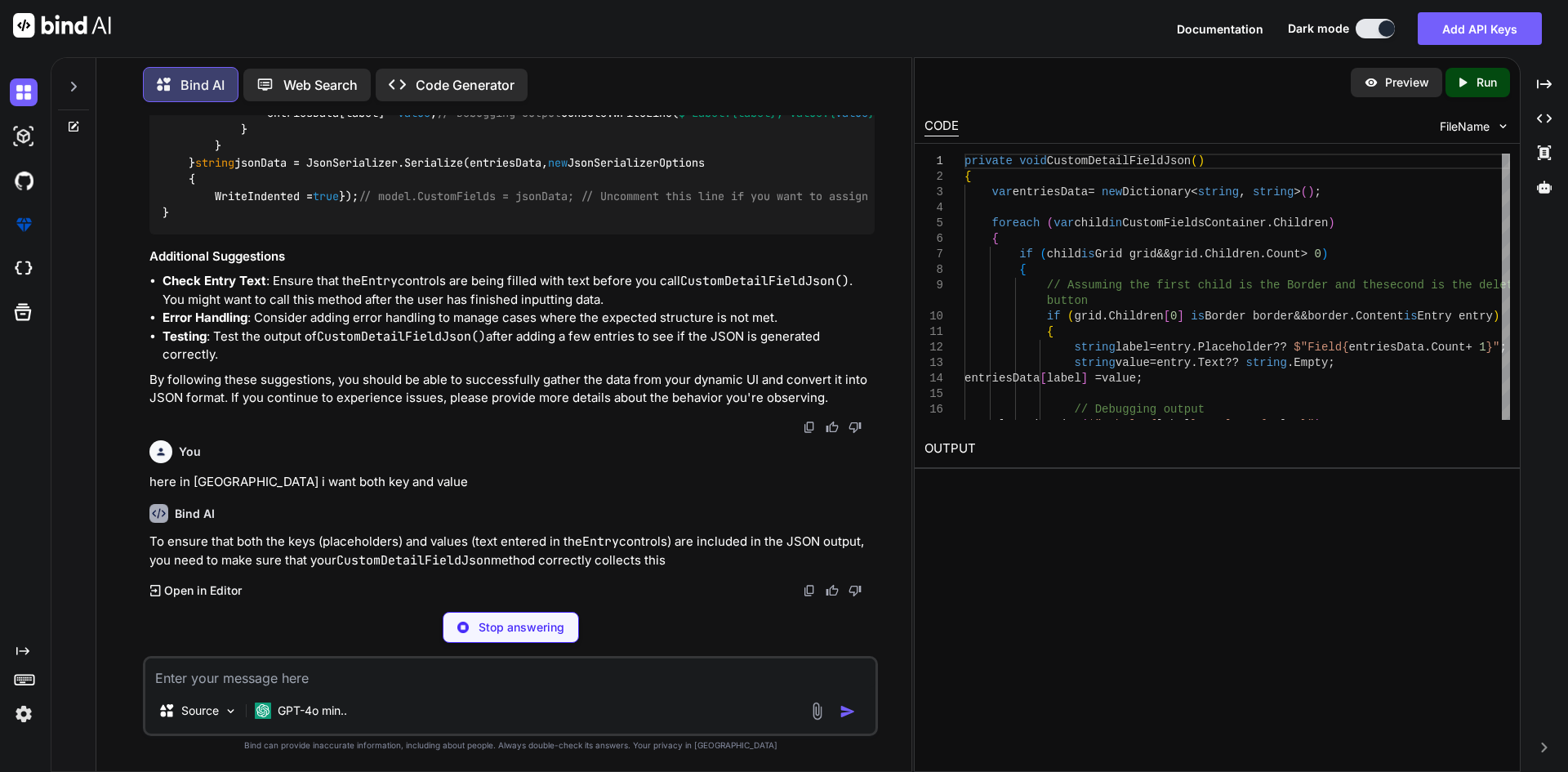
scroll to position [1283, 0]
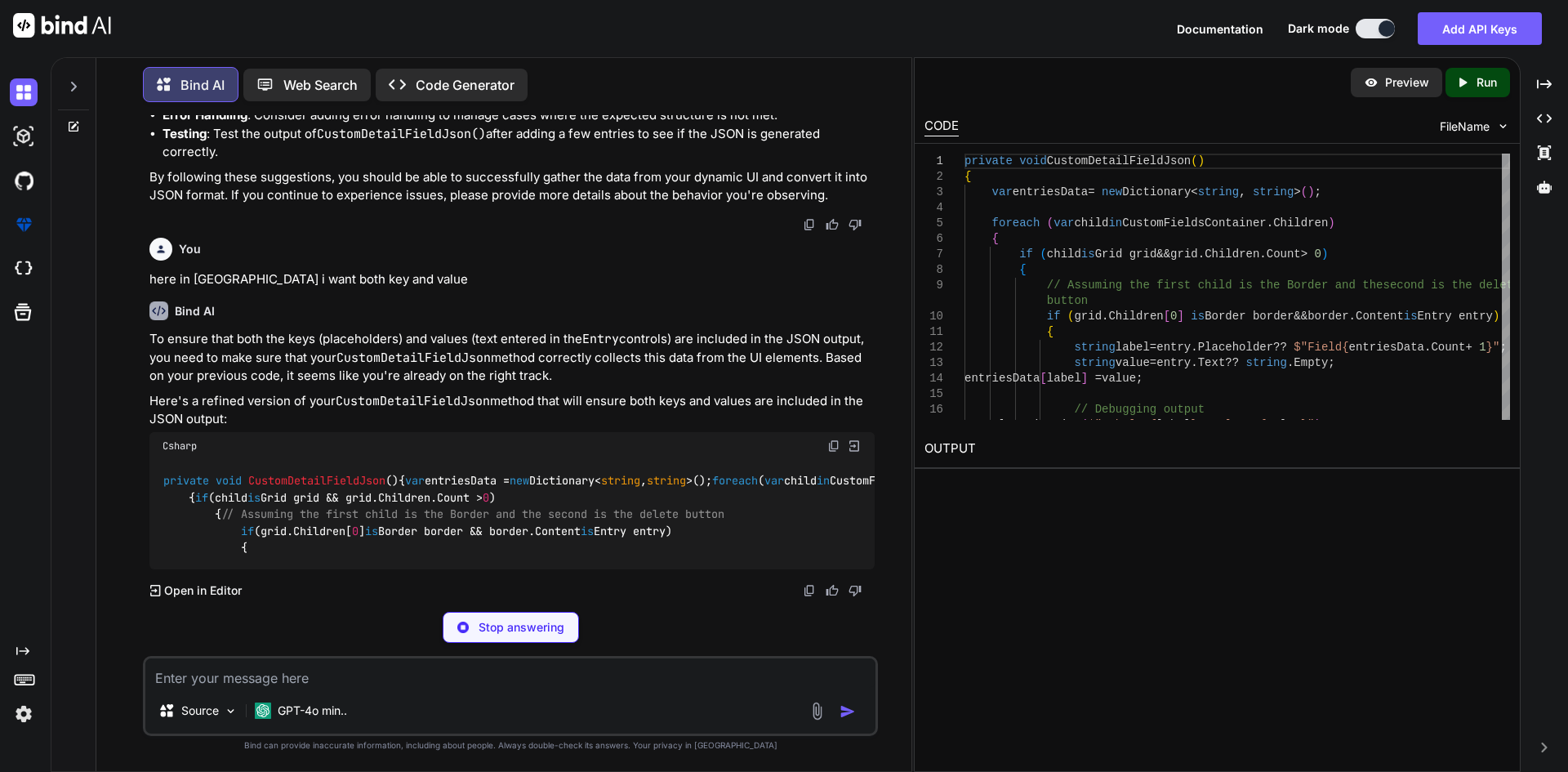
click at [371, 386] on p "To ensure that both the keys (placeholders) and values (text entered in the Ent…" at bounding box center [511, 358] width 725 height 55
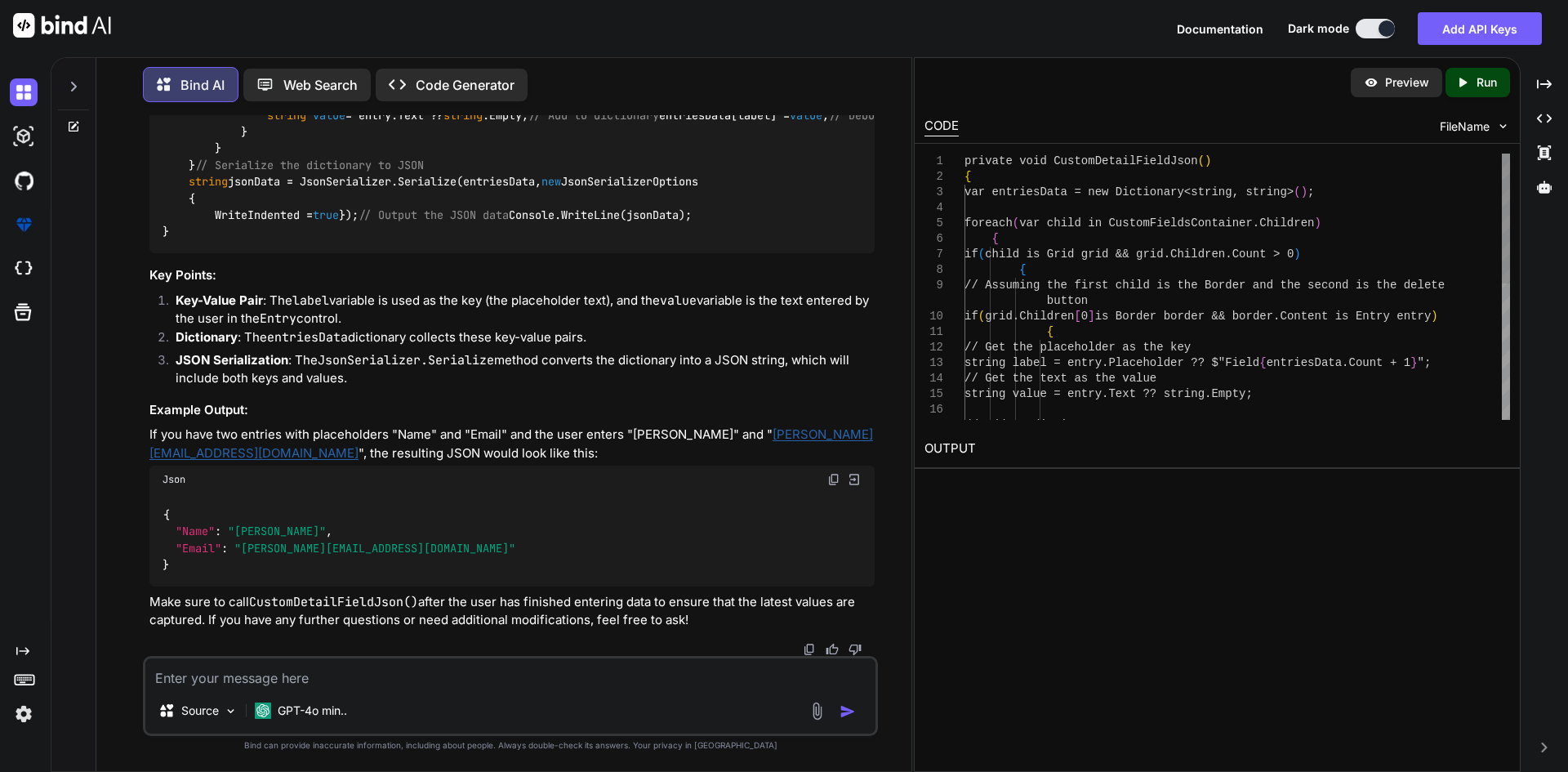
scroll to position [1772, 0]
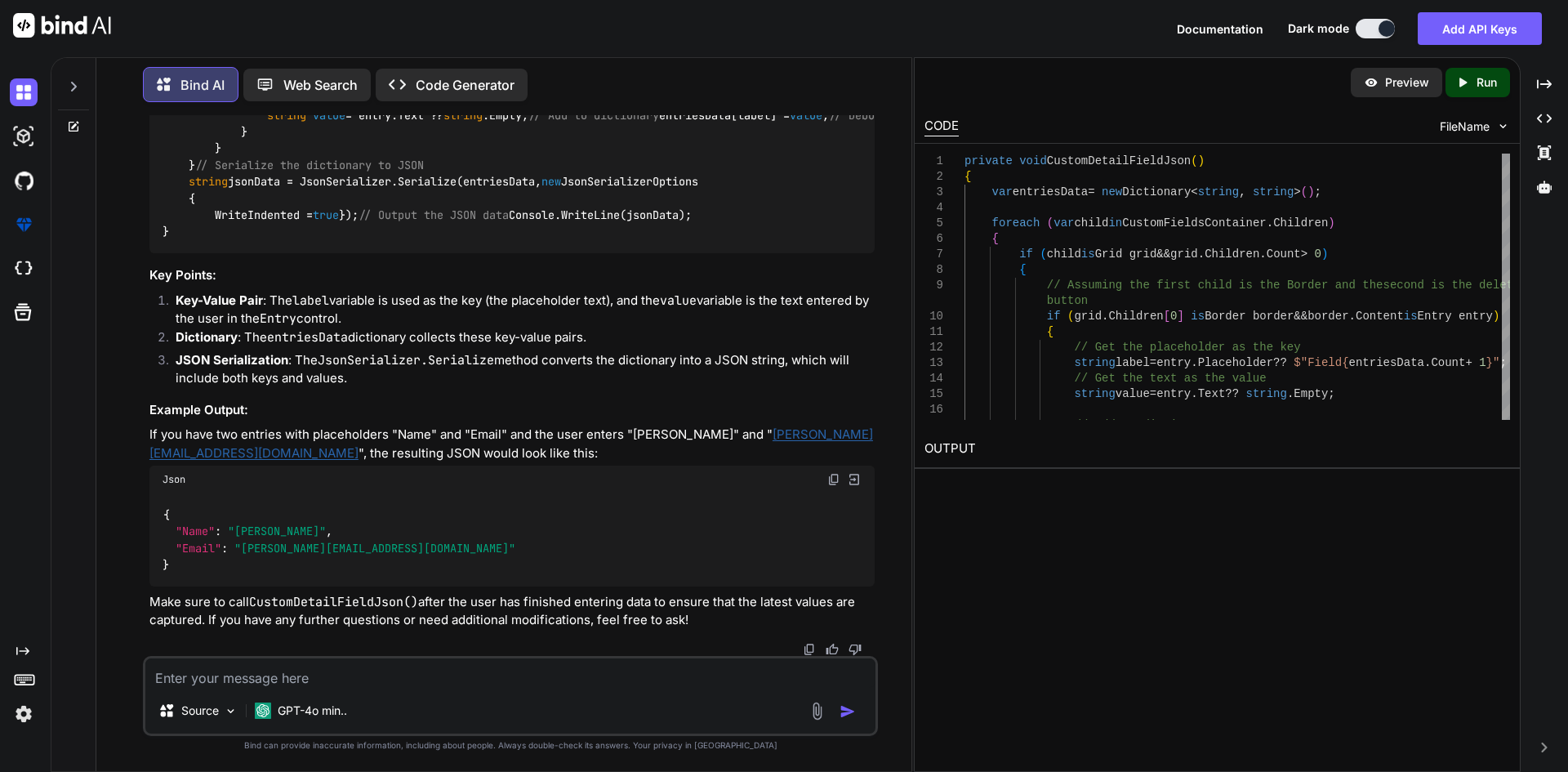
drag, startPoint x: 835, startPoint y: 157, endPoint x: 849, endPoint y: 328, distance: 171.6
click at [563, 678] on textarea at bounding box center [510, 672] width 730 height 29
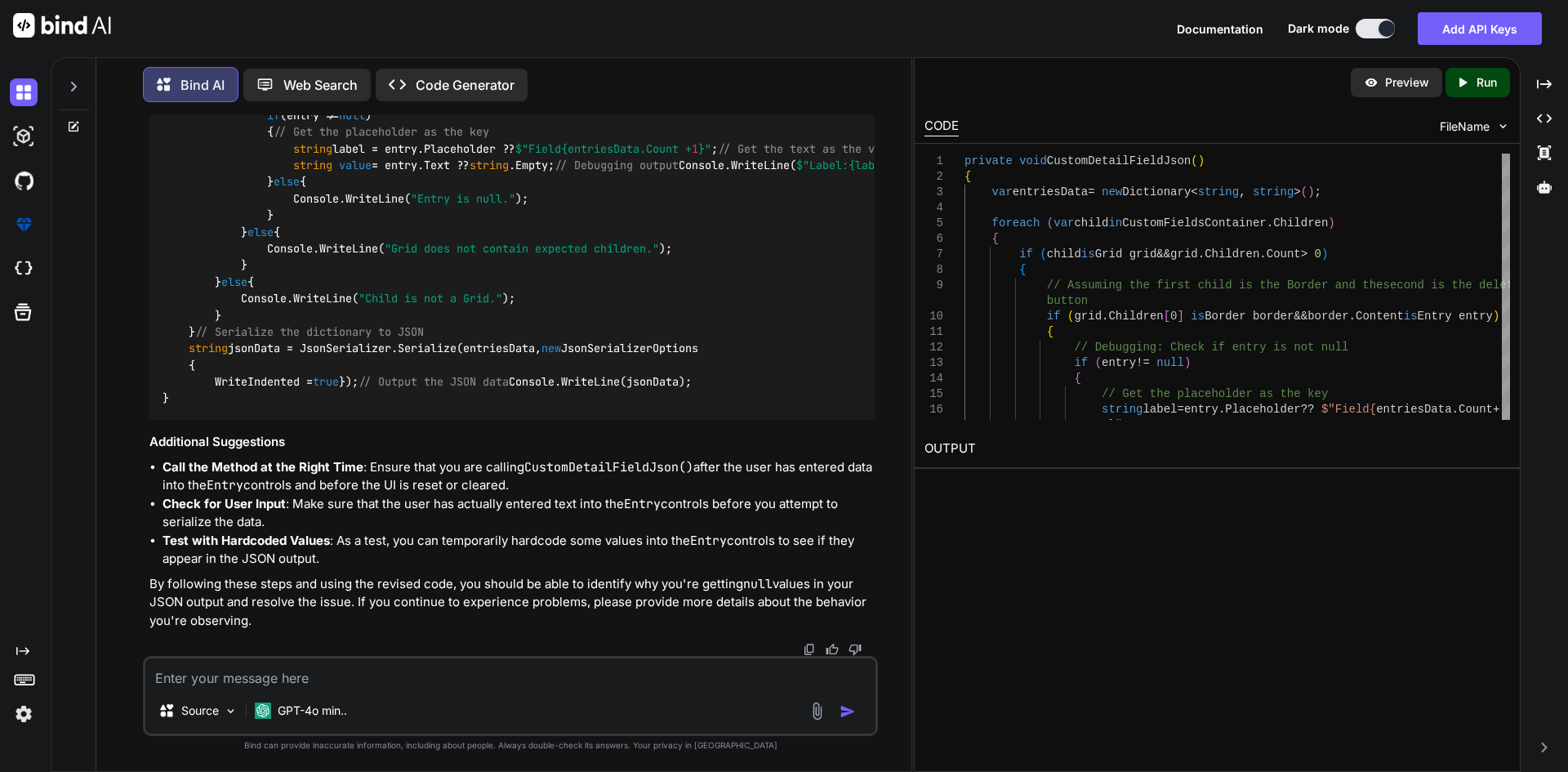
scroll to position [3238, 0]
click at [636, 674] on textarea at bounding box center [510, 672] width 730 height 29
paste textarea "private void OnCustomFieldSaveOverlay(object sender, EventArgs e) { if (!string…"
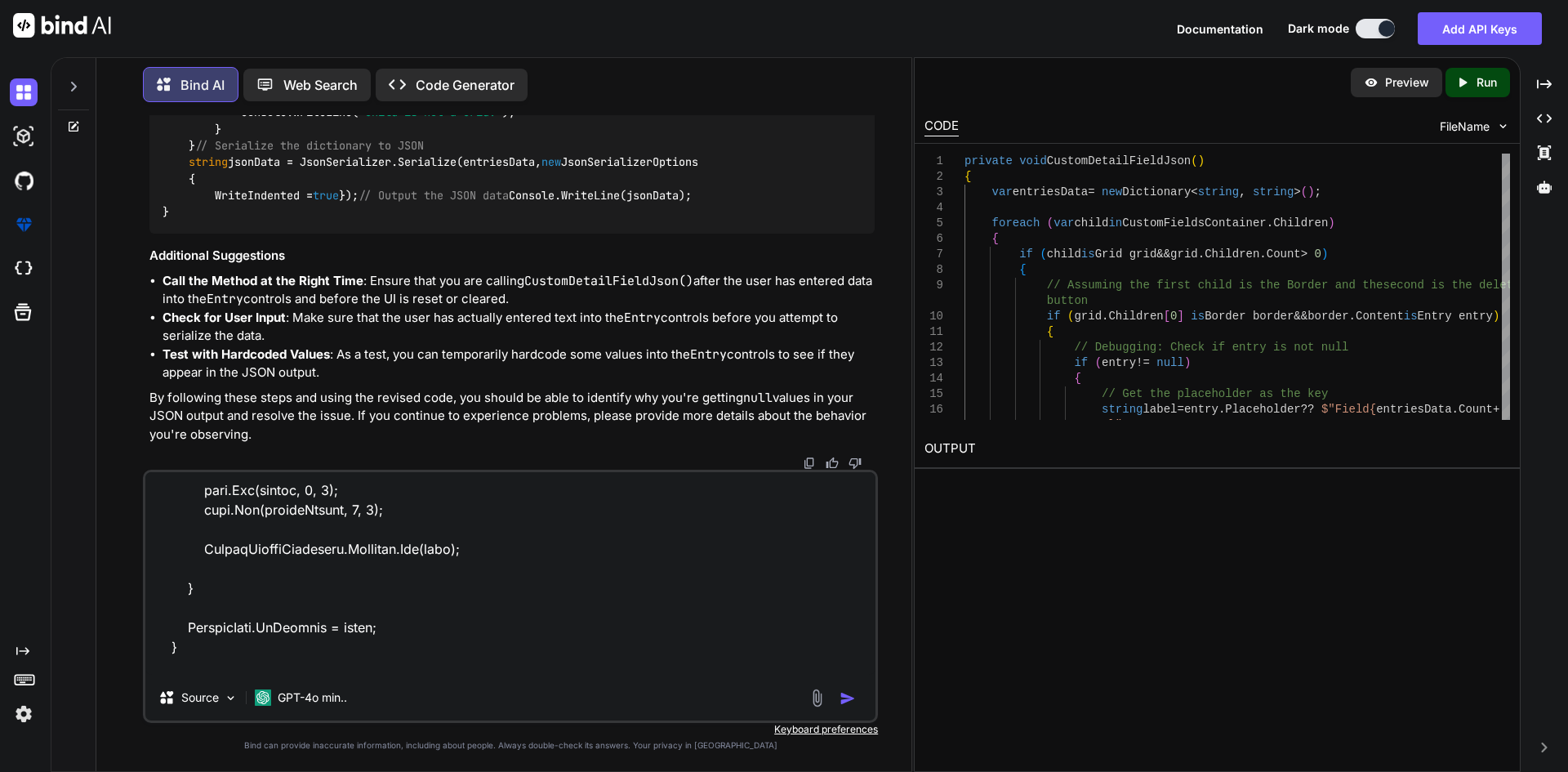
scroll to position [1118, 0]
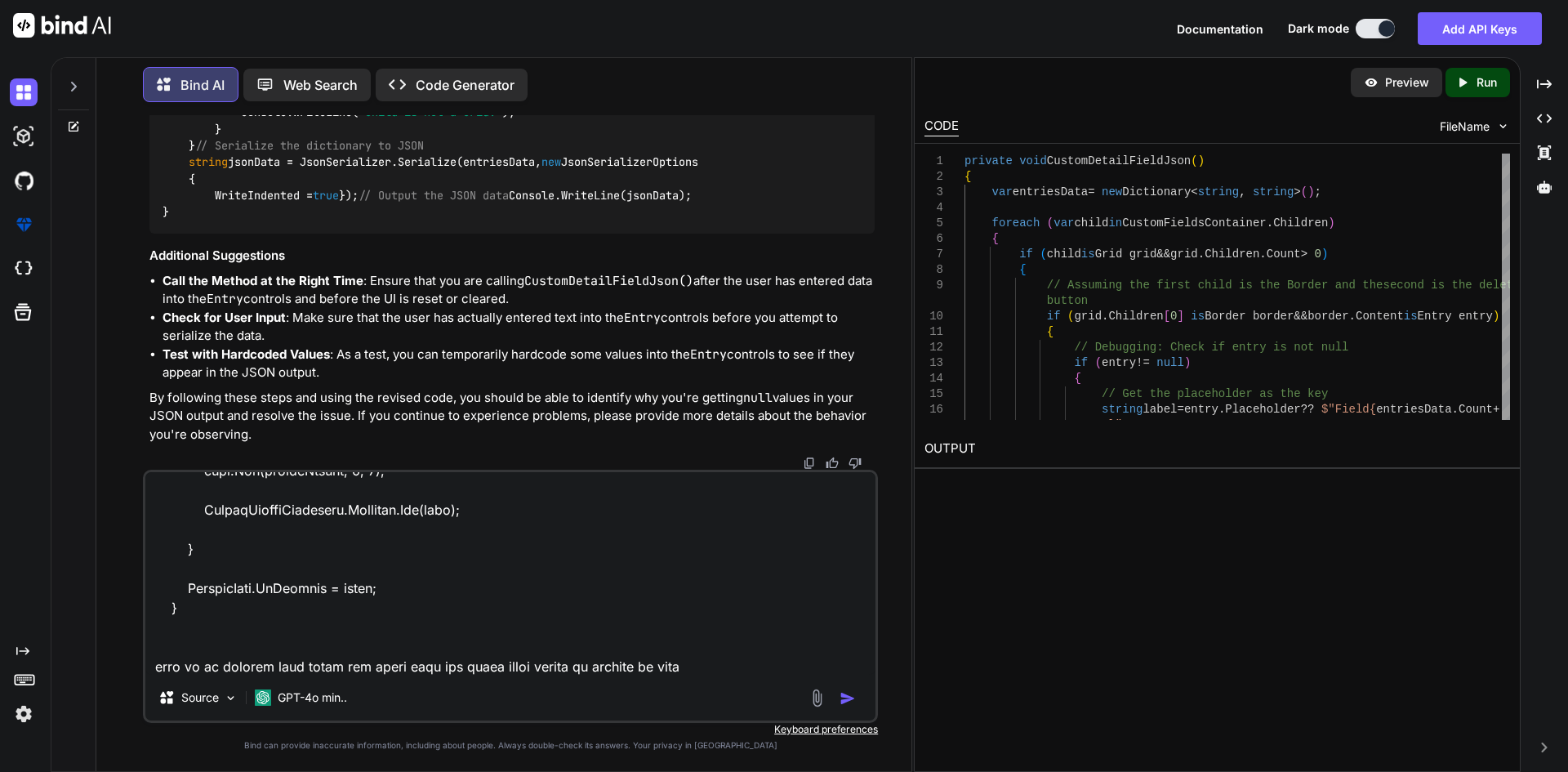
click at [711, 668] on textarea at bounding box center [510, 573] width 730 height 203
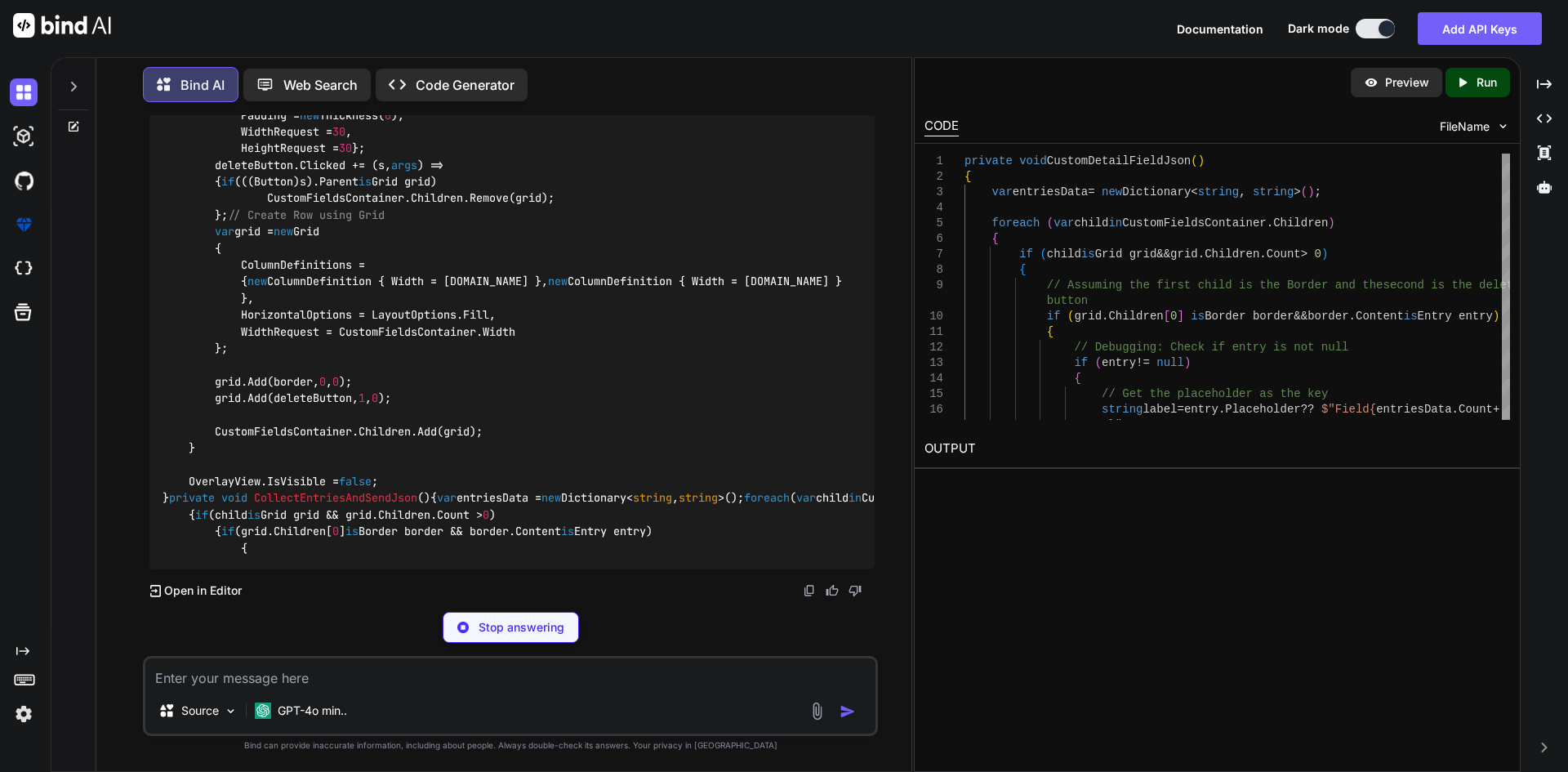
scroll to position [5803, 0]
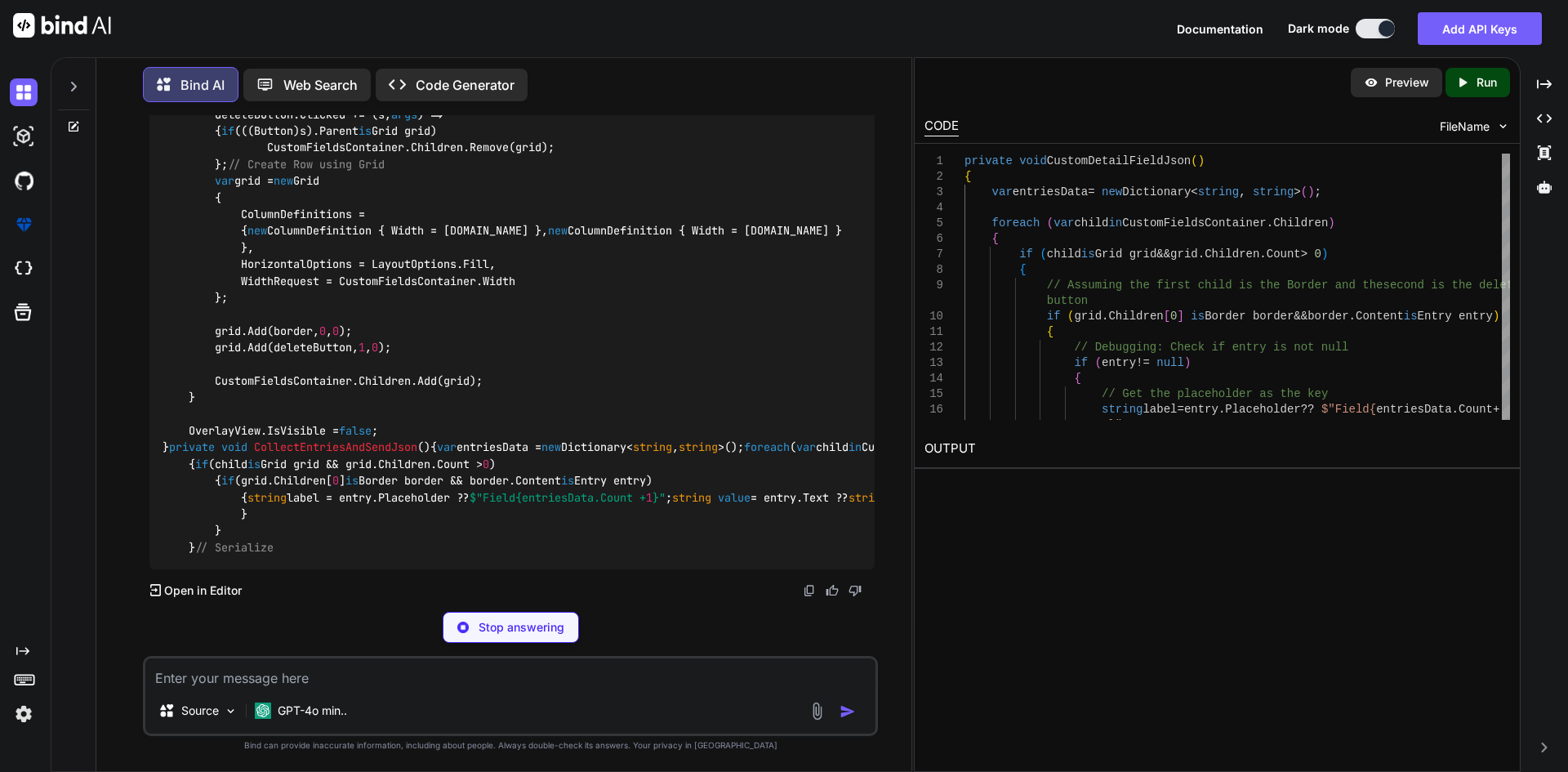
click at [340, 372] on code "private void OnCustomFieldSaveOverlay ( object sender, EventArgs e ) { if (! st…" at bounding box center [698, 88] width 1071 height 933
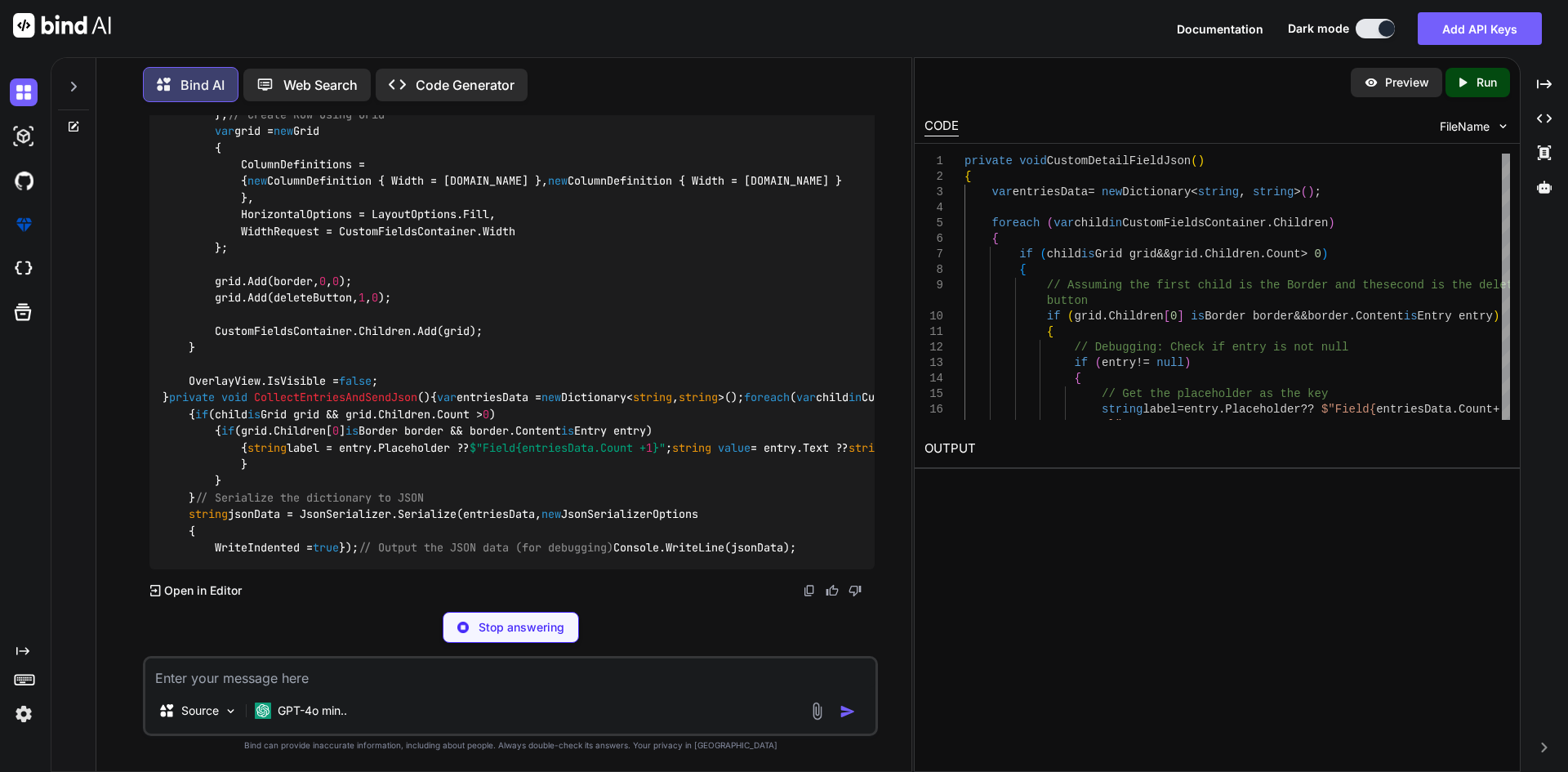
click at [349, 390] on span "CollectEntriesAndSendJson" at bounding box center [336, 397] width 163 height 14
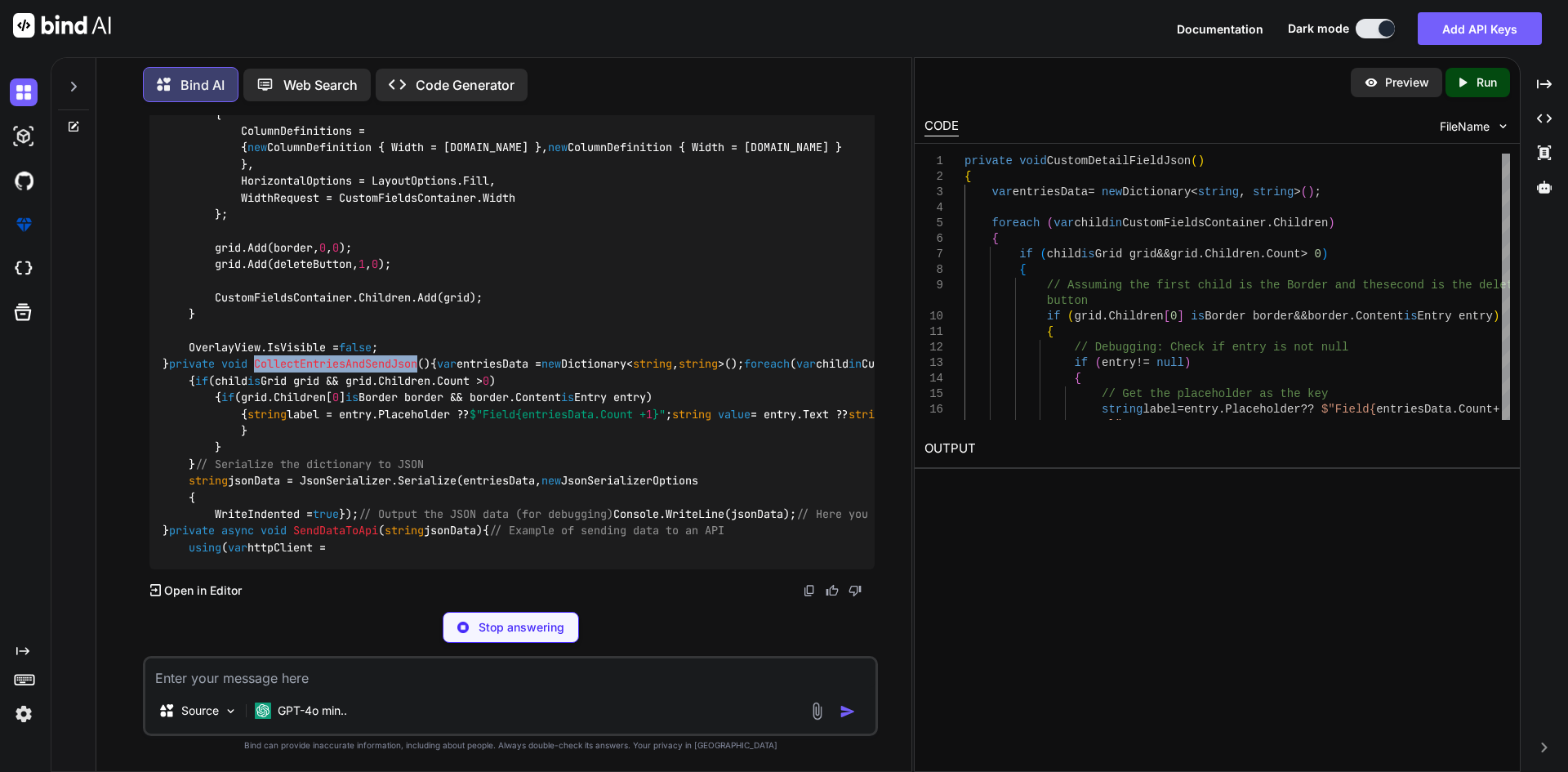
scroll to position [5966, 0]
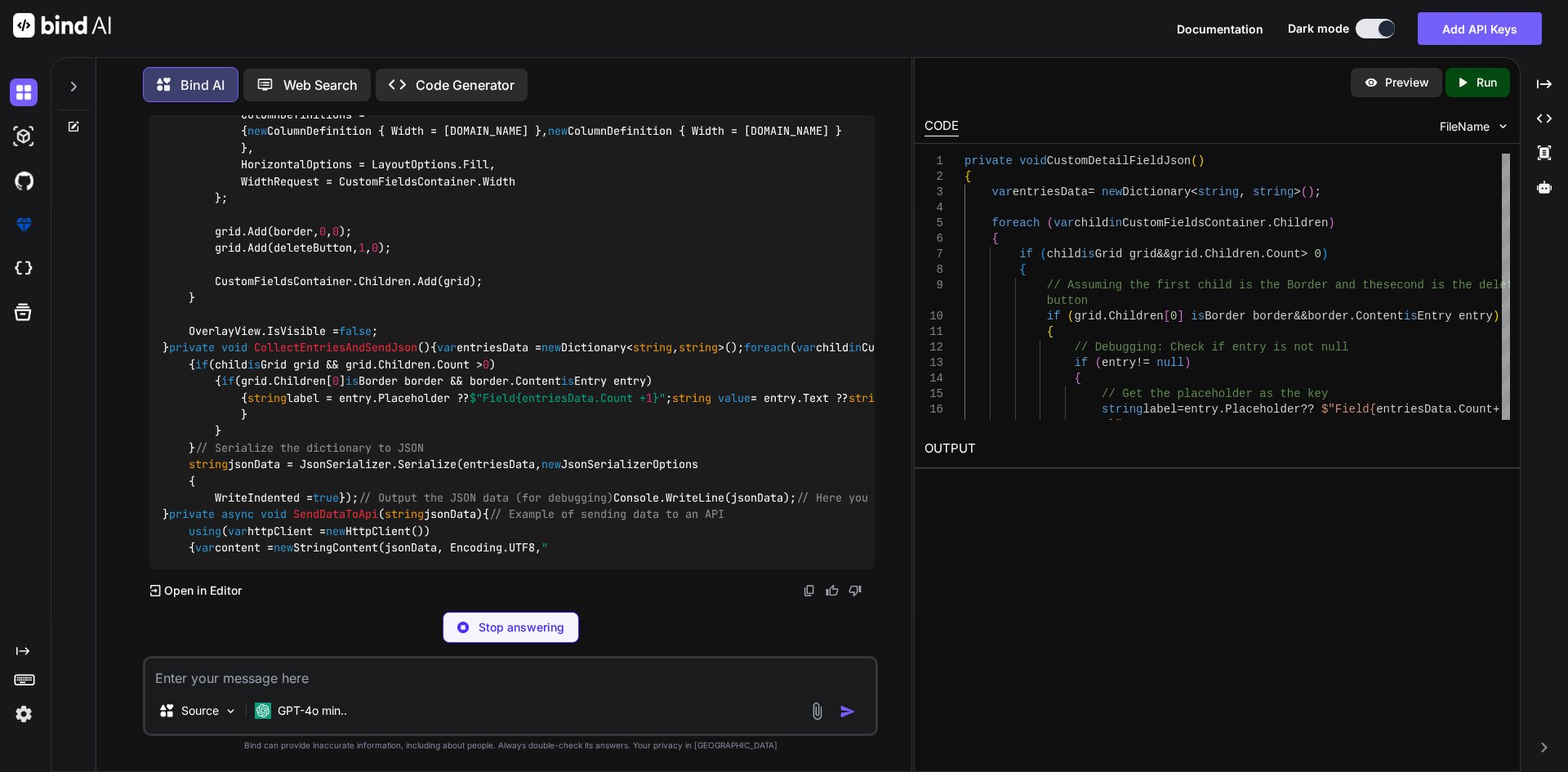
click at [494, 266] on div "private void OnCustomFieldSaveOverlay ( object sender, EventArgs e ) { if (! st…" at bounding box center [511, 40] width 725 height 1058
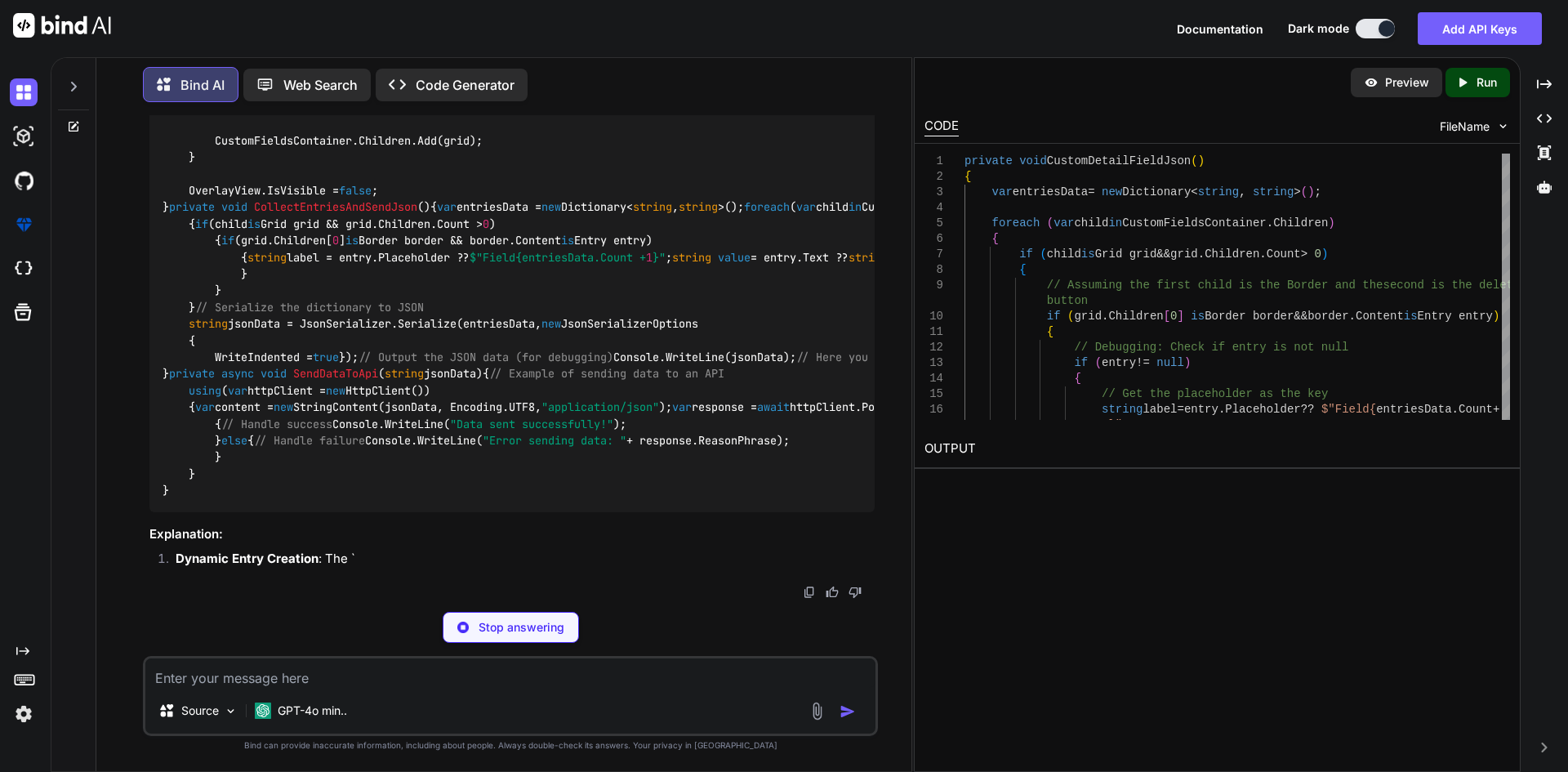
scroll to position [6375, 0]
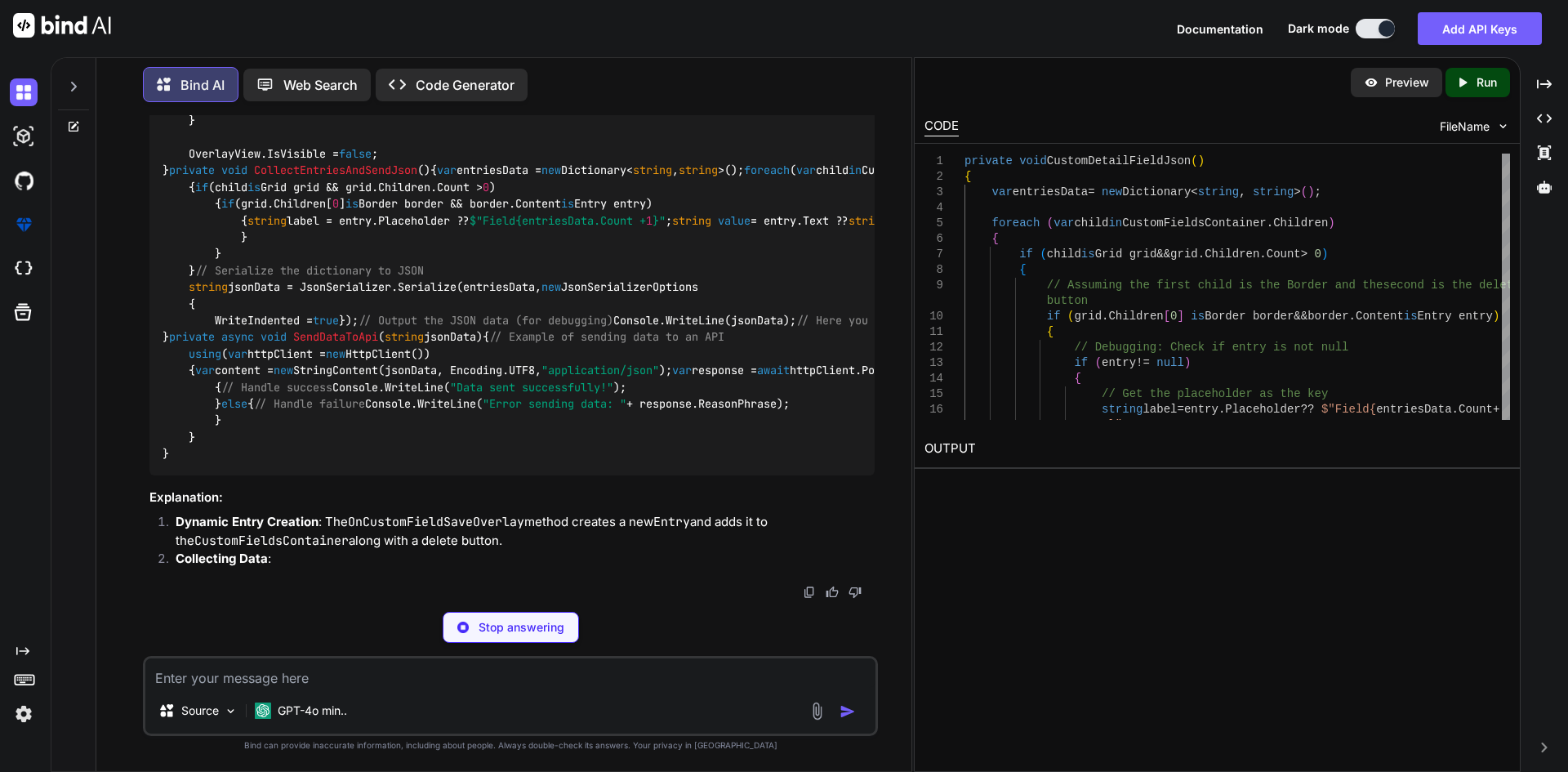
click at [338, 336] on span "SendDataToApi" at bounding box center [335, 337] width 85 height 14
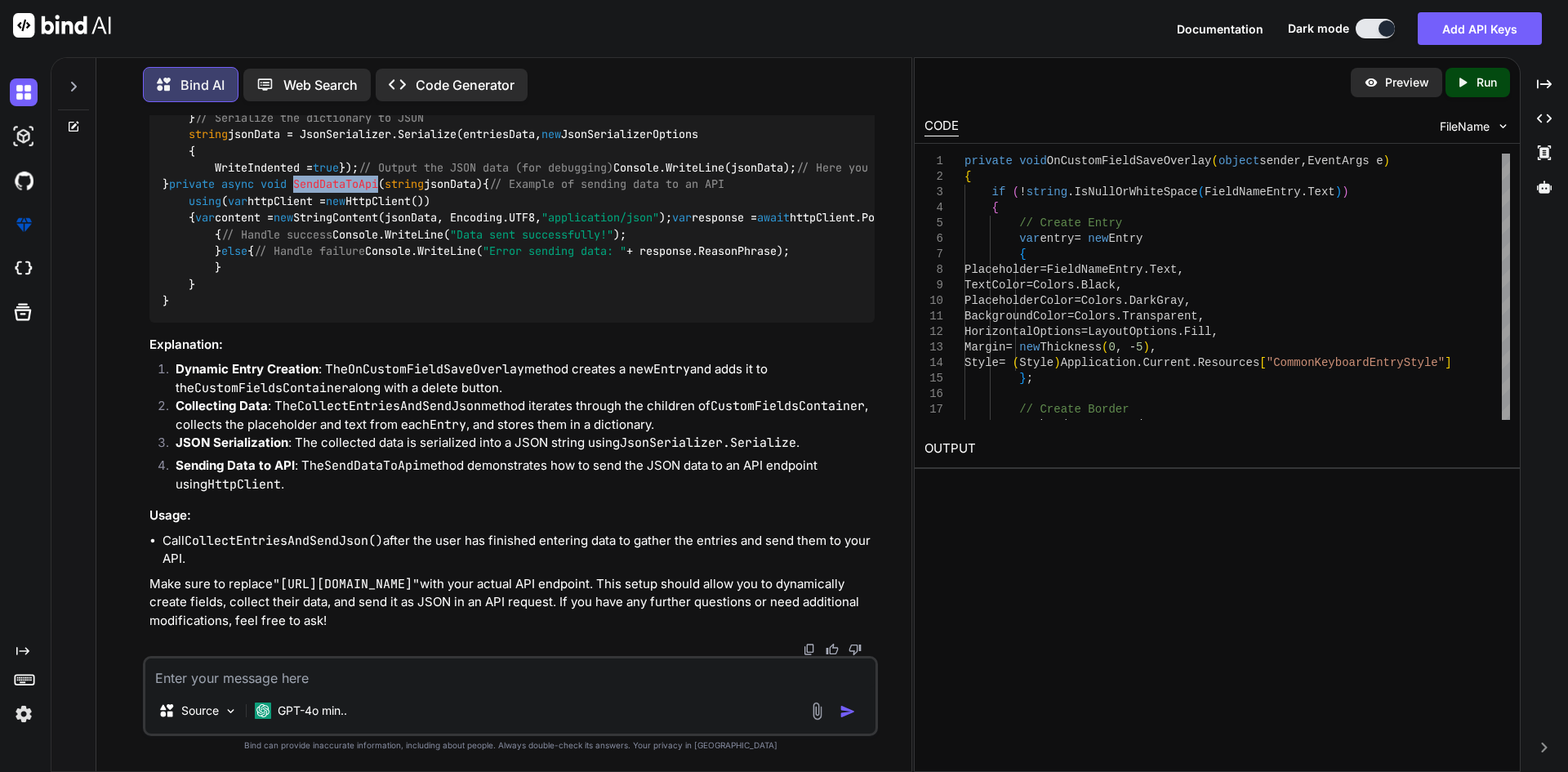
scroll to position [6130, 0]
click at [550, 671] on textarea at bounding box center [510, 672] width 730 height 29
drag, startPoint x: 606, startPoint y: 425, endPoint x: 705, endPoint y: 428, distance: 99.0
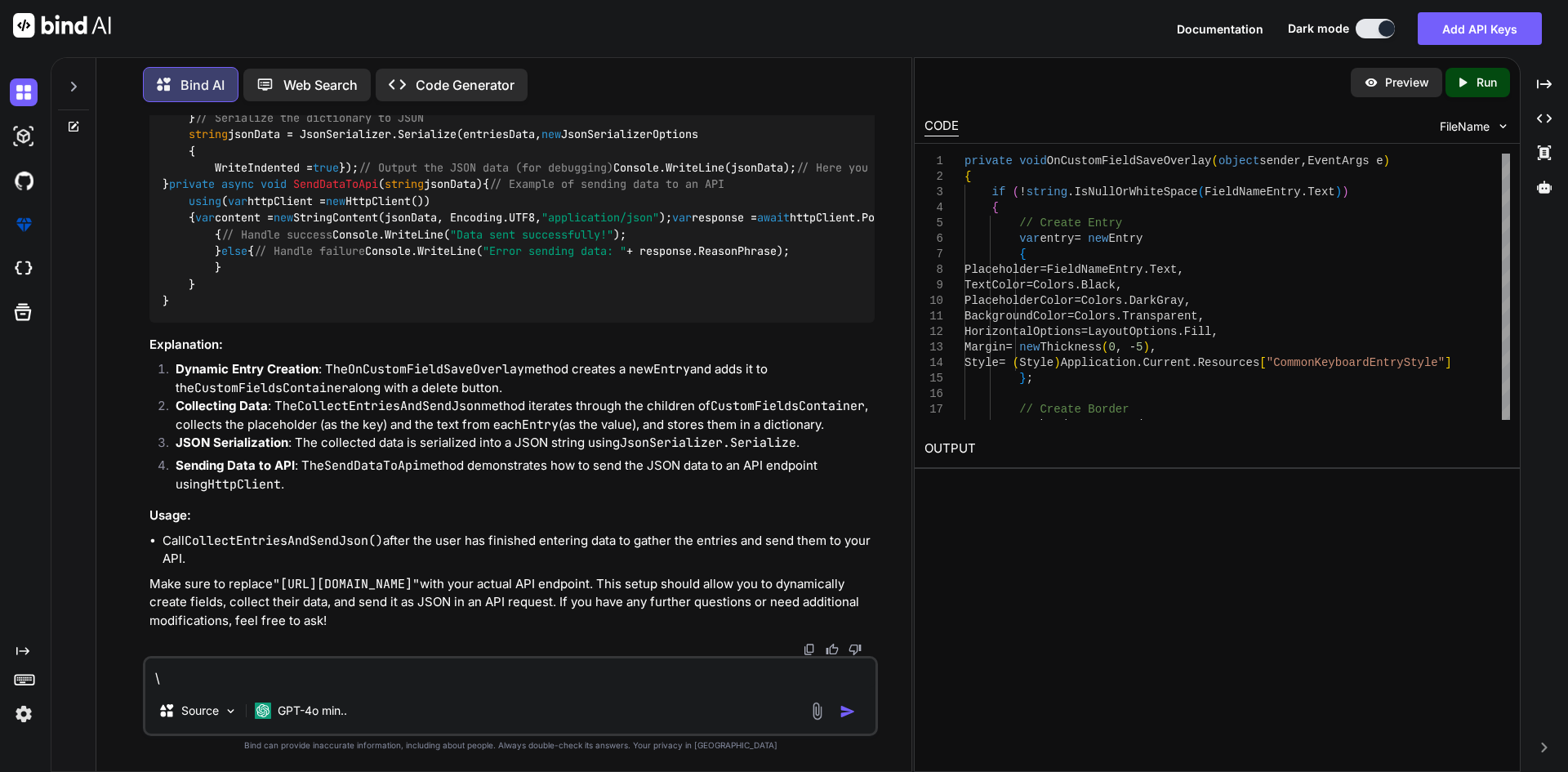
scroll to position [8869, 0]
drag, startPoint x: 157, startPoint y: 196, endPoint x: 241, endPoint y: 413, distance: 232.7
copy code "private void CollectEntriesAndSendJson () { var entriesData = new Dictionary< s…"
